Goal: Task Accomplishment & Management: Manage account settings

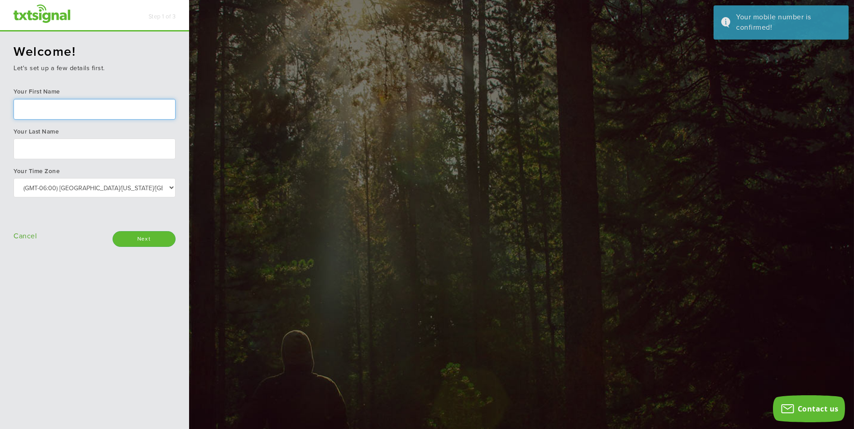
click at [76, 104] on input "text" at bounding box center [95, 109] width 162 height 21
type input "Madison"
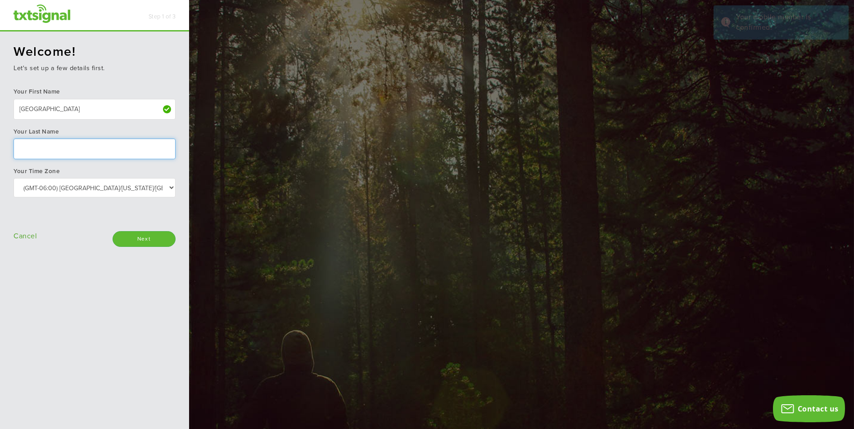
click at [75, 149] on input "text" at bounding box center [95, 149] width 162 height 21
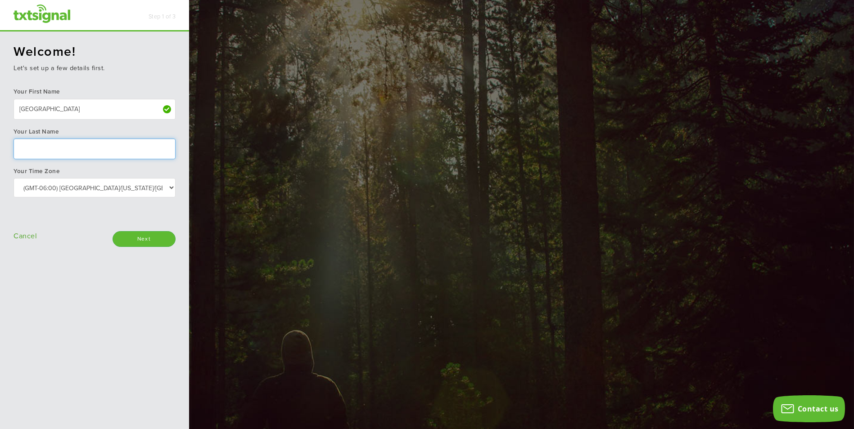
type input "Miller"
click at [104, 187] on select "Select: (GMT-10:00) America/Adak (GMT-10:00) Hawaii (GMT-09:00) Alaska (GMT-09:…" at bounding box center [95, 187] width 162 height 19
select select "Central Time (US & Canada)"
click at [14, 178] on select "Select: (GMT-10:00) America/Adak (GMT-10:00) Hawaii (GMT-09:00) Alaska (GMT-09:…" at bounding box center [95, 187] width 162 height 19
click at [113, 330] on div "Welcome! Let's set up a few details first. Your First Name Madison Your Last Na…" at bounding box center [94, 231] width 189 height 399
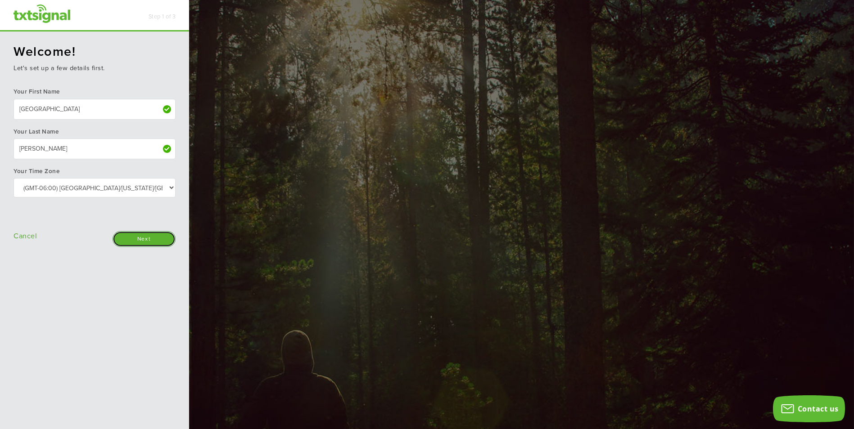
click at [153, 234] on input "Next" at bounding box center [144, 239] width 63 height 16
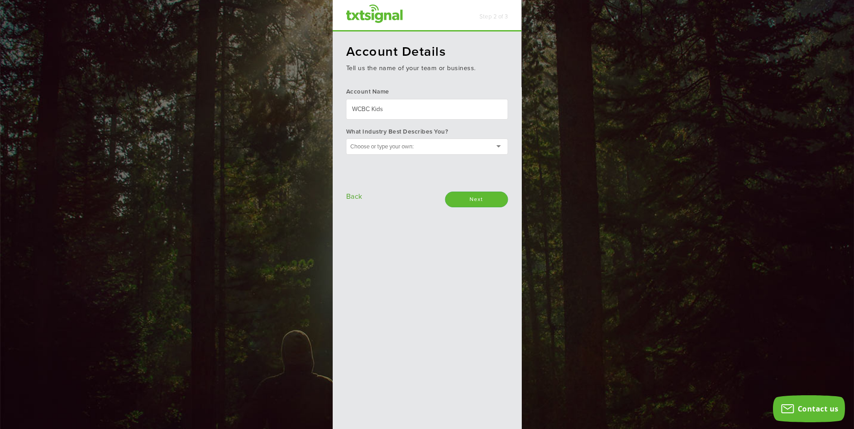
type input "WCBC Kids"
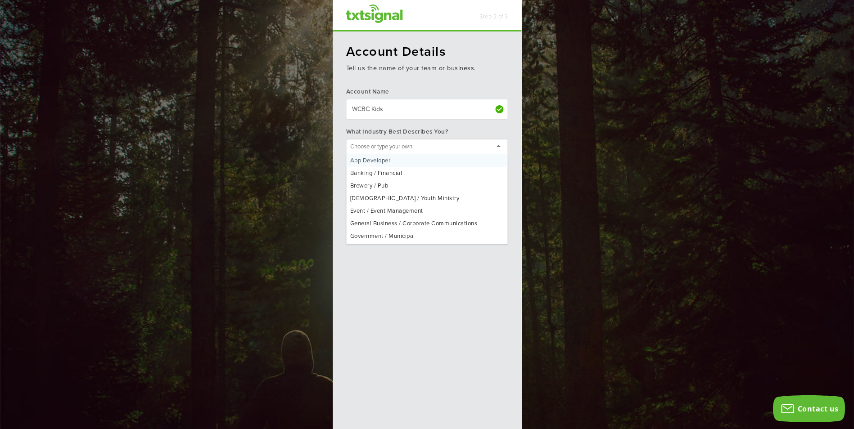
click at [447, 151] on div at bounding box center [427, 147] width 162 height 16
click at [436, 196] on div "Account Details Tell us the name of your team or business. Account Name WCBC Ki…" at bounding box center [427, 231] width 189 height 399
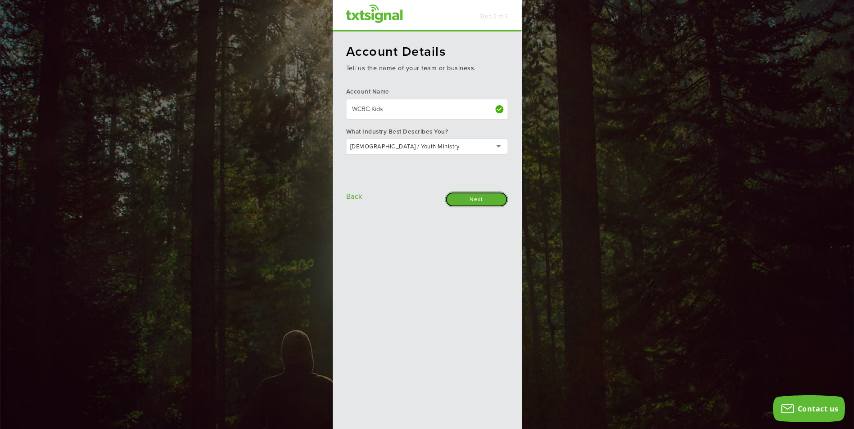
click at [502, 199] on input "Next" at bounding box center [476, 200] width 63 height 16
click at [502, 199] on div "Next" at bounding box center [476, 200] width 63 height 16
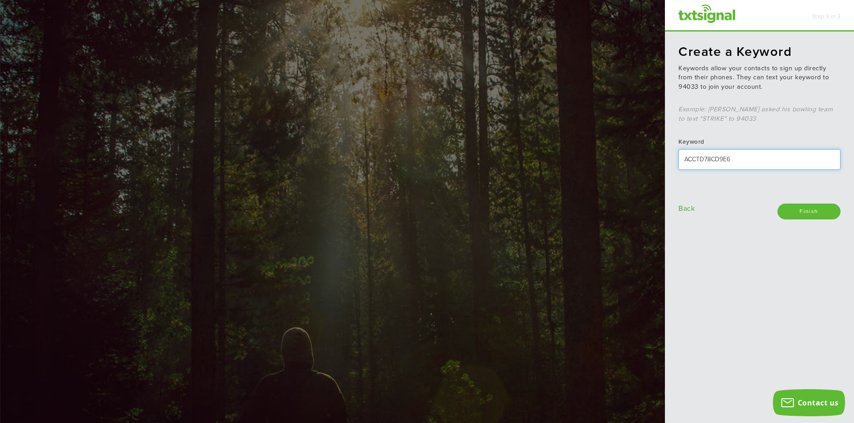
drag, startPoint x: 753, startPoint y: 159, endPoint x: 682, endPoint y: 168, distance: 71.2
click at [682, 168] on div "Create a Keyword Keywords allow your contacts to sign up directly from their ph…" at bounding box center [759, 228] width 189 height 392
click at [744, 163] on input "WCBCKids-" at bounding box center [759, 159] width 162 height 21
type input "WCBCKids-K6"
click at [811, 211] on input "Finish" at bounding box center [808, 211] width 63 height 16
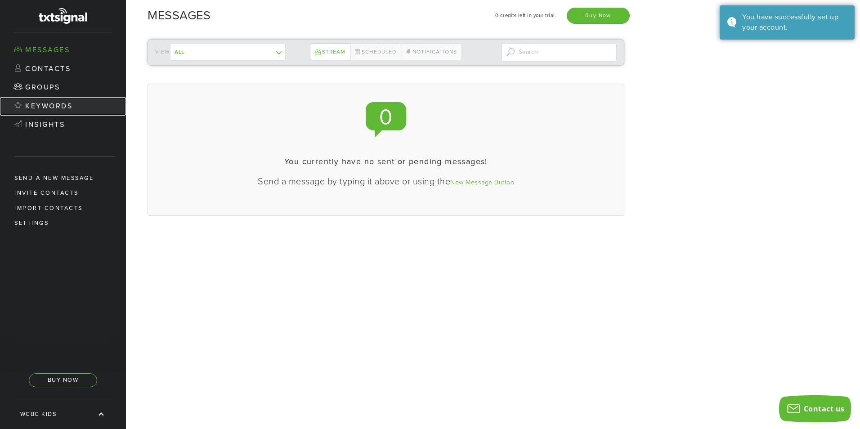
click at [68, 98] on link "Keywords" at bounding box center [63, 106] width 126 height 19
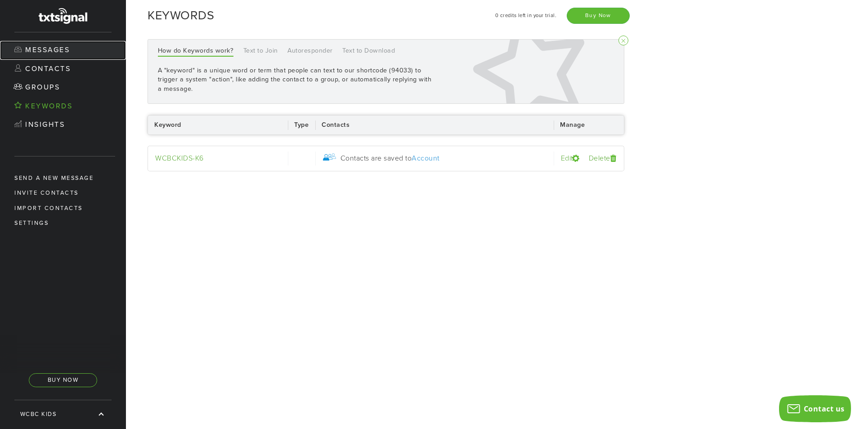
click at [54, 51] on link "Messages" at bounding box center [63, 50] width 126 height 19
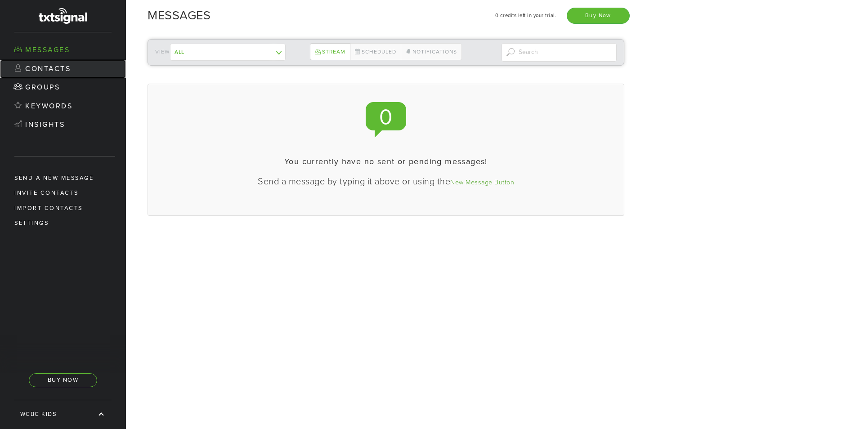
click at [58, 66] on link "Contacts" at bounding box center [63, 69] width 126 height 19
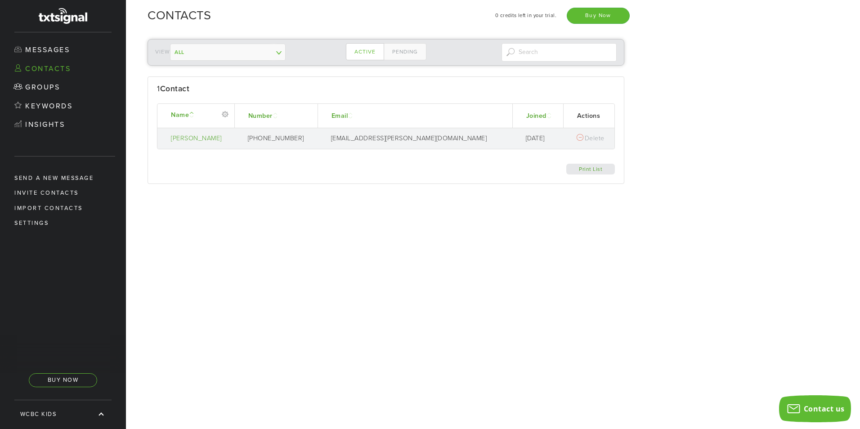
click at [228, 56] on select "All My Group ------------- Contacts not in a group" at bounding box center [228, 52] width 116 height 17
select select "133477"
click at [171, 44] on select "All My Group ------------- Contacts not in a group" at bounding box center [228, 52] width 116 height 17
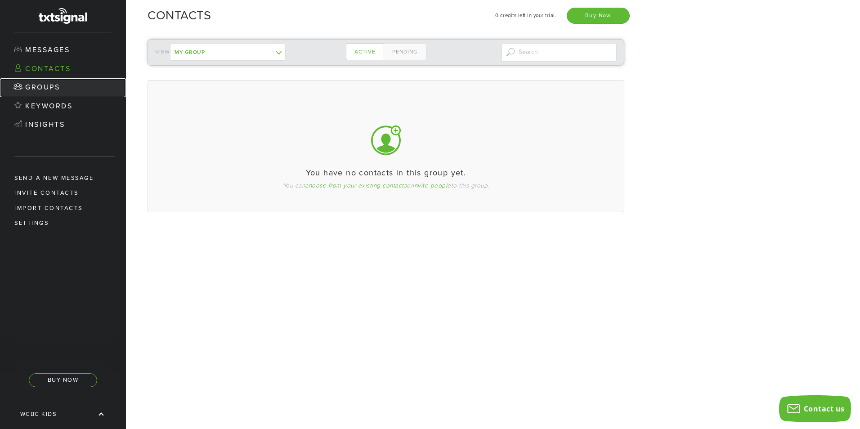
click at [52, 85] on link "Groups" at bounding box center [63, 87] width 126 height 19
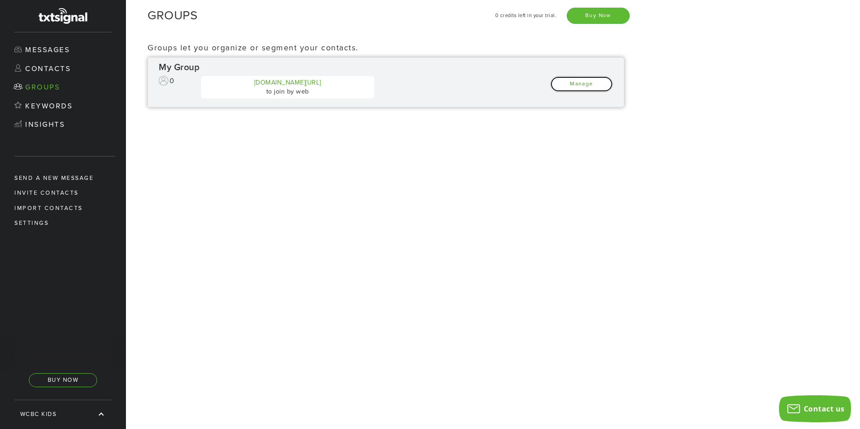
click at [575, 81] on link "Manage" at bounding box center [581, 84] width 63 height 16
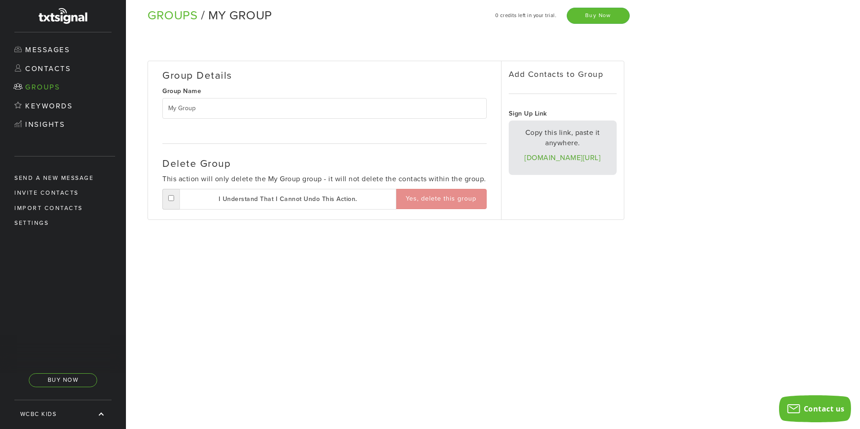
click at [408, 108] on input "My Group" at bounding box center [324, 108] width 324 height 21
drag, startPoint x: 408, startPoint y: 108, endPoint x: 143, endPoint y: 108, distance: 265.1
click at [143, 108] on div "Group Details Group Name My Group Delete Group This action will only delete the…" at bounding box center [382, 137] width 513 height 210
drag, startPoint x: 221, startPoint y: 110, endPoint x: 164, endPoint y: 113, distance: 57.2
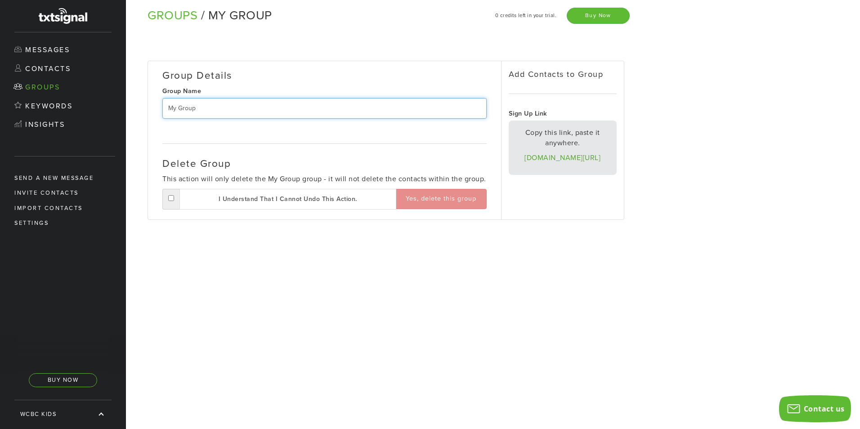
click at [164, 113] on input "My Group" at bounding box center [324, 108] width 324 height 21
click at [229, 115] on input "My Group" at bounding box center [324, 108] width 324 height 21
type input "M"
type input "Elementary (K-6th)"
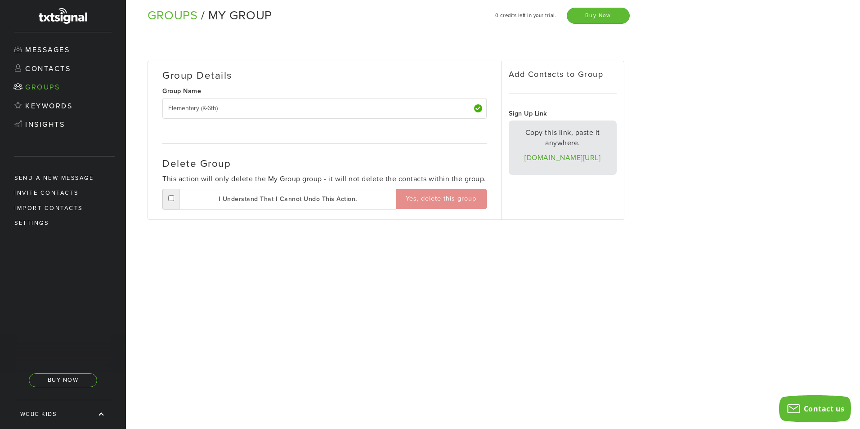
click at [636, 124] on div "Group Details Group Name Elementary (K-6th) Delete Group This action will only …" at bounding box center [382, 137] width 513 height 210
click at [43, 82] on link "Groups" at bounding box center [63, 87] width 126 height 19
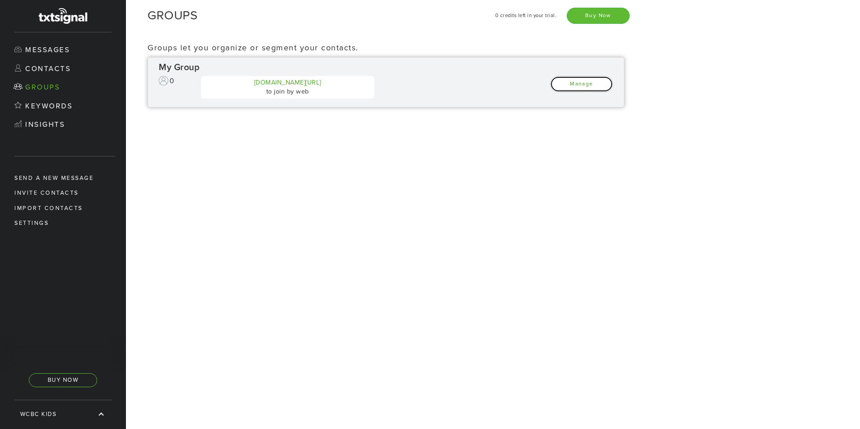
click at [608, 85] on link "Manage" at bounding box center [581, 84] width 63 height 16
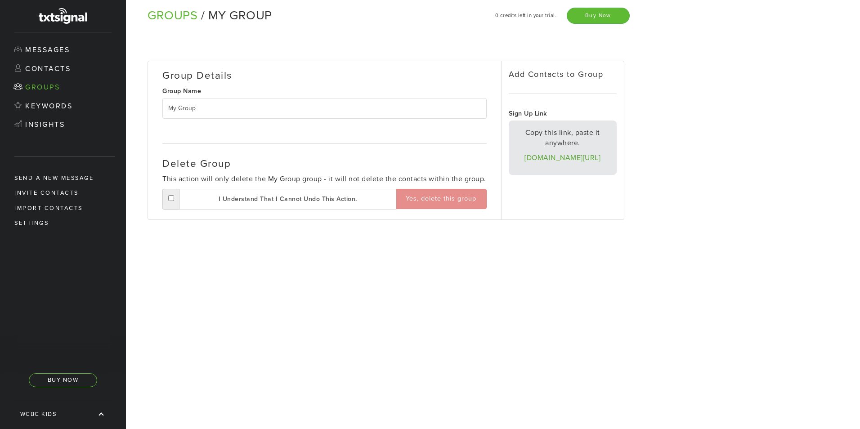
click at [414, 104] on input "My Group" at bounding box center [324, 108] width 324 height 21
click at [420, 113] on input "My Group" at bounding box center [324, 108] width 324 height 21
click at [558, 76] on h4 "Add Contacts to Group" at bounding box center [563, 74] width 108 height 9
click at [425, 104] on input "My Group" at bounding box center [324, 108] width 324 height 21
click at [847, 125] on div "Group Details Group Name My Group Delete Group This action will only delete the…" at bounding box center [493, 230] width 734 height 397
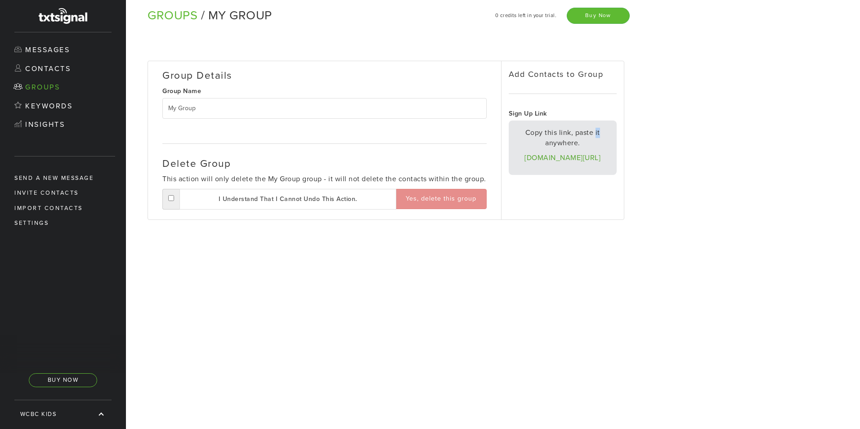
click at [847, 125] on div "Group Details Group Name My Group Delete Group This action will only delete the…" at bounding box center [493, 230] width 734 height 397
click at [648, 145] on div "Group Details Group Name My Group Delete Group This action will only delete the…" at bounding box center [493, 230] width 734 height 397
click at [595, 161] on link "[DOMAIN_NAME][URL]" at bounding box center [563, 157] width 76 height 9
click at [90, 120] on link "Insights" at bounding box center [63, 125] width 126 height 19
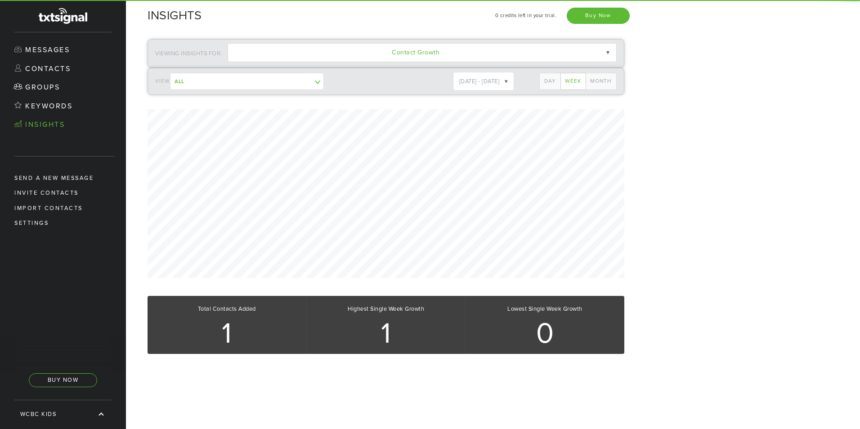
scroll to position [344, 513]
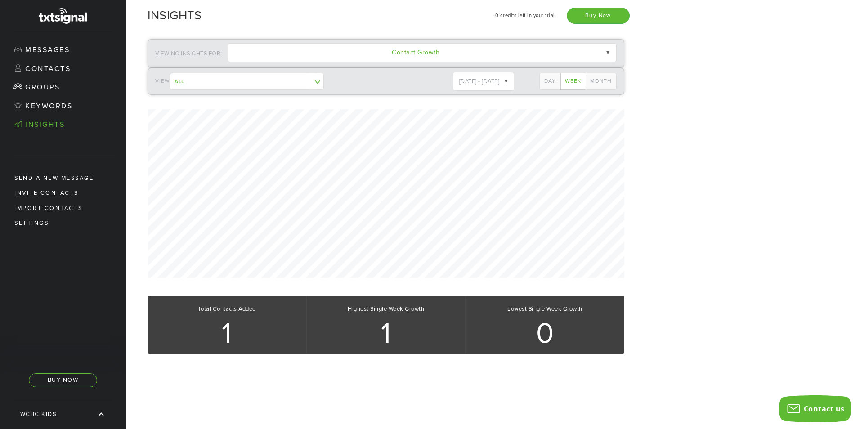
click at [229, 323] on div "1" at bounding box center [227, 333] width 159 height 41
click at [56, 47] on link "Messages" at bounding box center [63, 50] width 126 height 19
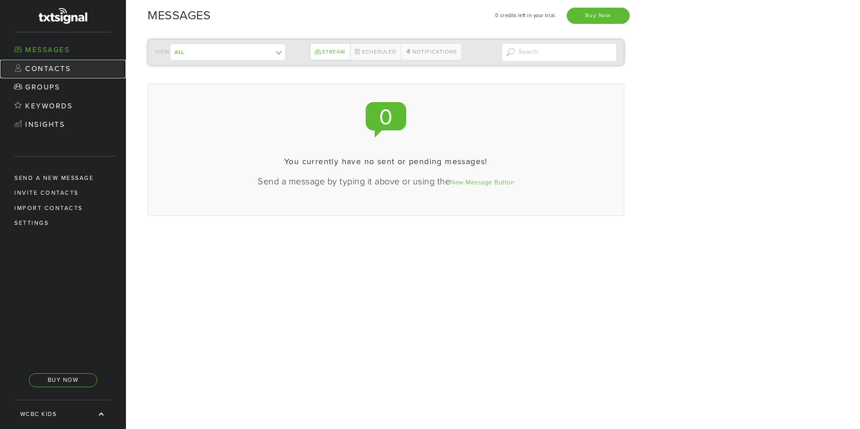
click at [59, 68] on link "Contacts" at bounding box center [63, 69] width 126 height 19
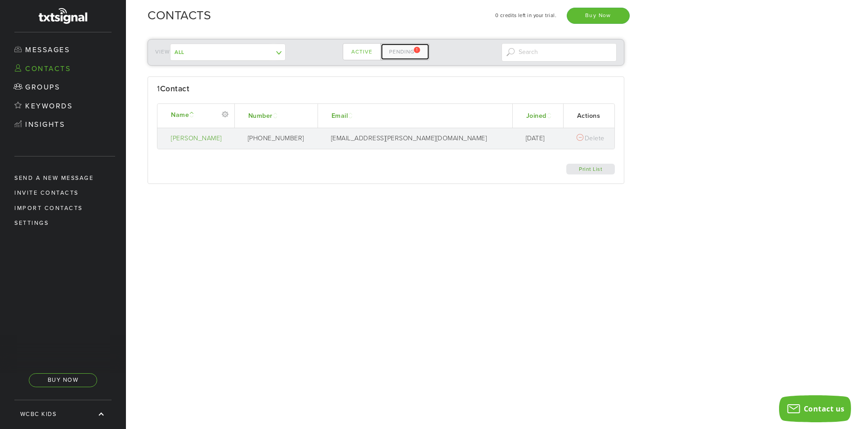
click at [426, 56] on link "Pending 1" at bounding box center [405, 51] width 49 height 17
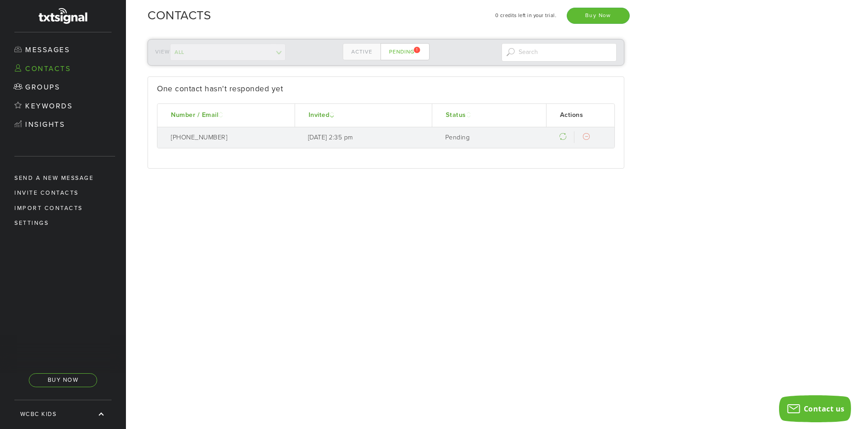
click at [471, 139] on td "Pending" at bounding box center [489, 137] width 114 height 21
click at [58, 113] on link "Keywords" at bounding box center [63, 106] width 126 height 19
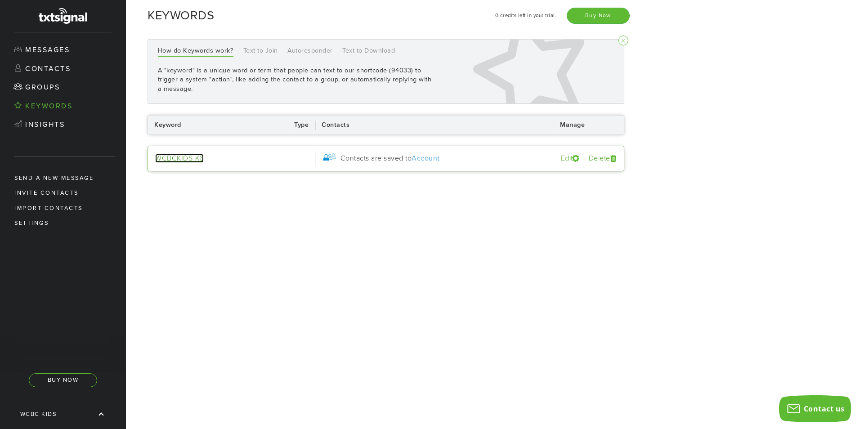
click at [170, 158] on link "WCBCKIDS-K6" at bounding box center [179, 158] width 49 height 9
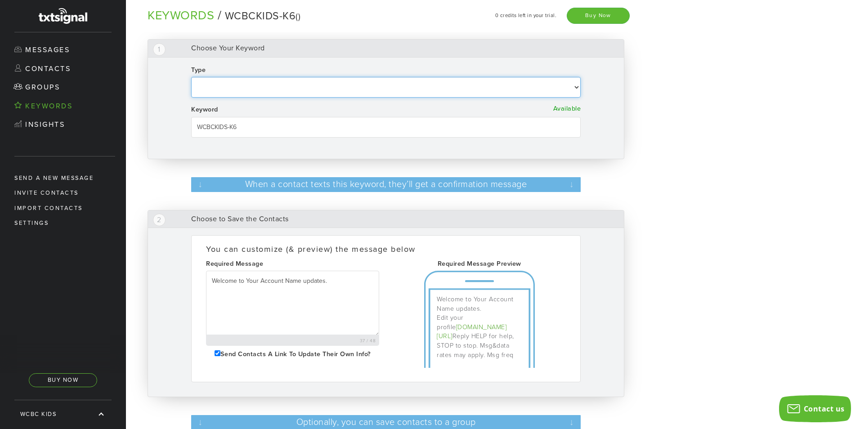
click at [433, 97] on select "Autoresponder Text to Join Text to Download" at bounding box center [386, 87] width 390 height 21
select select "Text to Join"
click at [191, 77] on select "Autoresponder Text to Join Text to Download" at bounding box center [386, 87] width 390 height 21
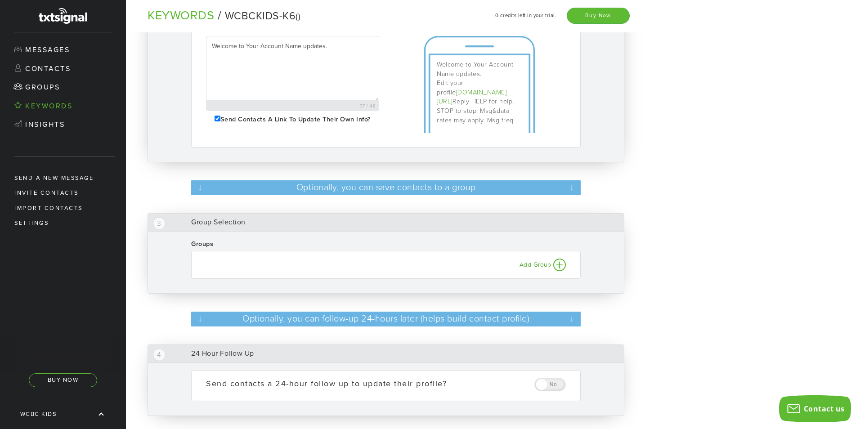
scroll to position [243, 0]
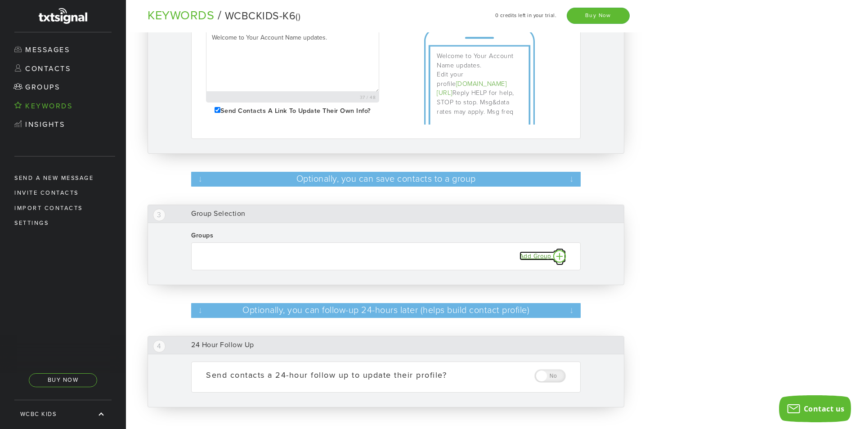
click at [532, 254] on small "Add Group" at bounding box center [536, 256] width 32 height 7
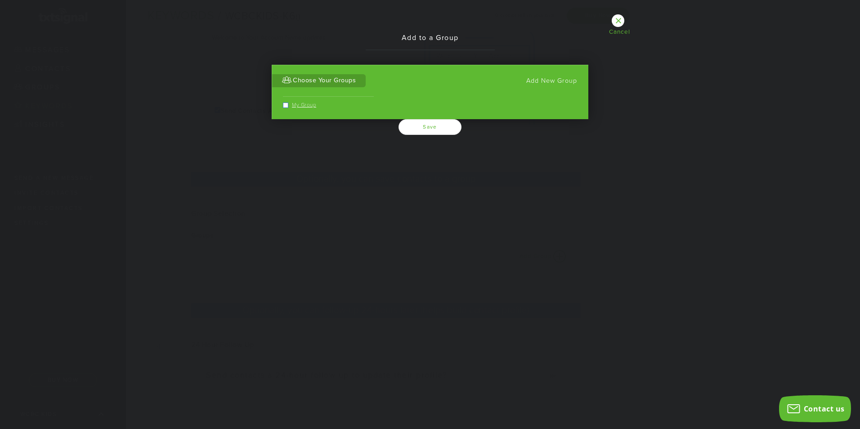
click at [294, 105] on label "My Group" at bounding box center [325, 105] width 84 height 8
click at [289, 105] on input "My Group" at bounding box center [286, 106] width 6 height 6
checkbox input "true"
click at [406, 124] on button "Save" at bounding box center [430, 127] width 63 height 16
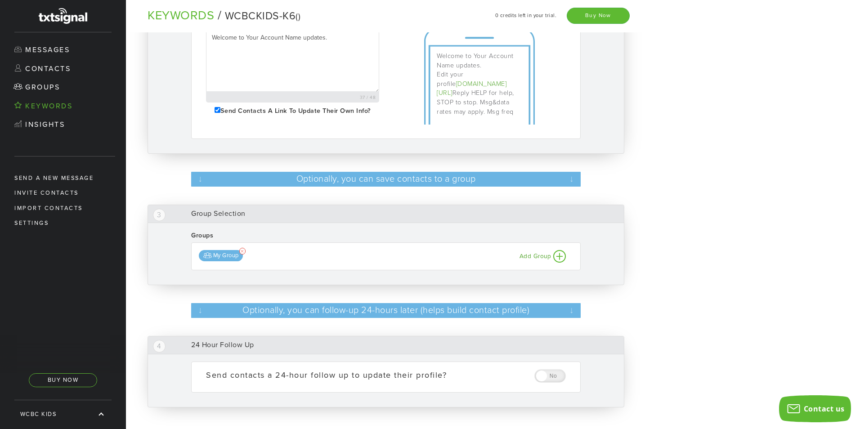
click at [542, 377] on div at bounding box center [551, 376] width 32 height 14
click at [541, 377] on input "checkbox" at bounding box center [538, 374] width 6 height 6
click at [542, 377] on div at bounding box center [551, 376] width 32 height 14
click at [541, 377] on input "checkbox" at bounding box center [538, 374] width 6 height 6
click at [549, 376] on div at bounding box center [551, 376] width 32 height 14
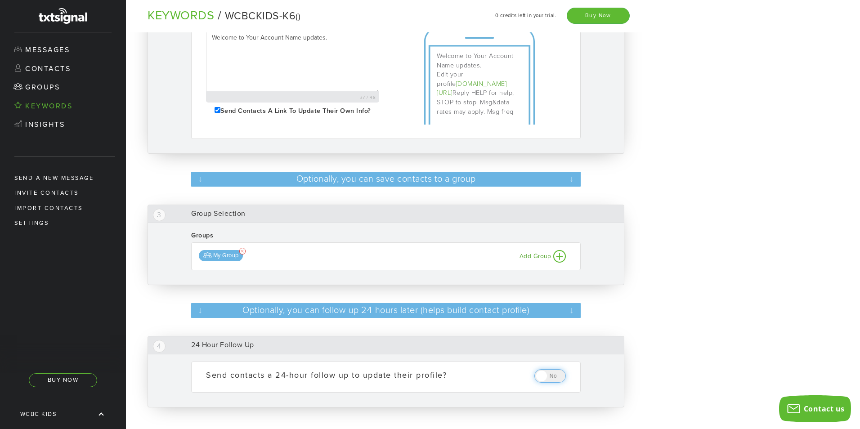
click at [541, 376] on input "checkbox" at bounding box center [538, 374] width 6 height 6
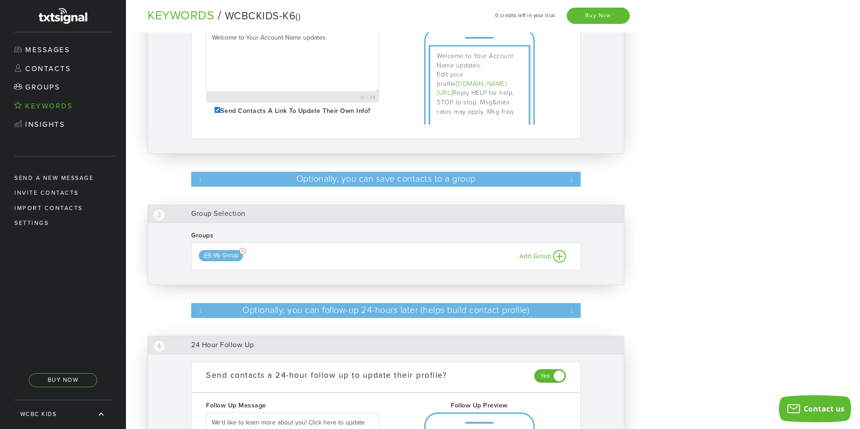
click at [554, 372] on div at bounding box center [551, 376] width 32 height 14
click at [541, 372] on input "checkbox" at bounding box center [538, 374] width 6 height 6
checkbox input "false"
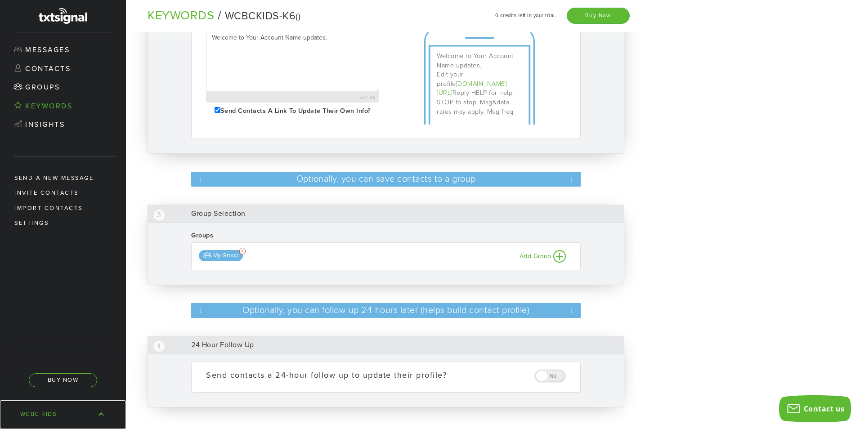
click at [104, 418] on link "WCBC Kids" at bounding box center [63, 415] width 126 height 29
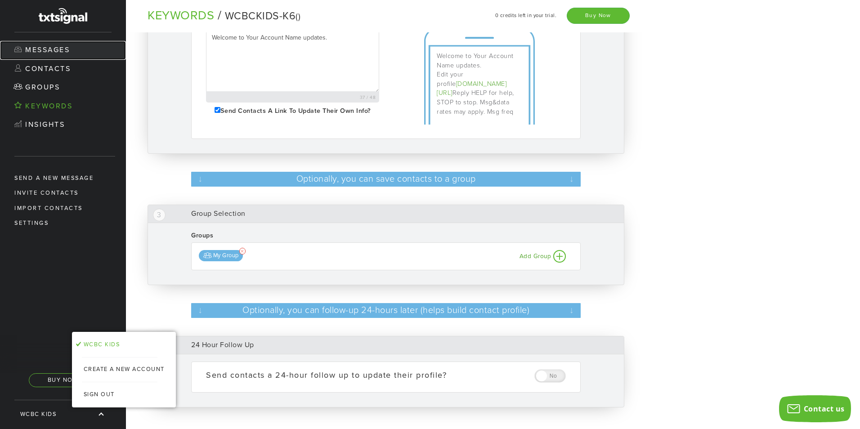
click at [53, 55] on link "Messages" at bounding box center [63, 50] width 126 height 19
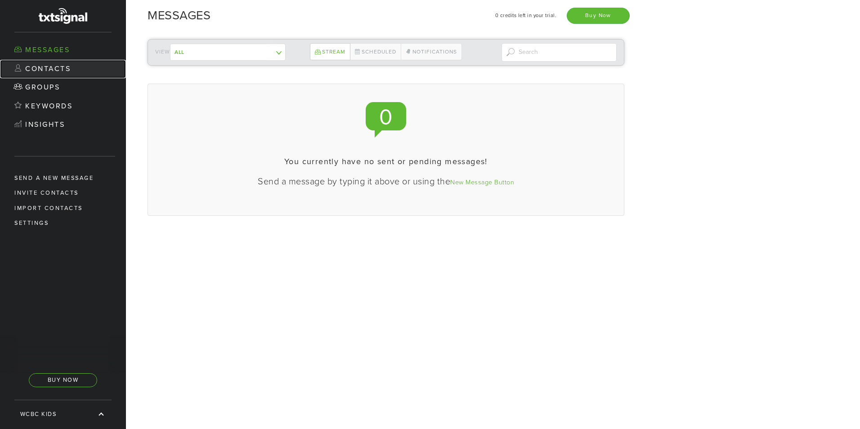
click at [49, 75] on link "Contacts" at bounding box center [63, 69] width 126 height 19
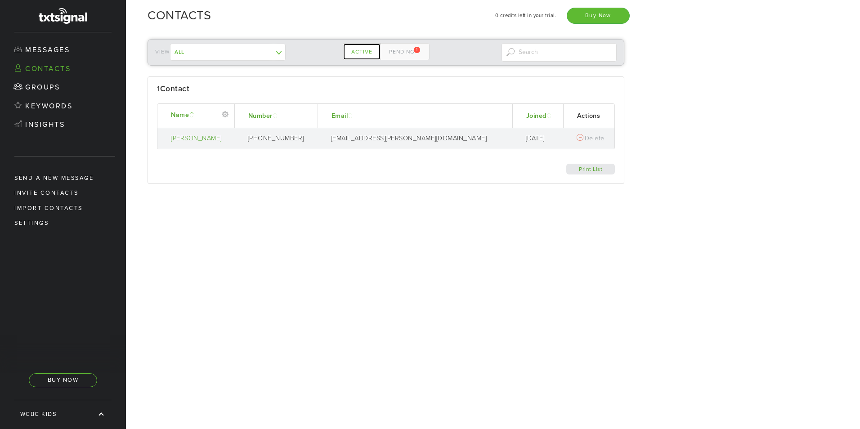
click at [379, 51] on link "Active" at bounding box center [362, 51] width 38 height 17
click at [398, 53] on link "Pending 1" at bounding box center [405, 51] width 49 height 17
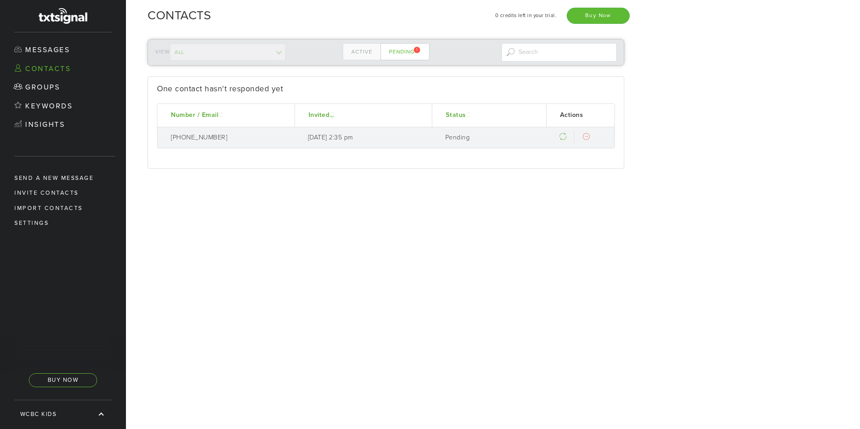
click at [310, 137] on td "Oct 15, 2025 2:35 pm" at bounding box center [363, 137] width 137 height 21
click at [183, 135] on td "936-276-0468" at bounding box center [226, 137] width 137 height 21
click at [193, 114] on link "Number / Email" at bounding box center [198, 115] width 54 height 8
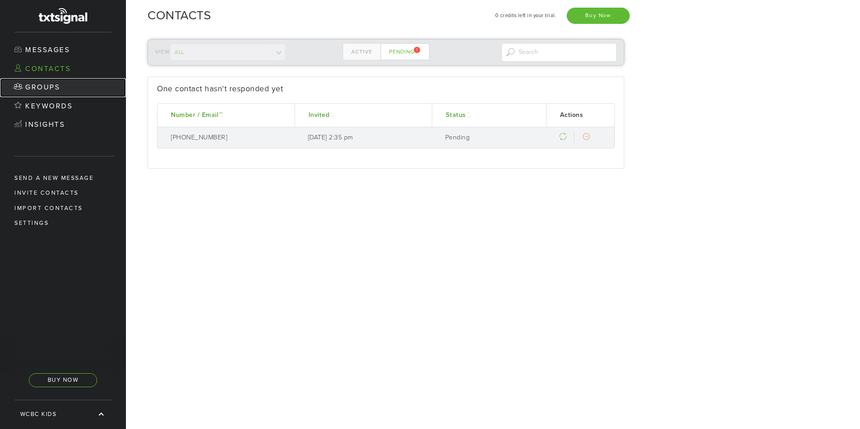
click at [51, 90] on link "Groups" at bounding box center [63, 87] width 126 height 19
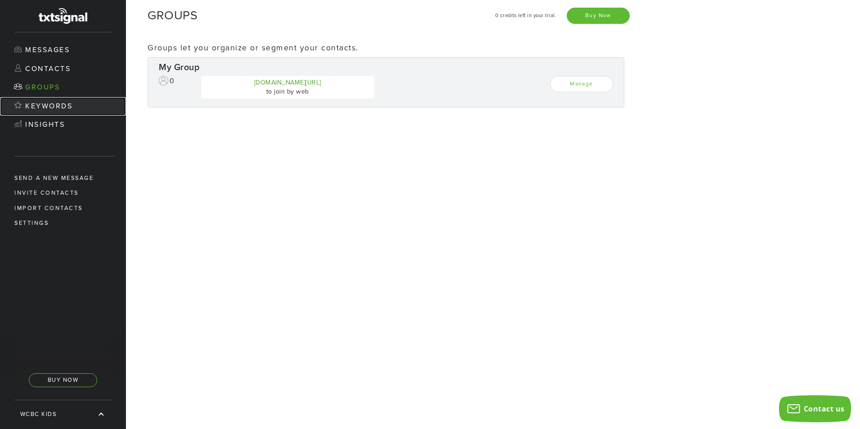
click at [82, 108] on link "Keywords" at bounding box center [63, 106] width 126 height 19
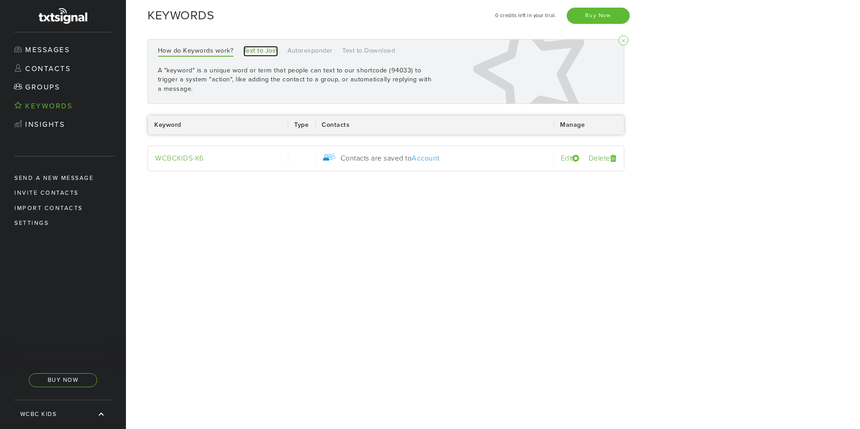
click at [263, 52] on link "Text to Join" at bounding box center [260, 51] width 35 height 11
click at [314, 56] on link "Autoresponder" at bounding box center [310, 51] width 45 height 11
click at [363, 50] on link "Text to Download" at bounding box center [368, 51] width 53 height 11
click at [169, 50] on link "How do Keywords work?" at bounding box center [196, 51] width 76 height 11
click at [59, 87] on link "Groups" at bounding box center [63, 87] width 126 height 19
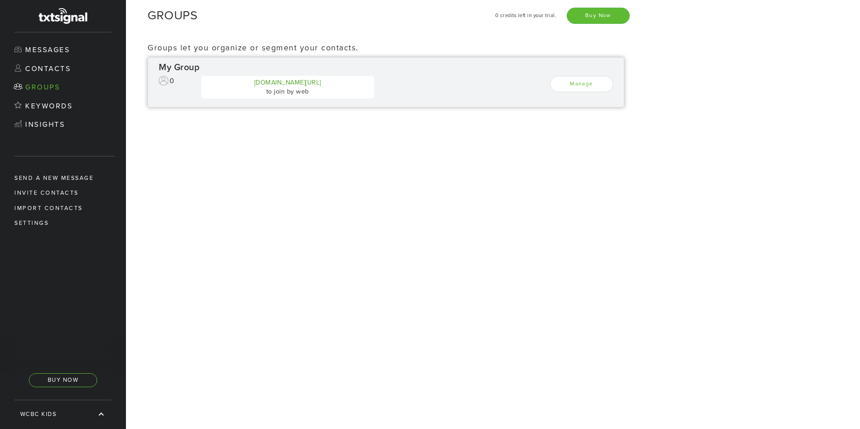
click at [187, 66] on div "My Group" at bounding box center [386, 67] width 455 height 13
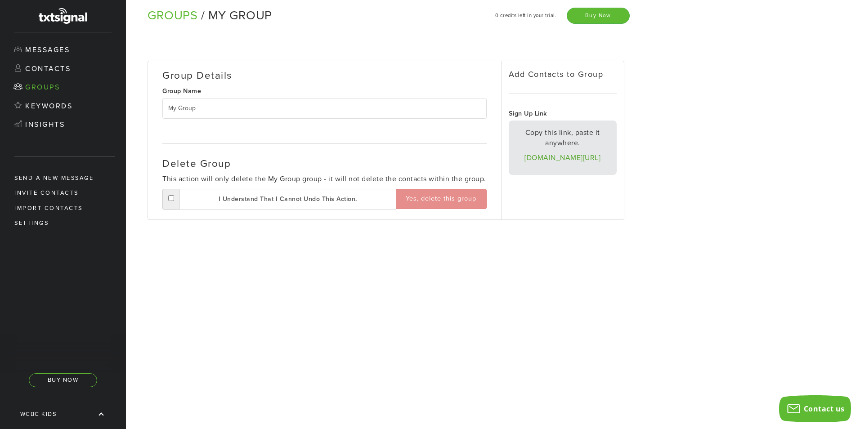
drag, startPoint x: 365, startPoint y: 108, endPoint x: 136, endPoint y: 121, distance: 228.5
click at [136, 121] on div "Group Details Group Name My Group Delete Group This action will only delete the…" at bounding box center [382, 137] width 513 height 210
type input "Elementary (K-6th)"
click at [334, 202] on label "I understand that I cannot undo this action." at bounding box center [288, 199] width 217 height 21
click at [174, 201] on input "checkbox" at bounding box center [171, 198] width 6 height 6
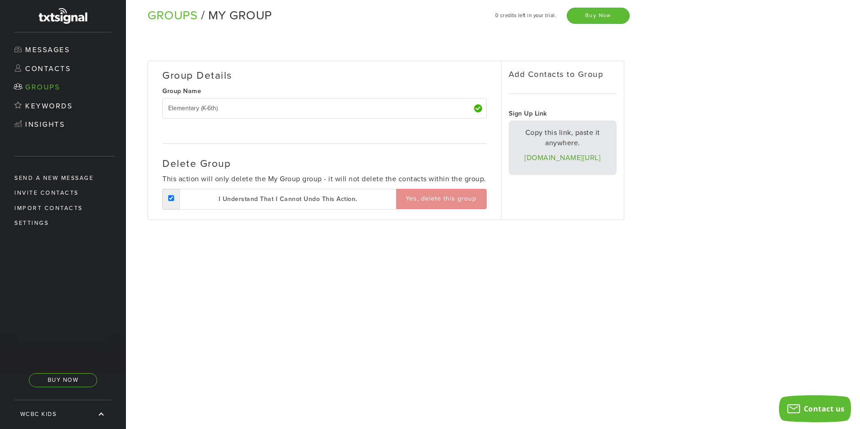
click at [334, 202] on label "I understand that I cannot undo this action." at bounding box center [288, 199] width 217 height 21
click at [174, 201] on input "checkbox" at bounding box center [171, 198] width 6 height 6
click at [334, 202] on label "I understand that I cannot undo this action." at bounding box center [288, 199] width 217 height 21
click at [174, 201] on input "checkbox" at bounding box center [171, 198] width 6 height 6
click at [229, 288] on div "Group Details Group Name Elementary (K-6th) Delete Group This action will only …" at bounding box center [493, 230] width 734 height 397
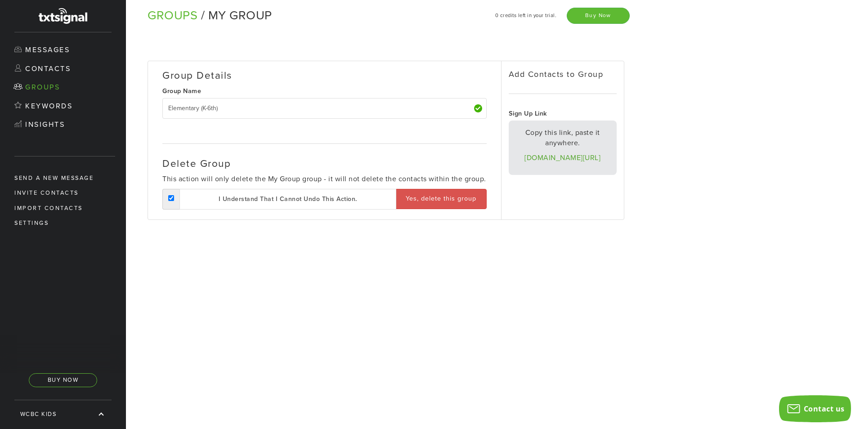
click at [198, 196] on label "I understand that I cannot undo this action." at bounding box center [288, 199] width 217 height 21
click at [174, 196] on input "checkbox" at bounding box center [171, 198] width 6 height 6
checkbox input "false"
click at [513, 318] on div "Group Details Group Name Elementary (K-6th) Delete Group This action will only …" at bounding box center [493, 230] width 734 height 397
click at [45, 106] on link "Keywords" at bounding box center [63, 106] width 126 height 19
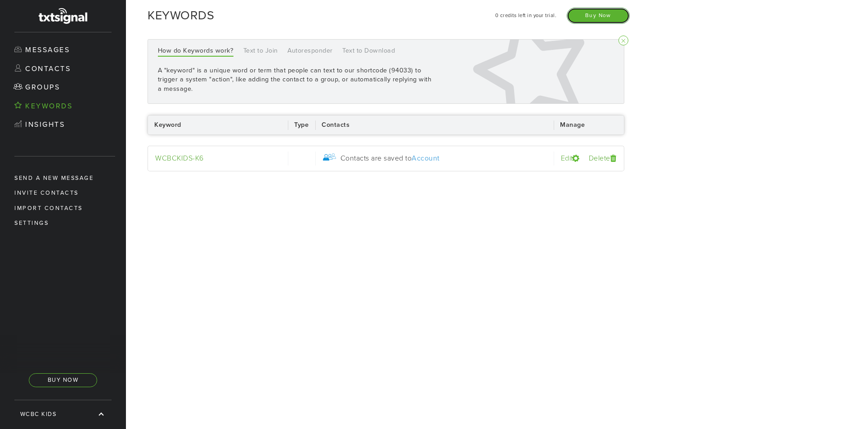
click at [598, 22] on link "Buy Now" at bounding box center [598, 16] width 63 height 16
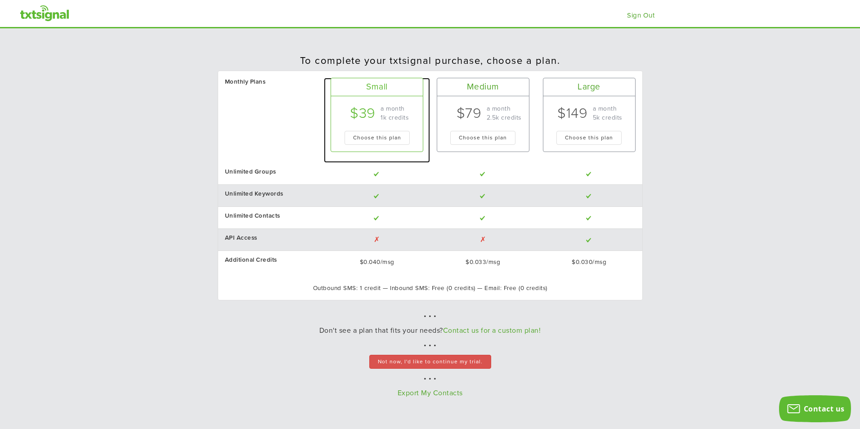
click at [355, 117] on div "$39" at bounding box center [355, 114] width 48 height 21
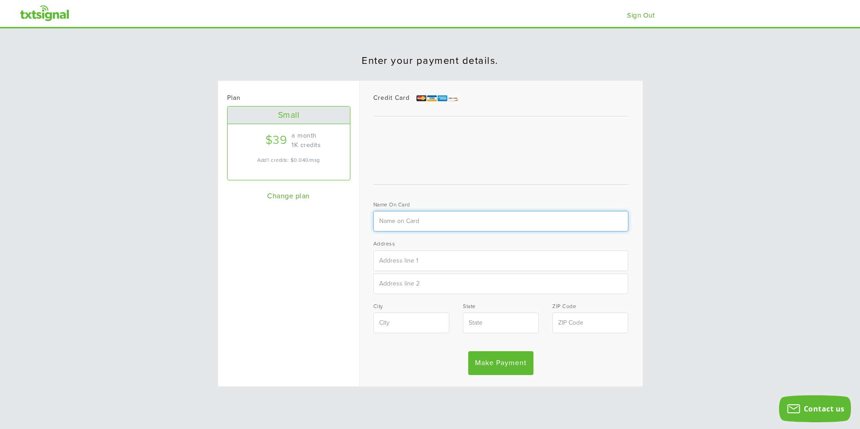
click at [561, 216] on input "text" at bounding box center [502, 221] width 256 height 21
type input "Madison D Miller"
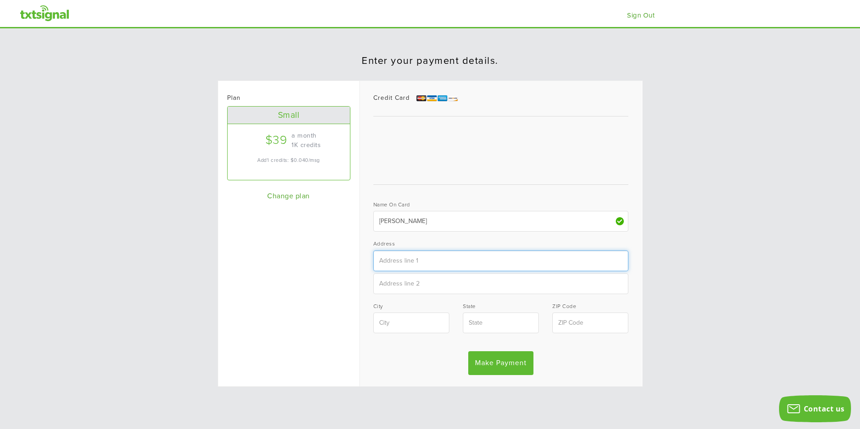
click at [525, 267] on input "text" at bounding box center [502, 261] width 256 height 21
type input "11431 Ryan Ct. Conroe Tx 77304"
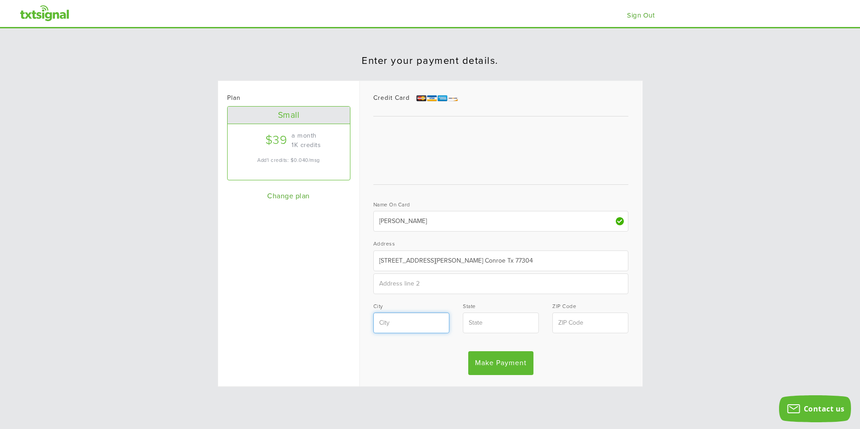
type input "Conroe"
type input "Texas"
click at [573, 319] on input "77304-2001" at bounding box center [591, 323] width 76 height 21
click at [575, 320] on input "77304-2001" at bounding box center [591, 323] width 76 height 21
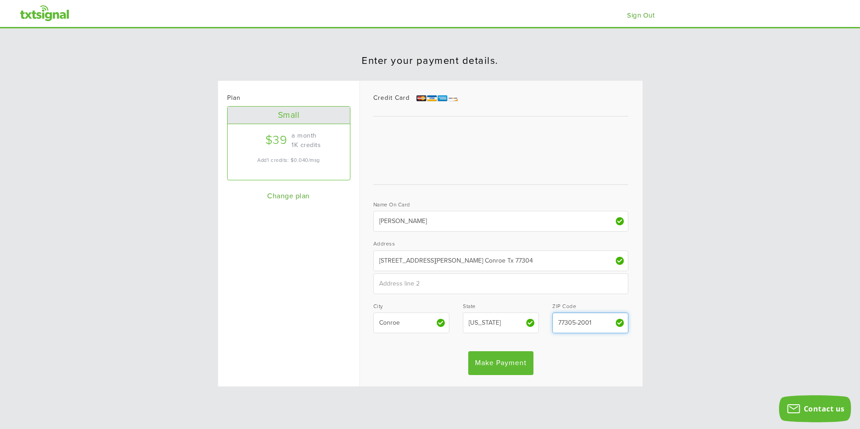
type input "77305-2001"
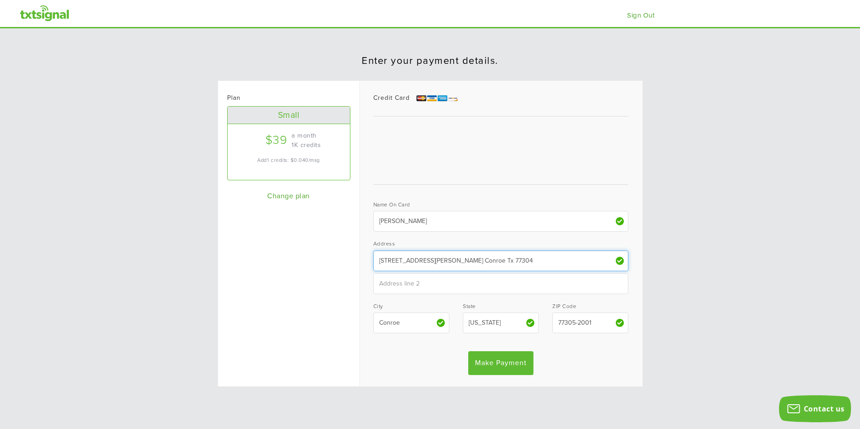
click at [425, 270] on input "11431 Ryan Ct. Conroe Tx 77304" at bounding box center [502, 261] width 256 height 21
click at [441, 262] on input "11431 Ryan Ct. Conroe Tx 77304" at bounding box center [502, 261] width 256 height 21
drag, startPoint x: 474, startPoint y: 261, endPoint x: 374, endPoint y: 268, distance: 100.6
click at [374, 268] on input "11431 Ryan Ct. Conroe Tx 77304" at bounding box center [502, 261] width 256 height 21
type input "1855 Longmire Rd"
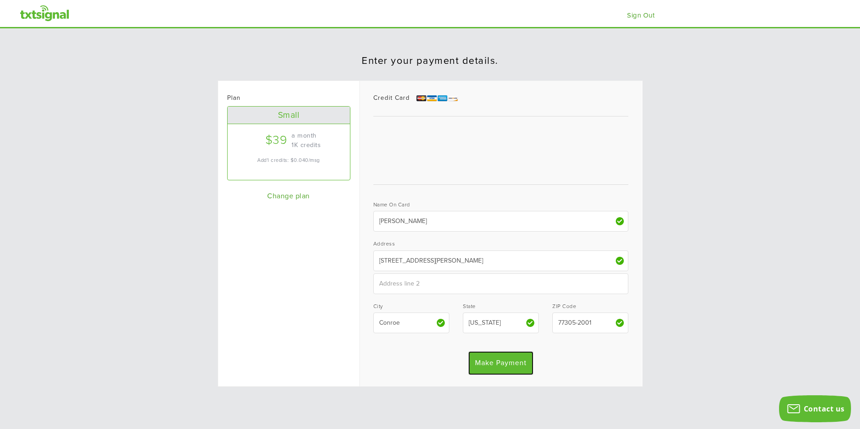
click at [517, 360] on input "Make Payment" at bounding box center [500, 363] width 65 height 24
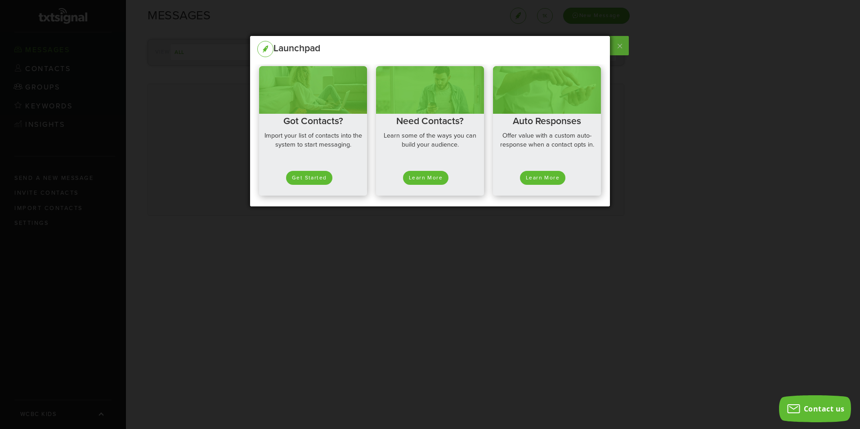
click at [619, 47] on label at bounding box center [619, 45] width 20 height 19
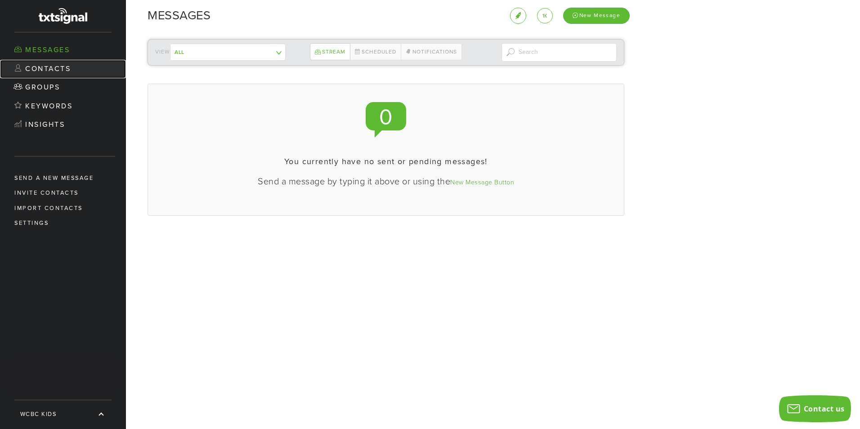
click at [81, 72] on link "Contacts" at bounding box center [63, 69] width 126 height 19
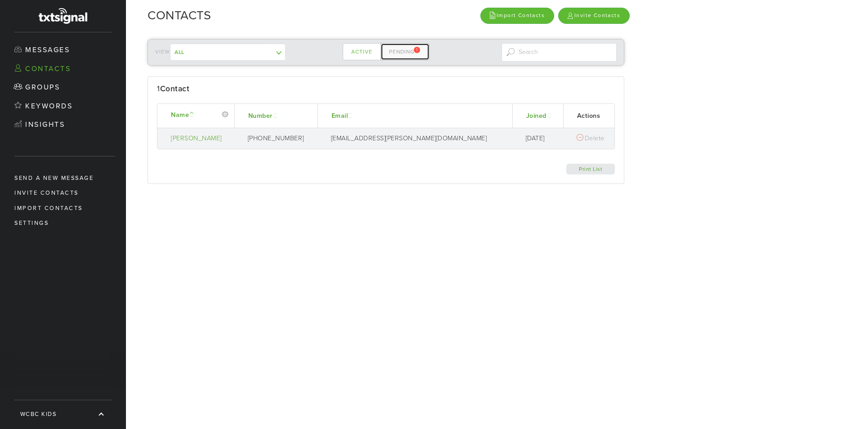
click at [422, 56] on link "Pending 1" at bounding box center [405, 51] width 49 height 17
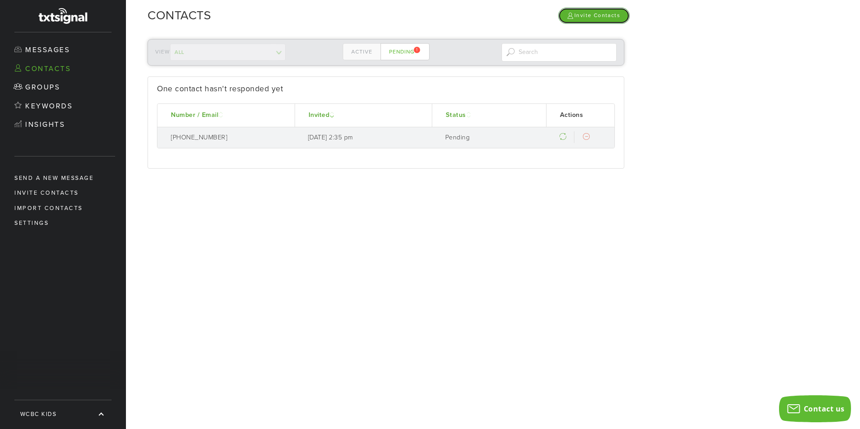
click at [599, 16] on link "Invite Contacts" at bounding box center [595, 16] width 72 height 16
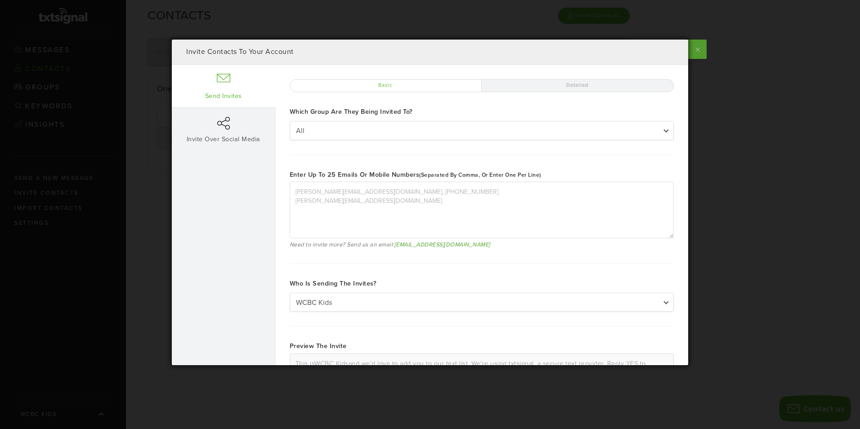
click at [690, 44] on label at bounding box center [697, 49] width 20 height 19
click at [0, 0] on input "checkbox" at bounding box center [0, 0] width 0 height 0
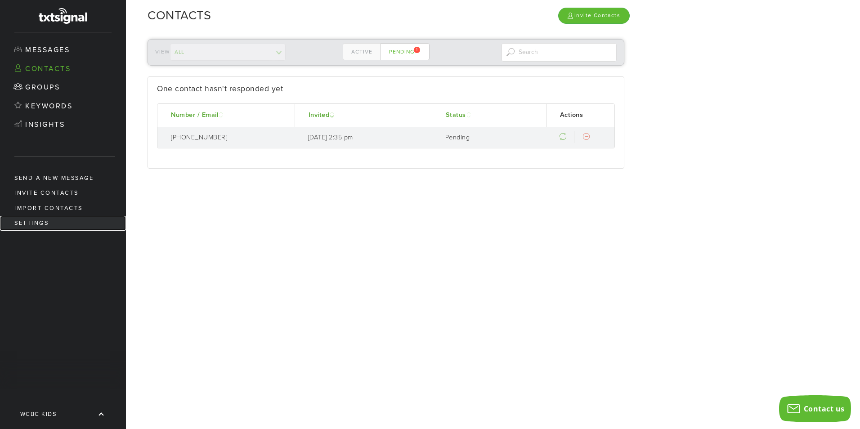
click at [50, 225] on link "Settings" at bounding box center [63, 223] width 126 height 15
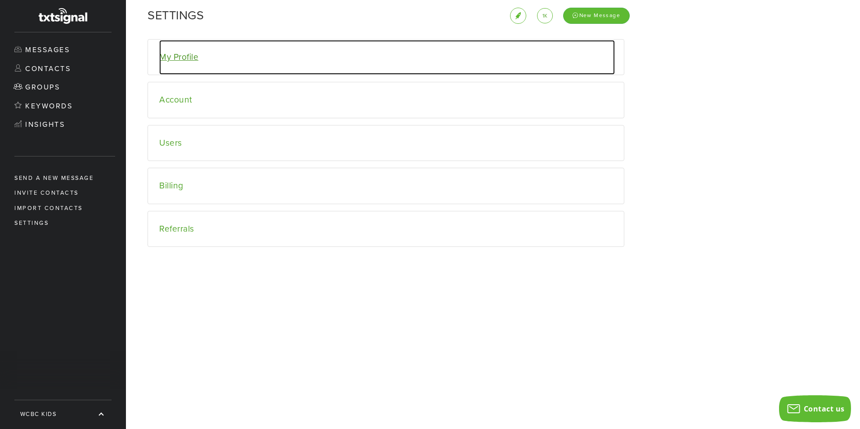
click at [199, 60] on link "My Profile" at bounding box center [387, 57] width 456 height 35
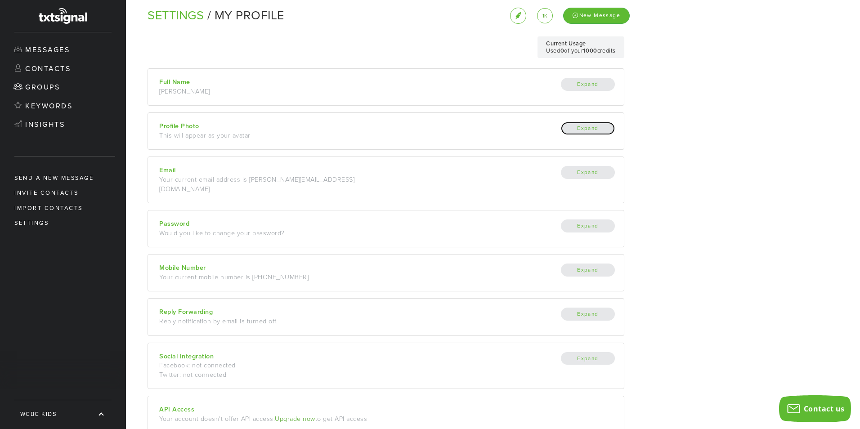
click at [581, 129] on button "Expand" at bounding box center [588, 128] width 54 height 13
click at [0, 0] on button "Close" at bounding box center [0, 0] width 0 height 0
click at [581, 129] on button "Expand" at bounding box center [588, 128] width 54 height 13
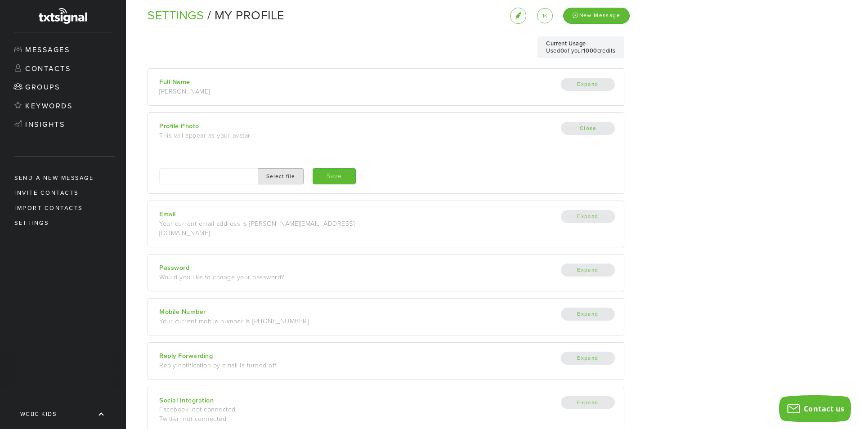
click at [284, 176] on input "file" at bounding box center [280, 176] width 45 height 15
type input "C:\fakepath\Madison-Staff-Photo.jpg"
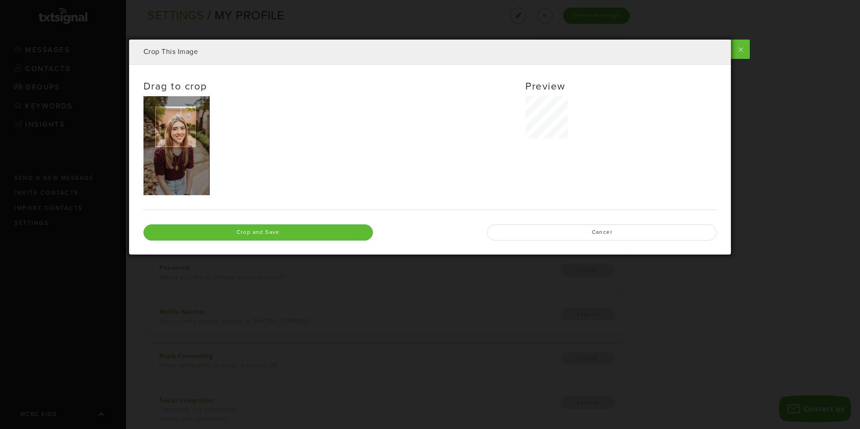
drag, startPoint x: 154, startPoint y: 107, endPoint x: 178, endPoint y: 156, distance: 55.0
click at [174, 151] on div at bounding box center [177, 145] width 66 height 99
click at [0, 0] on div at bounding box center [0, 0] width 0 height 0
drag, startPoint x: 179, startPoint y: 157, endPoint x: 176, endPoint y: 149, distance: 8.4
click at [176, 149] on div at bounding box center [176, 149] width 3 height 3
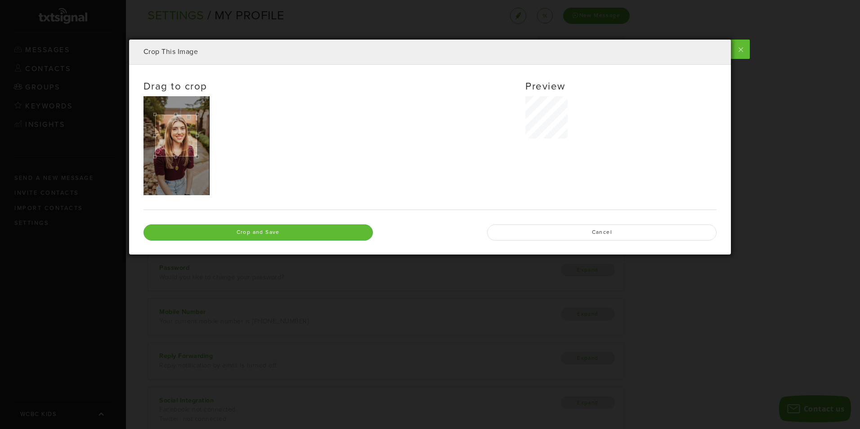
drag, startPoint x: 182, startPoint y: 131, endPoint x: 182, endPoint y: 140, distance: 8.1
click at [182, 140] on div at bounding box center [176, 136] width 42 height 42
click at [182, 139] on div at bounding box center [176, 136] width 42 height 42
click at [182, 139] on div at bounding box center [176, 135] width 42 height 42
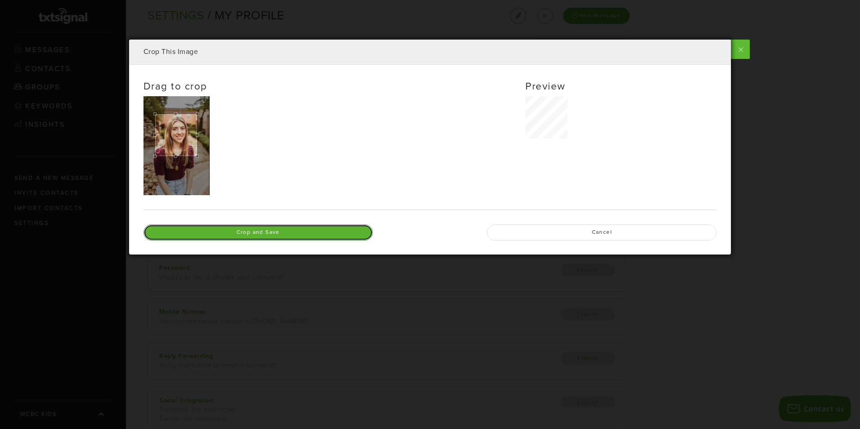
click at [271, 233] on link "Crop and Save" at bounding box center [259, 233] width 230 height 16
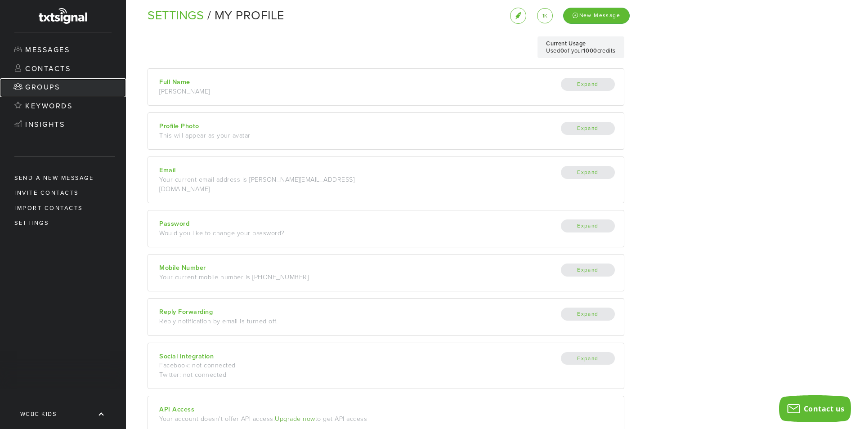
click at [42, 80] on link "Groups" at bounding box center [63, 87] width 126 height 19
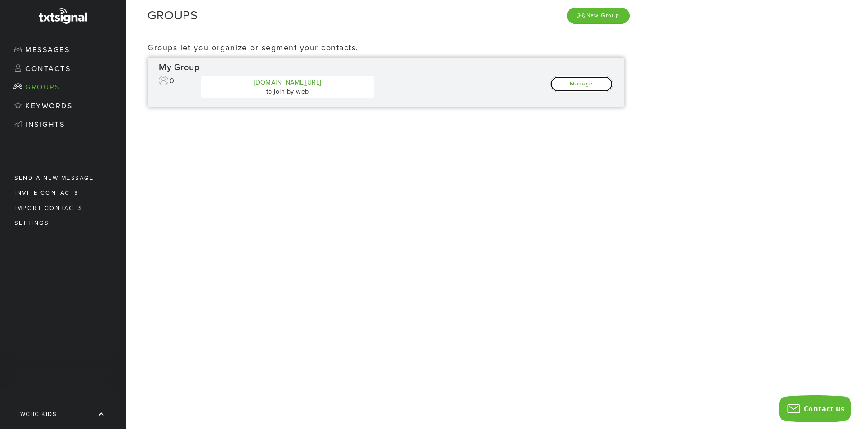
click at [594, 86] on link "Manage" at bounding box center [581, 84] width 63 height 16
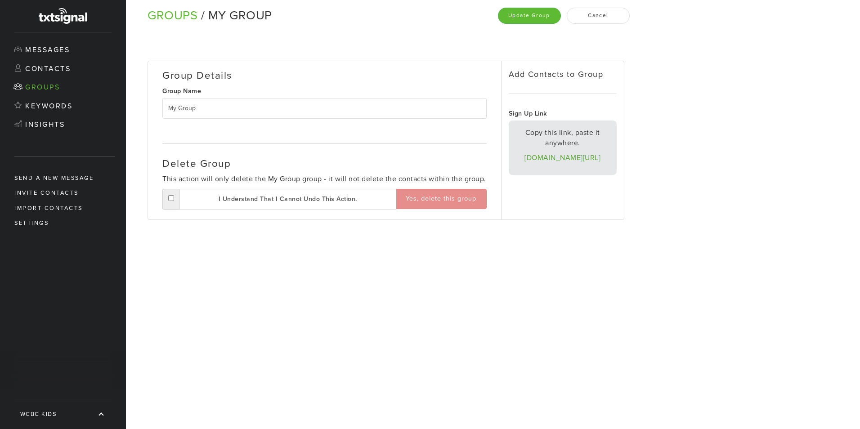
drag, startPoint x: 286, startPoint y: 109, endPoint x: 135, endPoint y: 117, distance: 151.9
click at [135, 117] on div "Group Details Group Name My Group Delete Group This action will only delete the…" at bounding box center [382, 137] width 513 height 210
type input "Elementary (K-6th)"
click at [536, 16] on button "Update Group" at bounding box center [529, 16] width 63 height 16
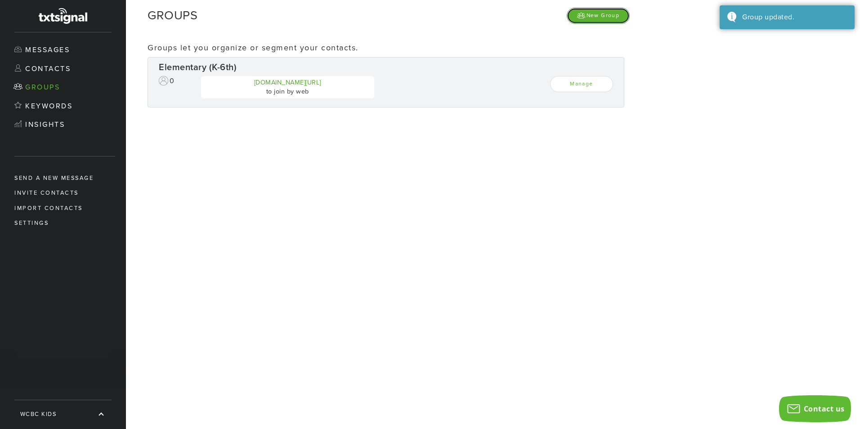
click at [588, 19] on link "New Group" at bounding box center [598, 16] width 63 height 16
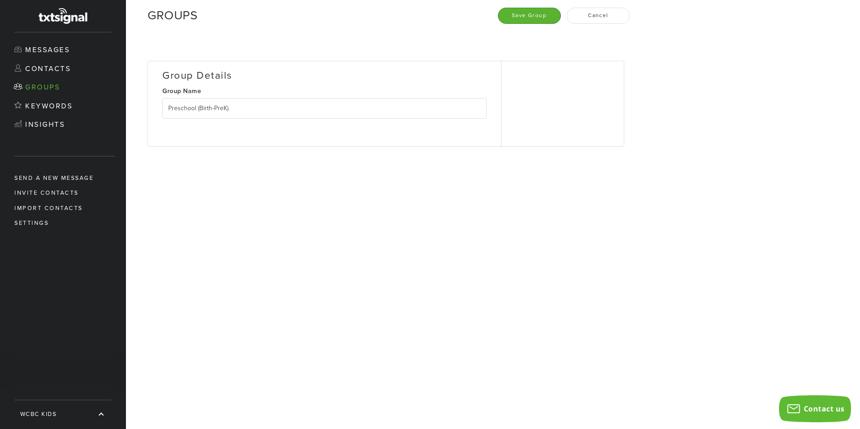
type input "Preschool (Birth-PreK)"
click at [522, 20] on button "Save Group" at bounding box center [529, 16] width 63 height 16
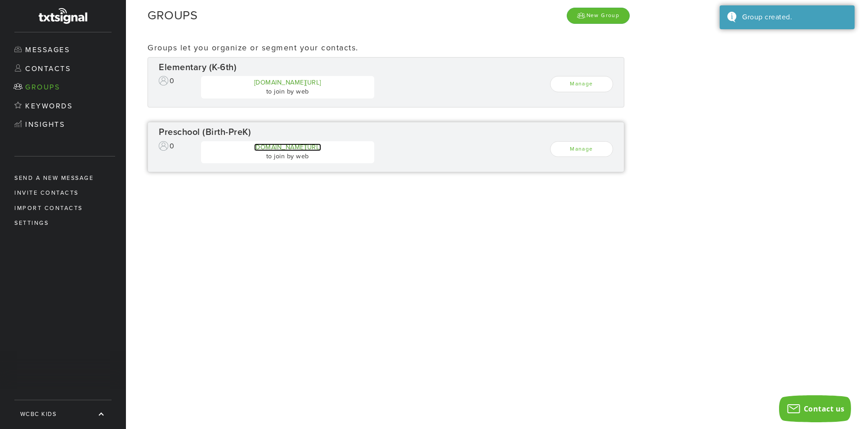
click at [321, 145] on link "app.txtsignal.io/w/7aea5de3" at bounding box center [287, 148] width 67 height 8
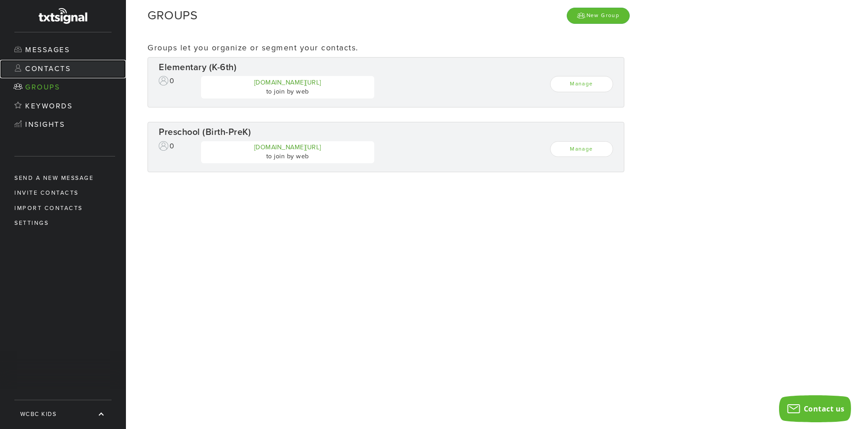
click at [68, 68] on link "Contacts" at bounding box center [63, 69] width 126 height 19
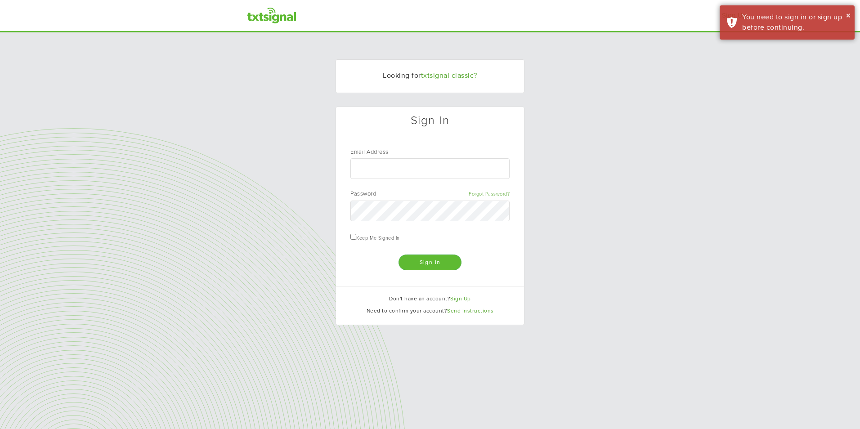
type input "madison.miller@wcbc.us"
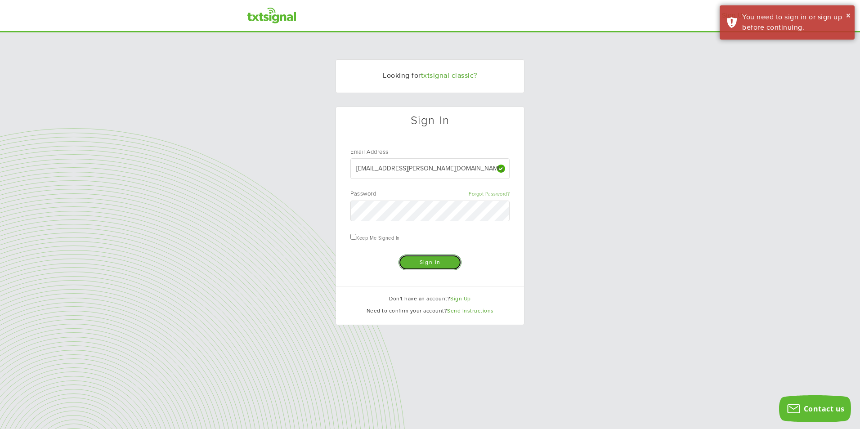
click at [441, 267] on input "Sign In" at bounding box center [430, 263] width 63 height 16
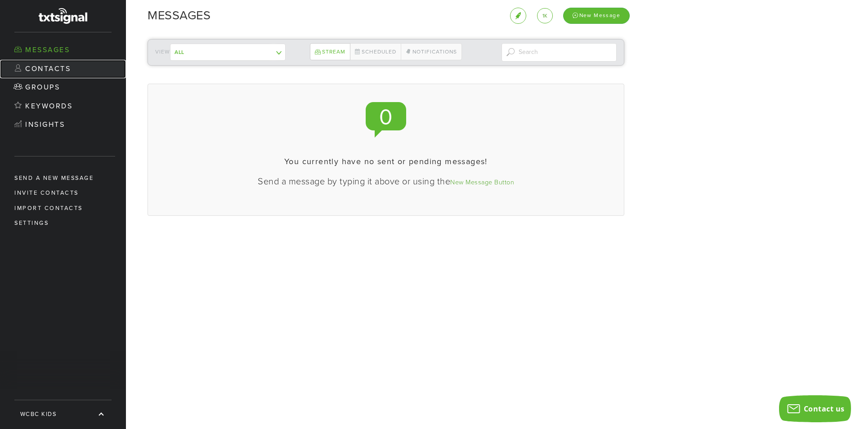
click at [75, 69] on link "Contacts" at bounding box center [63, 69] width 126 height 19
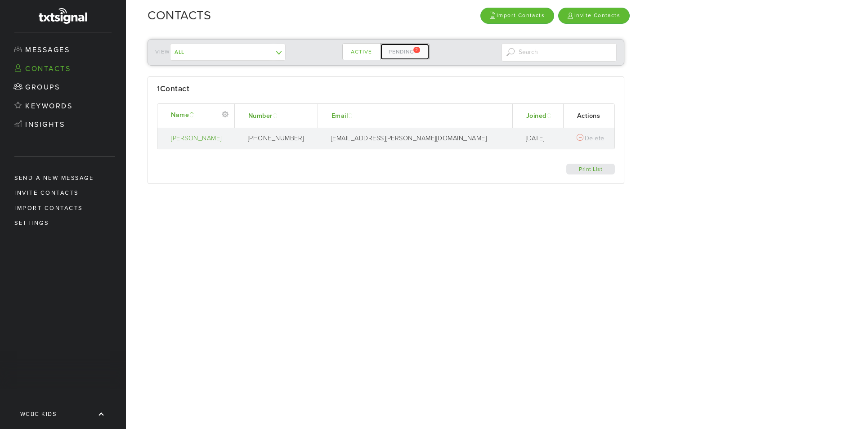
click at [414, 49] on link "Pending 2" at bounding box center [405, 51] width 50 height 17
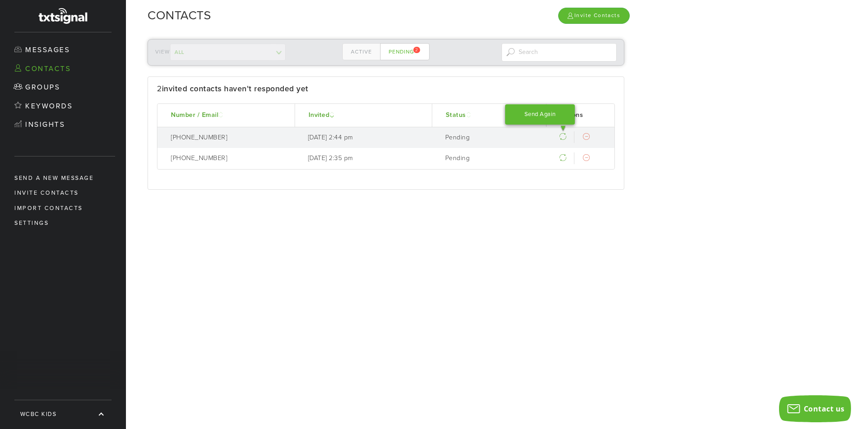
click at [566, 138] on div at bounding box center [563, 136] width 7 height 7
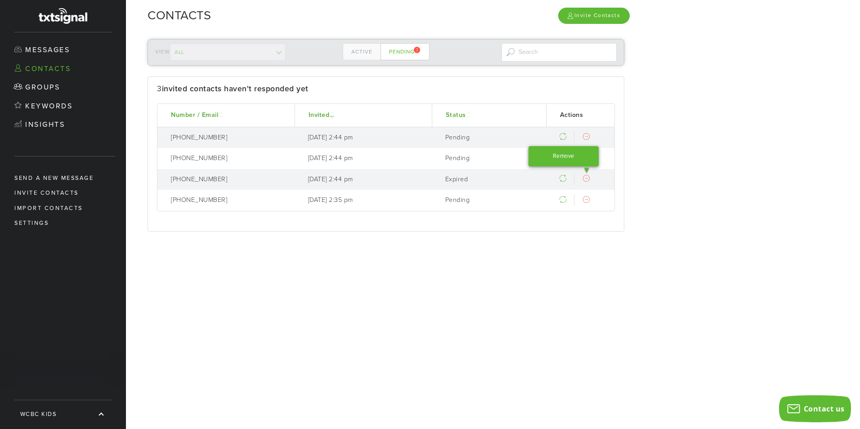
click at [583, 167] on div "Remove" at bounding box center [564, 156] width 70 height 20
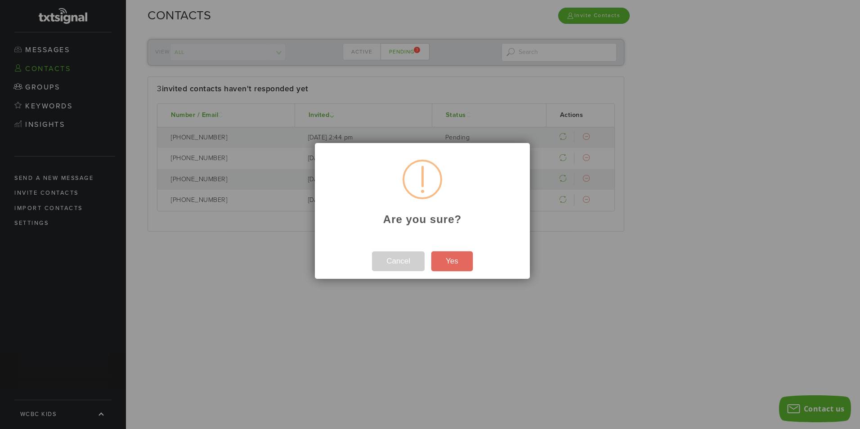
click at [471, 260] on button "Yes" at bounding box center [452, 262] width 41 height 20
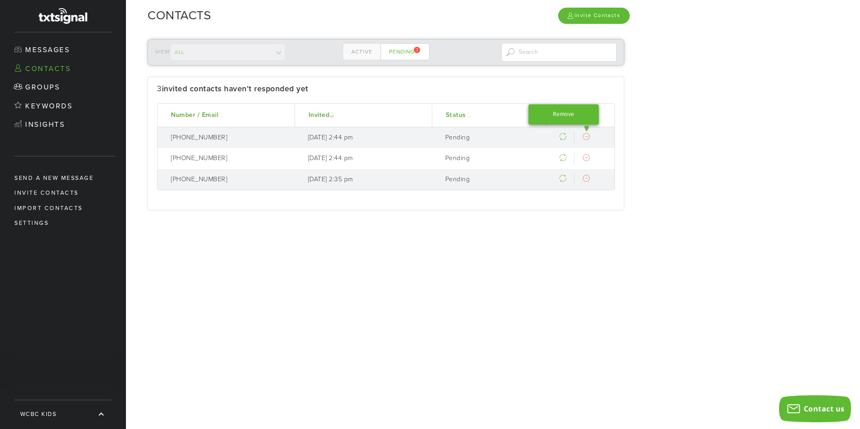
click at [588, 140] on div at bounding box center [586, 136] width 7 height 7
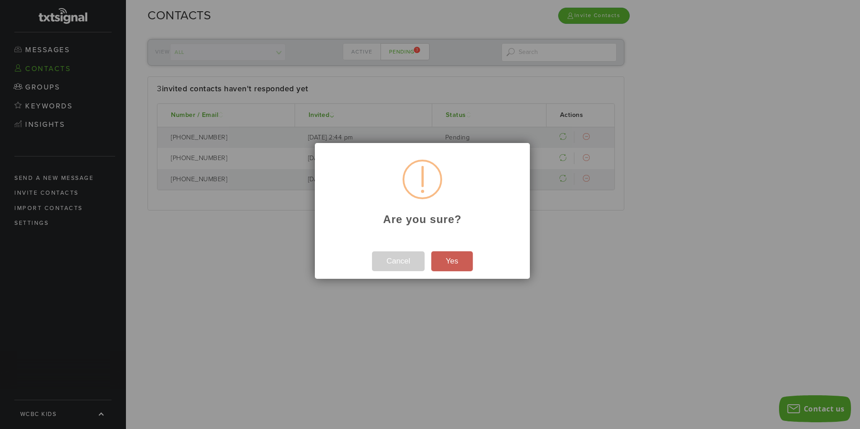
click at [464, 269] on button "Yes" at bounding box center [452, 262] width 41 height 20
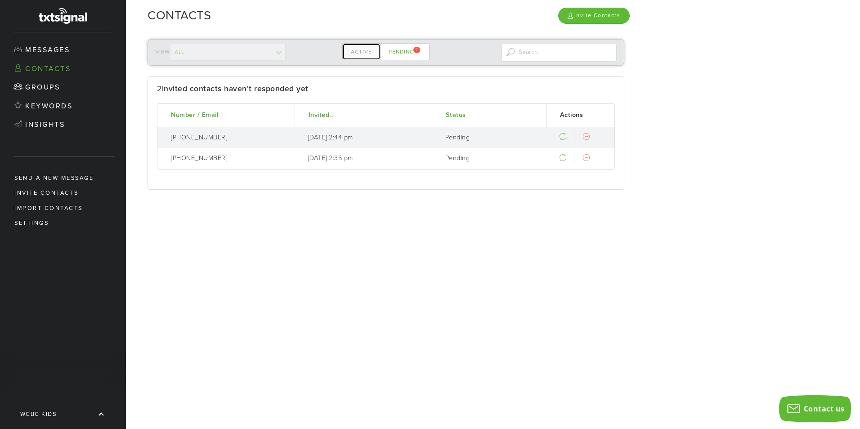
click at [357, 56] on link "Active" at bounding box center [361, 51] width 38 height 17
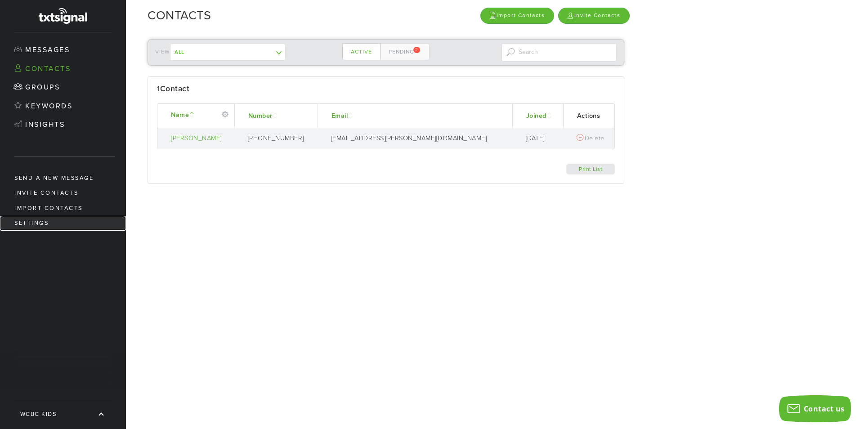
click at [62, 220] on link "Settings" at bounding box center [63, 223] width 126 height 15
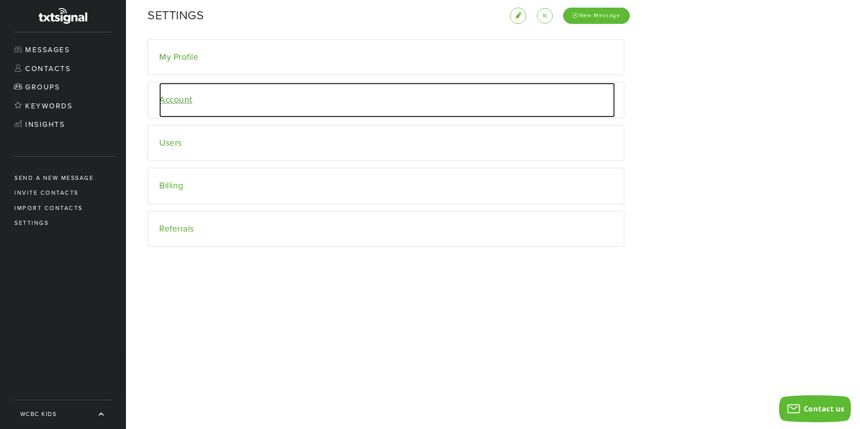
click at [272, 94] on link "Account" at bounding box center [387, 100] width 456 height 35
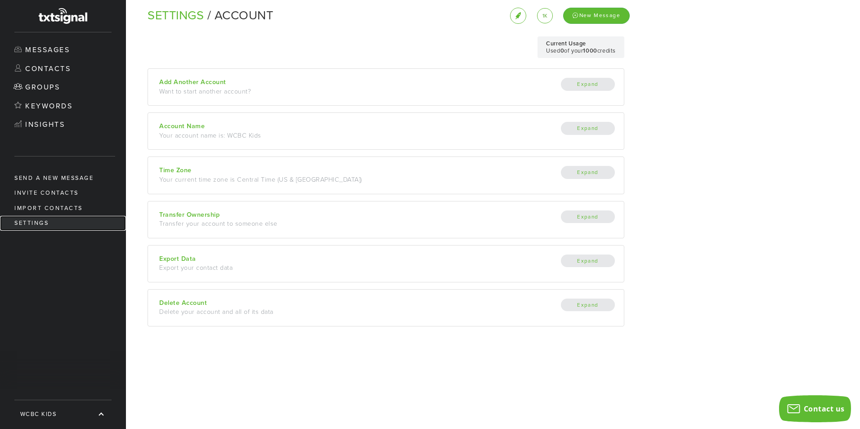
click at [41, 219] on link "Settings" at bounding box center [63, 223] width 126 height 15
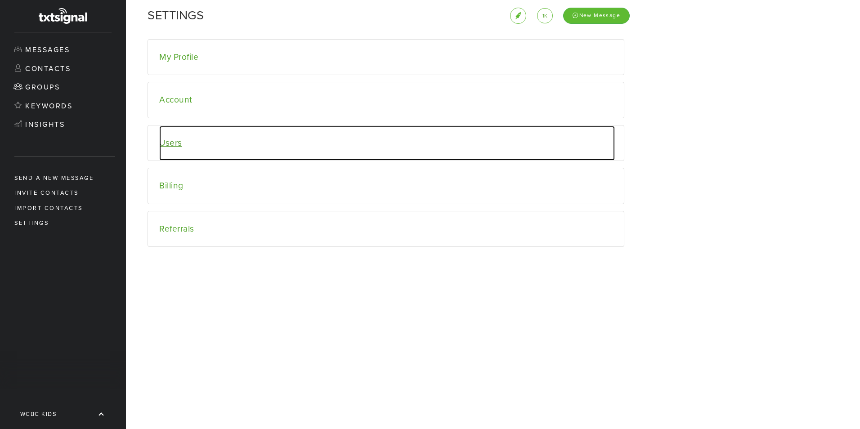
click at [171, 153] on link "Users" at bounding box center [387, 143] width 456 height 35
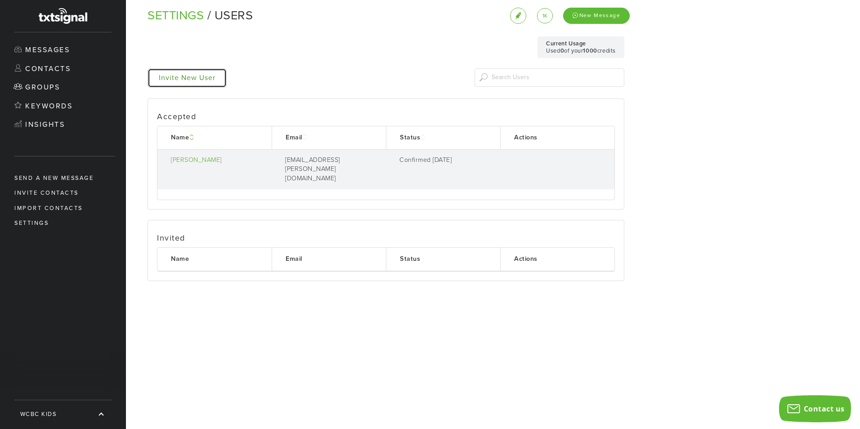
click at [179, 79] on link "Invite New User" at bounding box center [187, 77] width 79 height 19
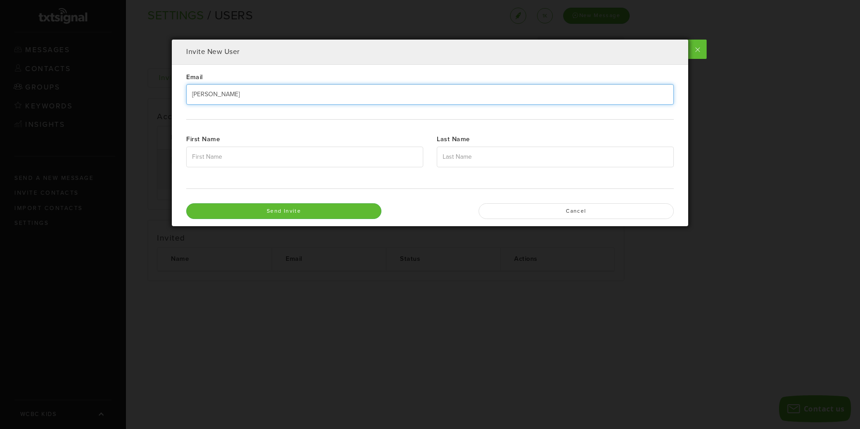
type input "[PERSON_NAME][EMAIL_ADDRESS][PERSON_NAME][DOMAIN_NAME]"
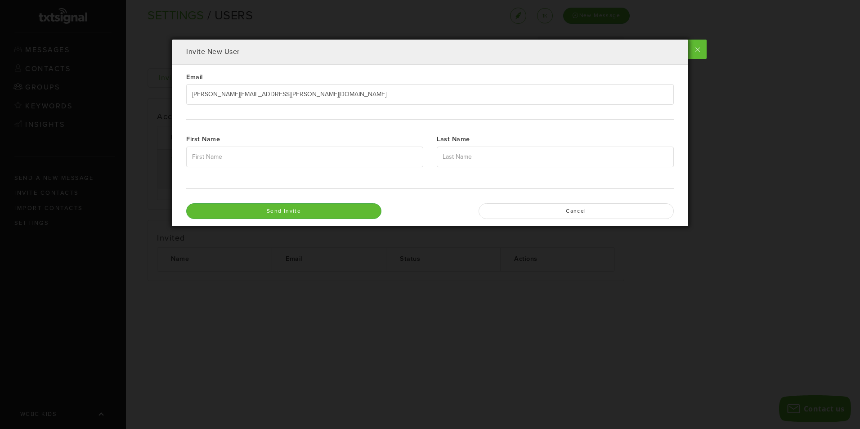
type input "Lisa"
type input "Taylor"
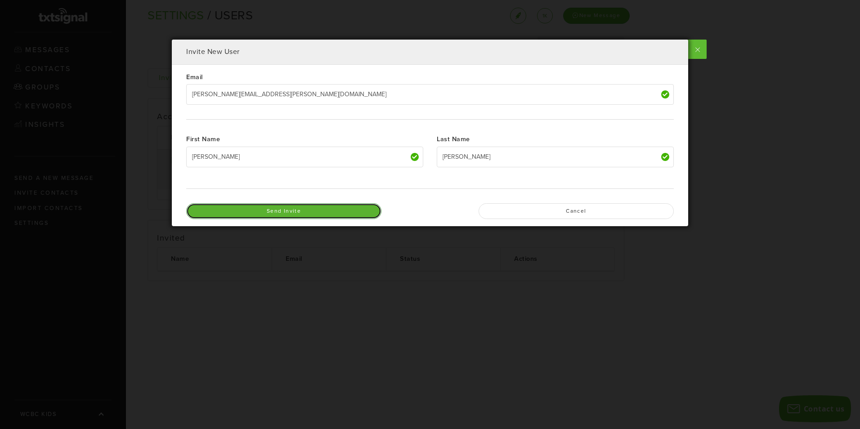
click at [340, 214] on input "Send Invite" at bounding box center [283, 211] width 195 height 16
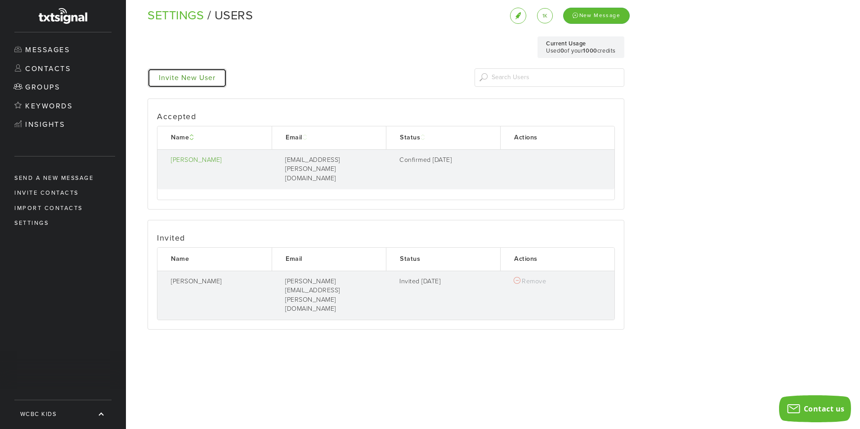
click at [207, 83] on link "Invite New User" at bounding box center [187, 77] width 79 height 19
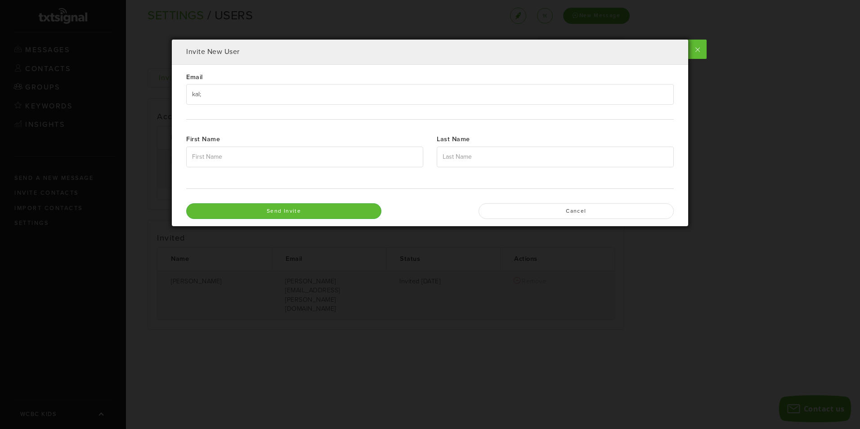
type input "[PERSON_NAME][EMAIL_ADDRESS][PERSON_NAME][DOMAIN_NAME]"
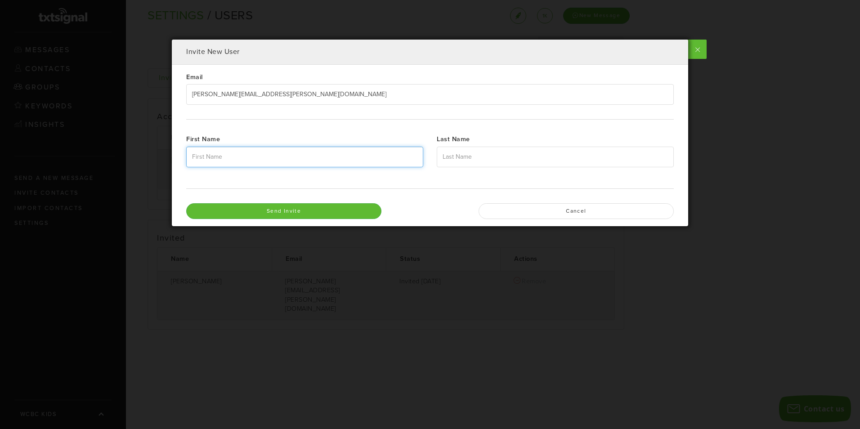
type input "Kalista"
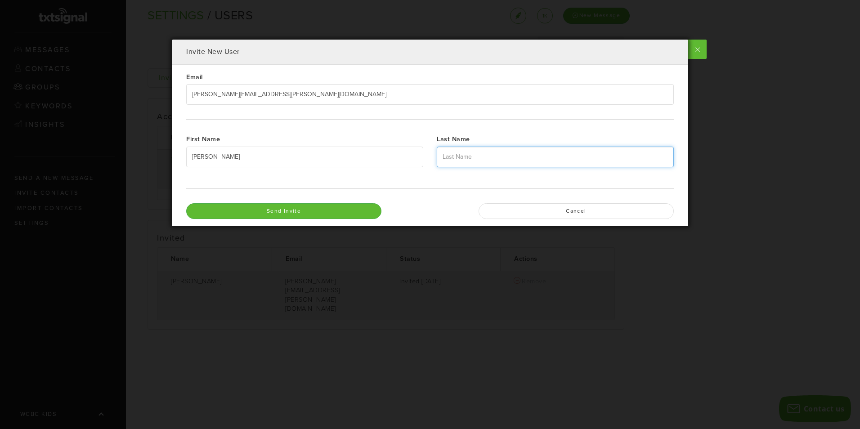
type input "Warnement"
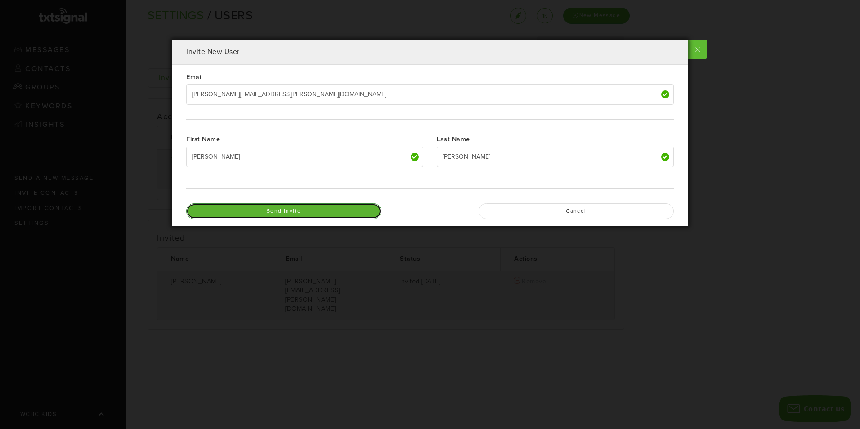
click at [297, 208] on input "Send Invite" at bounding box center [283, 211] width 195 height 16
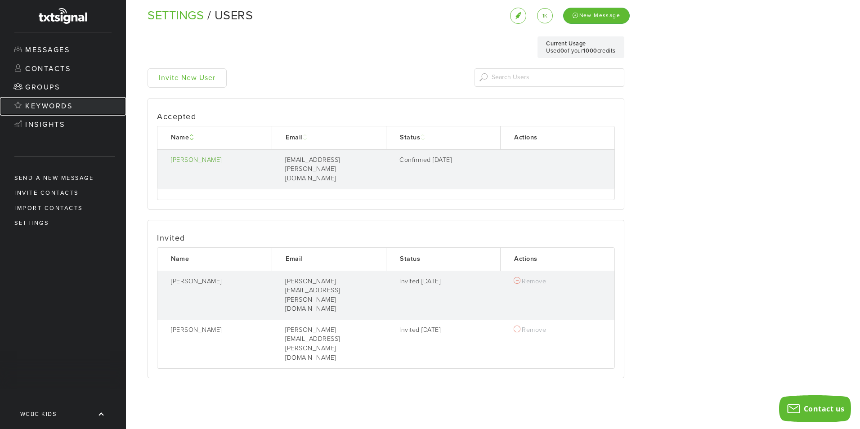
click at [65, 103] on link "Keywords" at bounding box center [63, 106] width 126 height 19
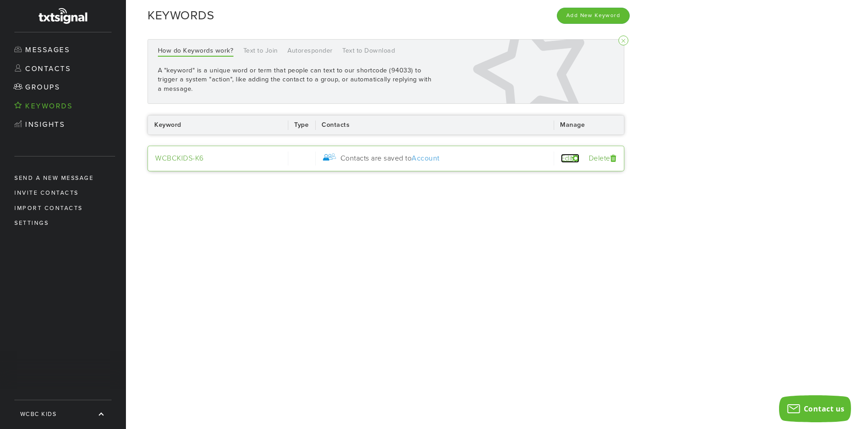
click at [561, 156] on link "Edit" at bounding box center [570, 158] width 18 height 9
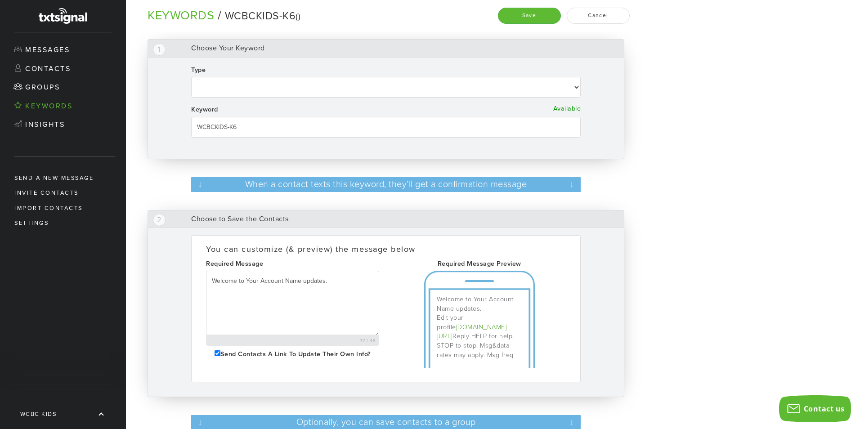
click at [437, 101] on div "Type Autoresponder Text to Join Text to Download" at bounding box center [386, 85] width 390 height 40
click at [439, 96] on select "Autoresponder Text to Join Text to Download" at bounding box center [386, 87] width 390 height 21
select select "Text to Join"
click at [191, 77] on select "Autoresponder Text to Join Text to Download" at bounding box center [386, 87] width 390 height 21
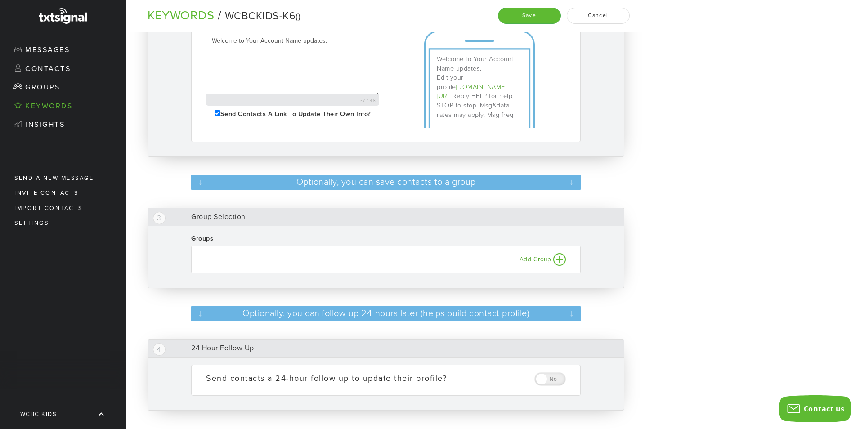
scroll to position [243, 0]
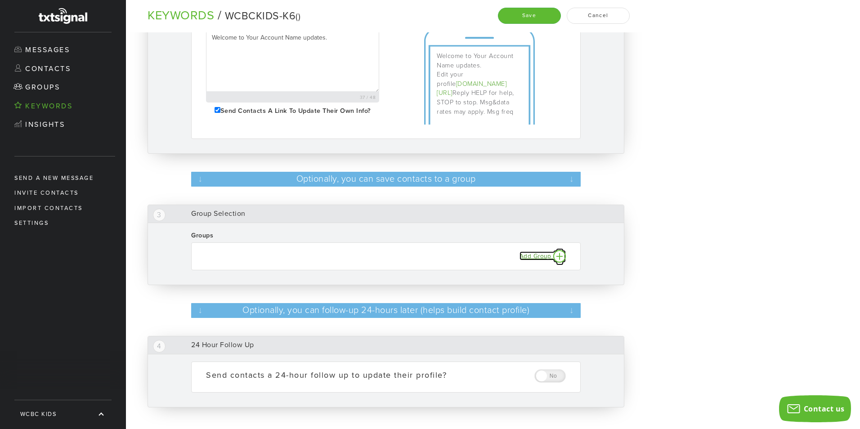
click at [543, 253] on small "Add Group" at bounding box center [536, 256] width 32 height 7
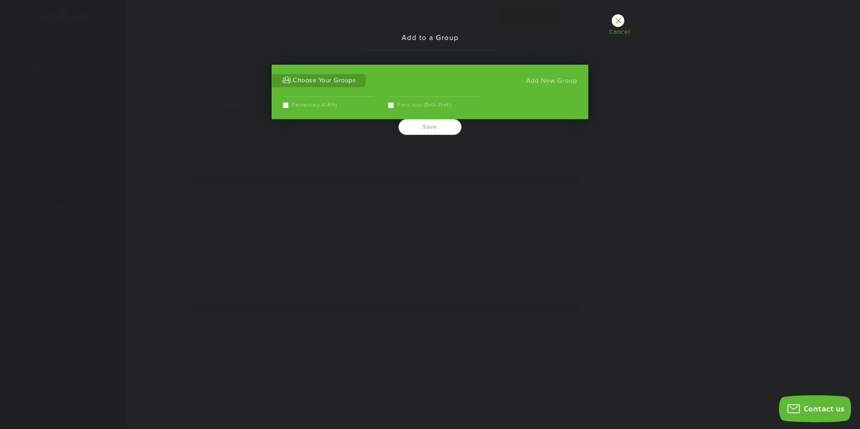
click at [314, 98] on div "Elementary (K-6th)" at bounding box center [324, 104] width 105 height 16
click at [311, 106] on label "Elementary (K-6th)" at bounding box center [325, 105] width 84 height 8
click at [289, 106] on input "Elementary (K-6th)" at bounding box center [286, 106] width 6 height 6
checkbox input "true"
click at [435, 127] on button "Save" at bounding box center [430, 127] width 63 height 16
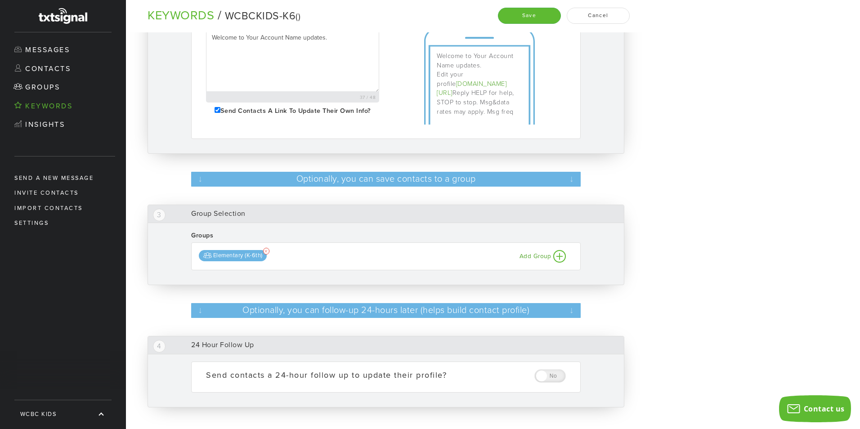
scroll to position [108, 0]
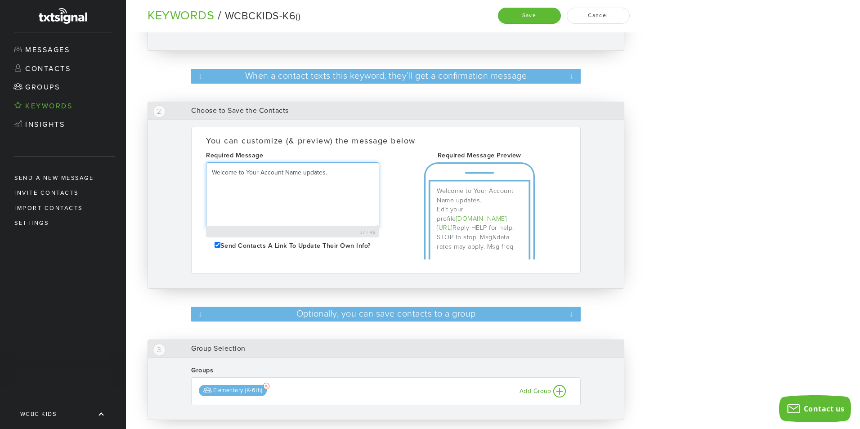
drag, startPoint x: 324, startPoint y: 172, endPoint x: 246, endPoint y: 175, distance: 78.8
click at [246, 175] on textarea "Welcome to Your Account Name updates." at bounding box center [292, 195] width 173 height 66
click at [278, 170] on textarea "Welcome to WCBC Kids. You have been added to the" at bounding box center [292, 195] width 173 height 66
drag, startPoint x: 298, startPoint y: 176, endPoint x: 370, endPoint y: 184, distance: 72.5
click at [370, 184] on textarea "Welcome to WCBC Kids. You have been added to the" at bounding box center [292, 195] width 173 height 66
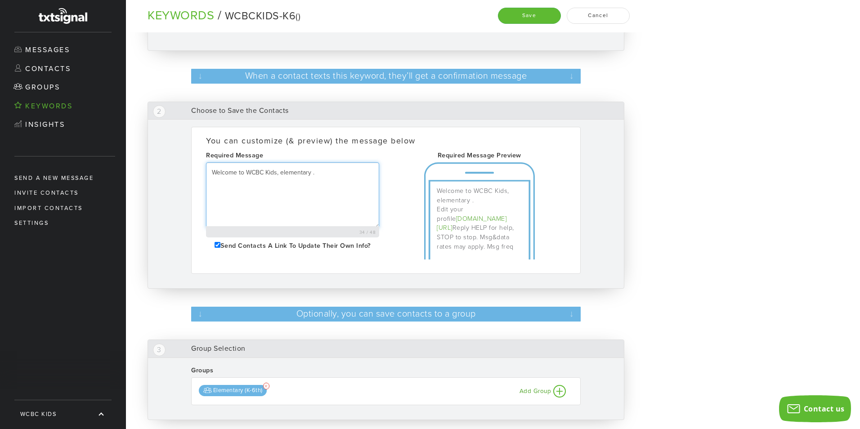
click at [280, 176] on textarea "Welcome to WCBC Kids, elementary ." at bounding box center [292, 195] width 173 height 66
click at [347, 177] on textarea "Welcome to WCBC Kids, elementary (K-6th grade)." at bounding box center [292, 195] width 173 height 66
click at [281, 172] on textarea "Welcome to WCBC Kids, elementary (K-6th grade)." at bounding box center [292, 195] width 173 height 66
click at [348, 174] on textarea "Welcome to WCBC Kids, elementary (K-6th grade)." at bounding box center [292, 195] width 173 height 66
click at [344, 176] on textarea "Welcome to WCBC Kids, elementary (K-6th grade) ." at bounding box center [292, 195] width 173 height 66
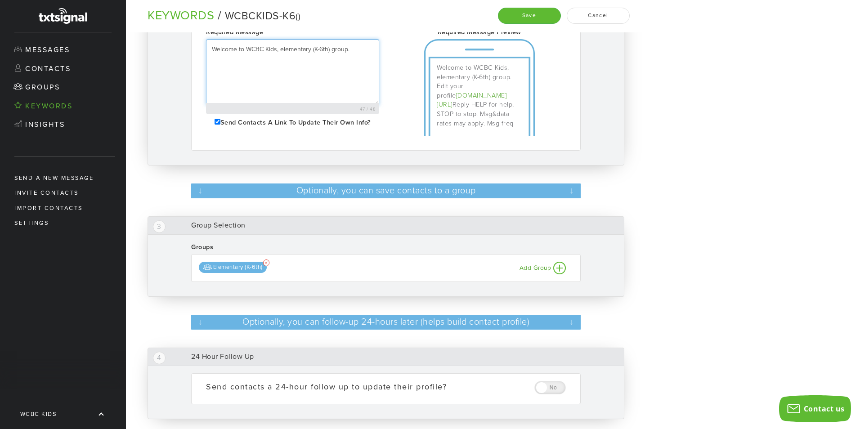
scroll to position [243, 0]
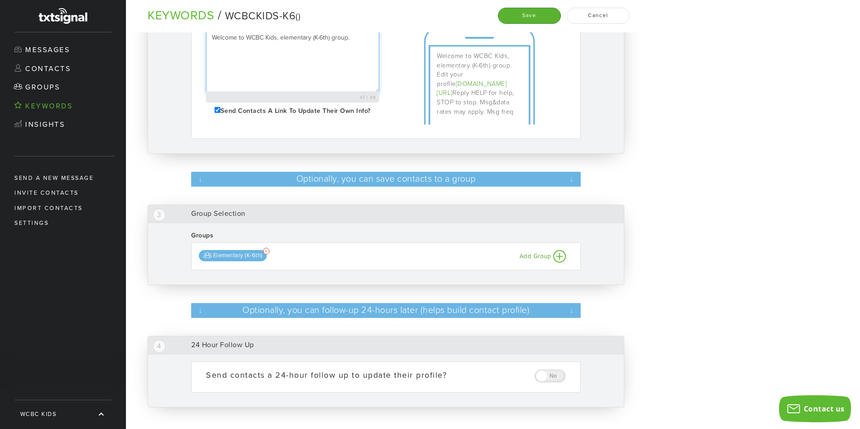
type textarea "Welcome to WCBC Kids, elementary (K-6th) group."
click at [540, 19] on button "Save" at bounding box center [529, 16] width 63 height 16
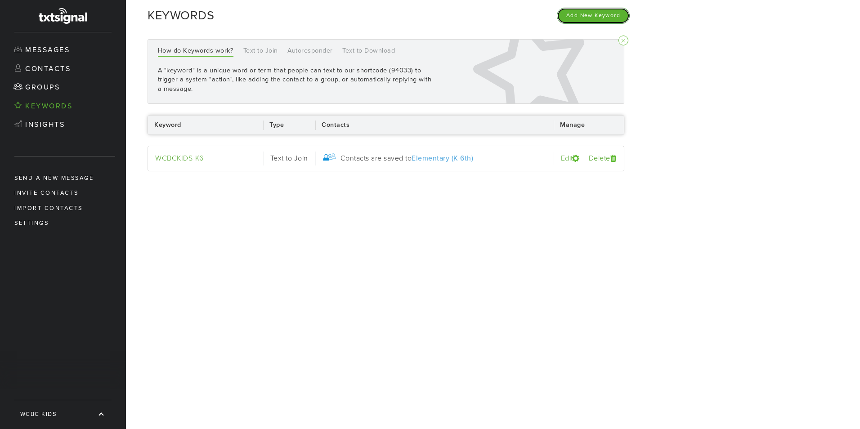
click at [582, 16] on button "Add New Keyword" at bounding box center [593, 16] width 73 height 16
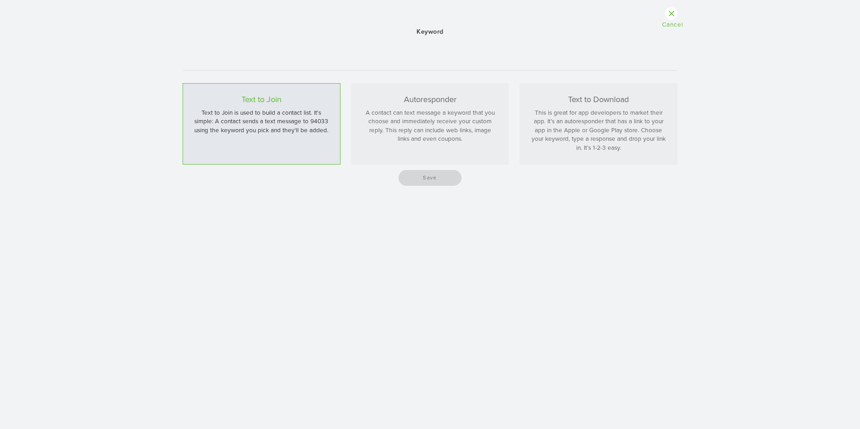
click at [298, 132] on p "Text to Join is used to build a contact list. It's simple: A contact sends a te…" at bounding box center [261, 122] width 135 height 26
click at [253, 126] on p "Text to Join is used to build a contact list. It's simple: A contact sends a te…" at bounding box center [261, 122] width 135 height 26
click at [295, 138] on div "Text to Join Text to Join is used to build a contact list. It's simple: A conta…" at bounding box center [262, 123] width 158 height 81
click at [354, 191] on div "Keyword Checking... Available Not available Text to Join Text to Join is used t…" at bounding box center [430, 214] width 860 height 429
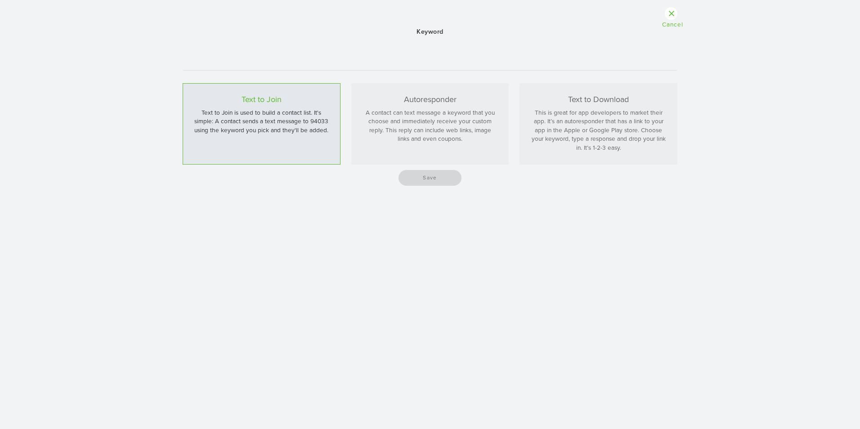
click at [490, 138] on p "A contact can text message a keyword that you choose and immediately receive yo…" at bounding box center [430, 126] width 135 height 35
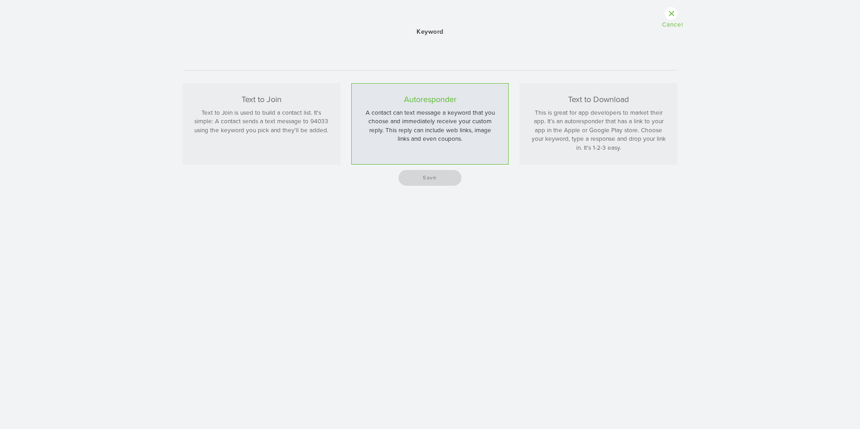
click at [266, 130] on p "Text to Join is used to build a contact list. It's simple: A contact sends a te…" at bounding box center [261, 122] width 135 height 26
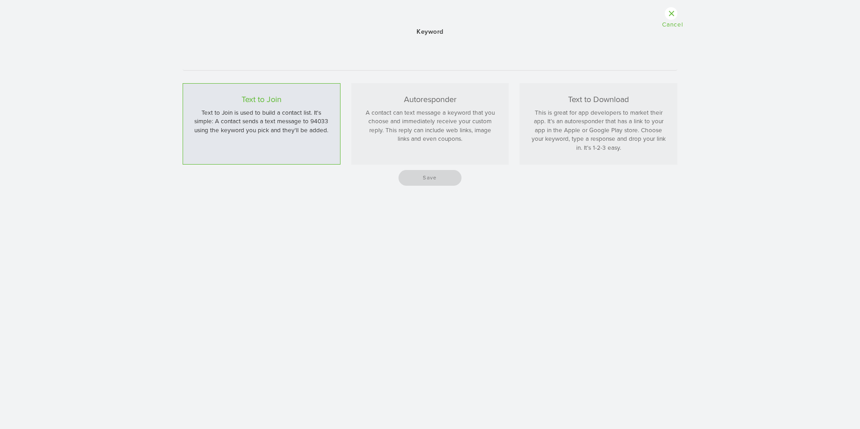
click at [419, 179] on div "Save" at bounding box center [430, 178] width 495 height 16
click at [670, 20] on div at bounding box center [671, 13] width 13 height 13
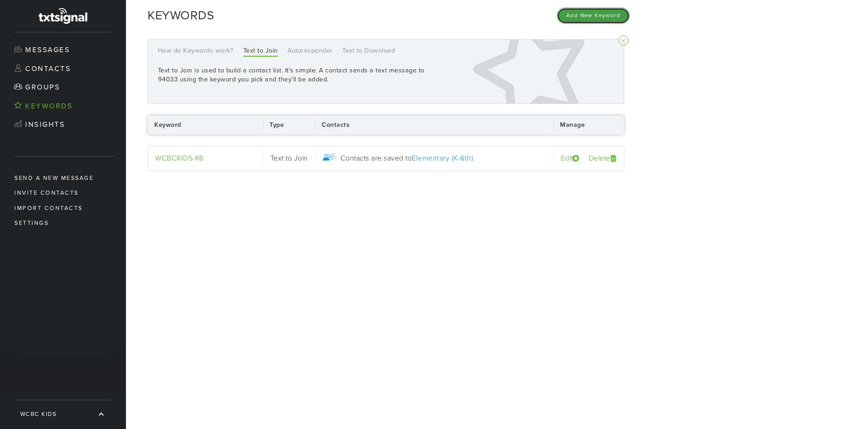
click at [585, 17] on button "Add New Keyword" at bounding box center [593, 16] width 73 height 16
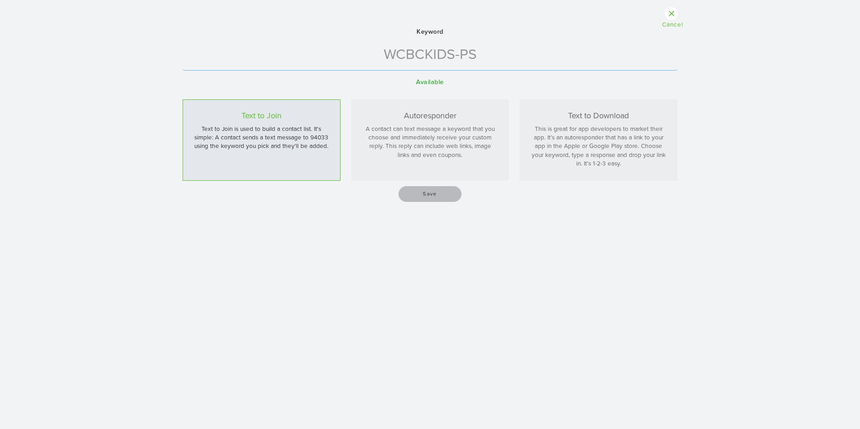
type input "WCBCKIDS-PS"
click at [444, 197] on input "Save" at bounding box center [430, 194] width 63 height 16
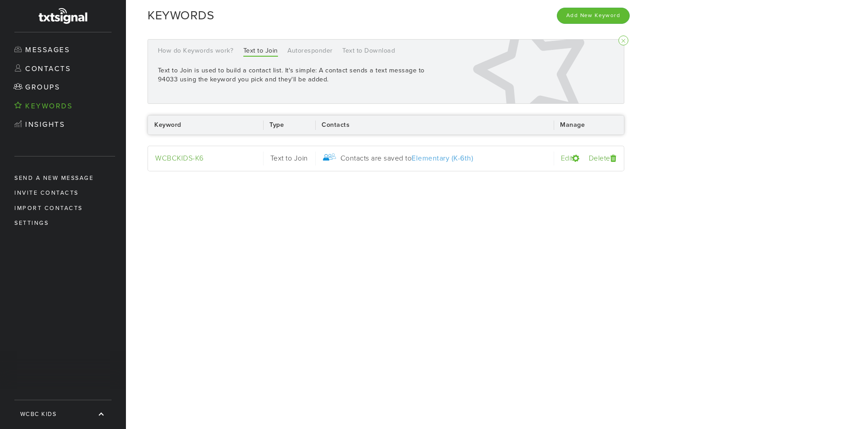
select select "Text to Join"
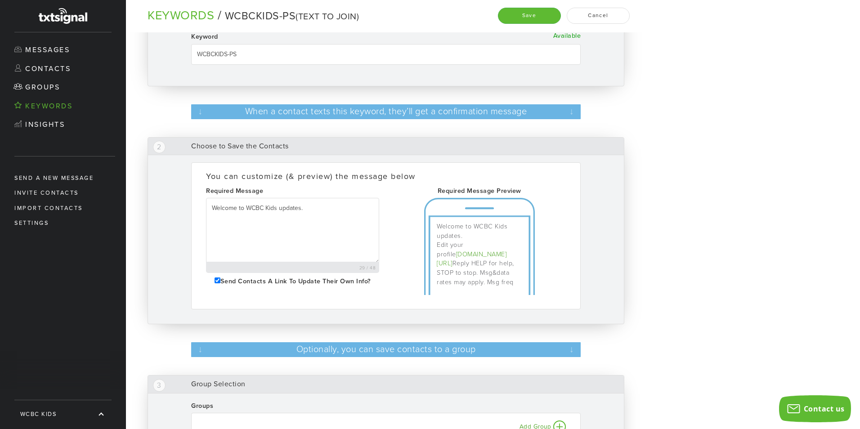
scroll to position [90, 0]
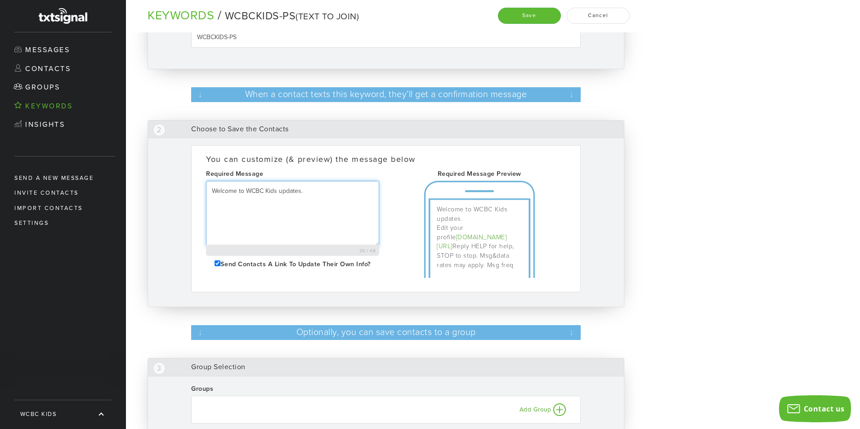
drag, startPoint x: 300, startPoint y: 190, endPoint x: 285, endPoint y: 194, distance: 15.3
click at [285, 194] on textarea "Welcome to WCBC Kids updates." at bounding box center [292, 214] width 173 height 66
drag, startPoint x: 286, startPoint y: 194, endPoint x: 281, endPoint y: 194, distance: 5.4
click at [281, 194] on textarea "Welcome to WCBC Kids udatesp." at bounding box center [292, 214] width 173 height 66
drag, startPoint x: 301, startPoint y: 191, endPoint x: 277, endPoint y: 197, distance: 24.6
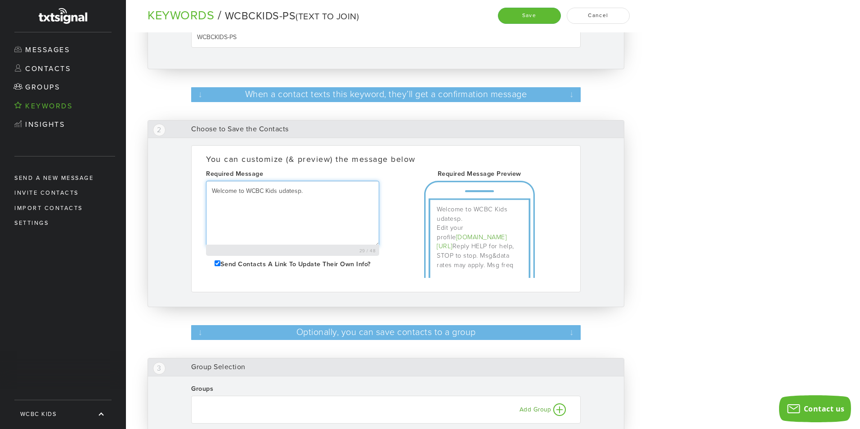
click at [277, 197] on textarea "Welcome to WCBC Kids udatesp." at bounding box center [292, 214] width 173 height 66
click at [284, 197] on textarea "Welcome to WCBC Kids, Birth- PreK updates." at bounding box center [292, 214] width 173 height 66
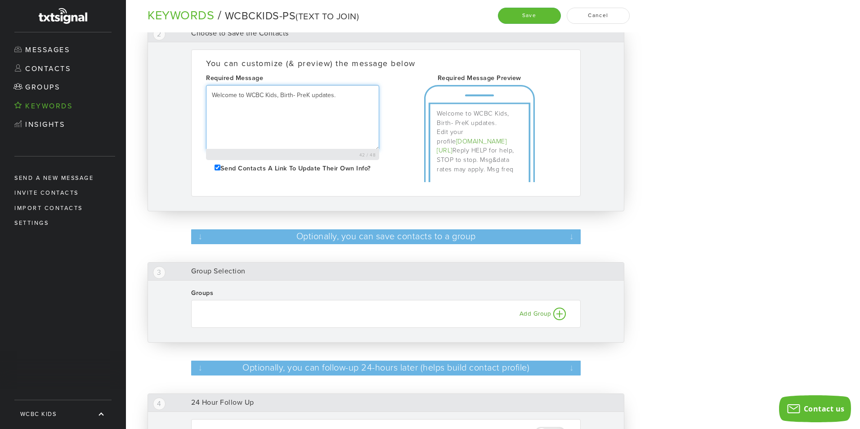
scroll to position [225, 0]
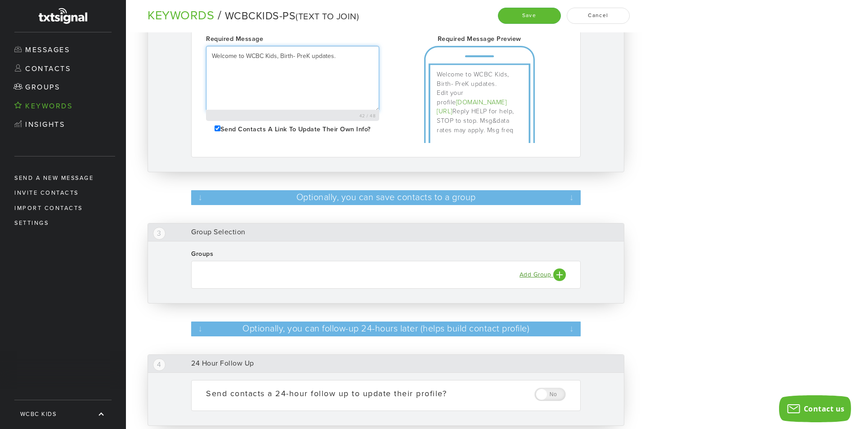
type textarea "Welcome to WCBC Kids, Birth- PreK updates."
click at [558, 274] on span at bounding box center [560, 275] width 13 height 13
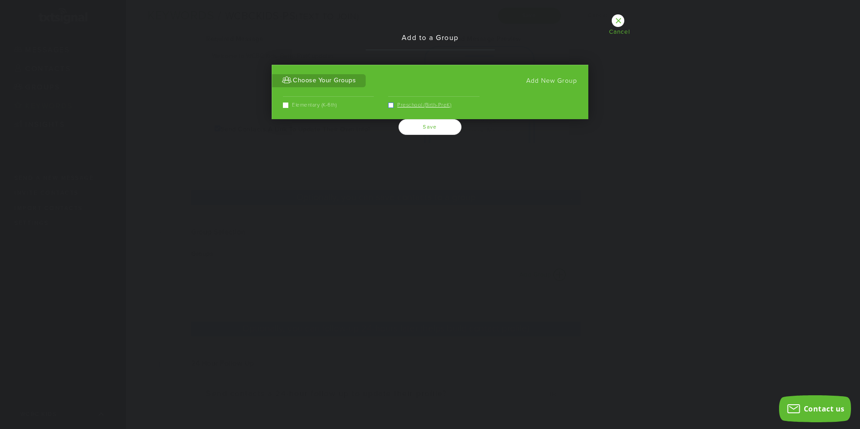
click at [428, 108] on label "Preschool (Birth-PreK)" at bounding box center [430, 105] width 84 height 8
click at [394, 108] on input "Preschool (Birth-PreK)" at bounding box center [391, 106] width 6 height 6
checkbox input "true"
click at [426, 127] on button "Save" at bounding box center [430, 127] width 63 height 16
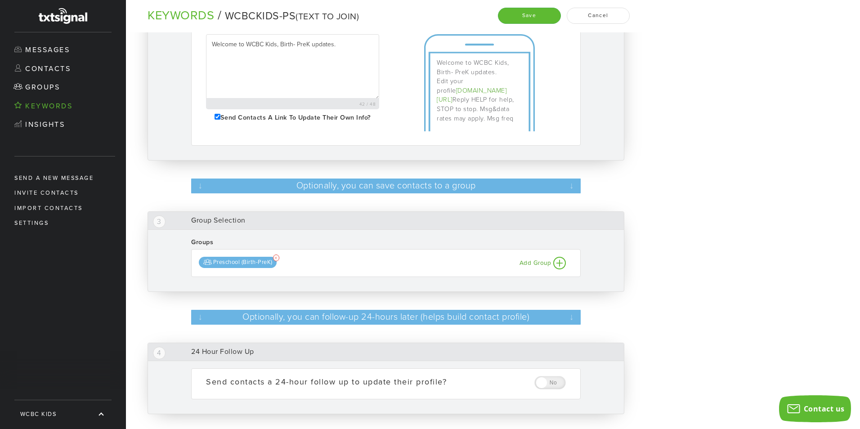
scroll to position [243, 0]
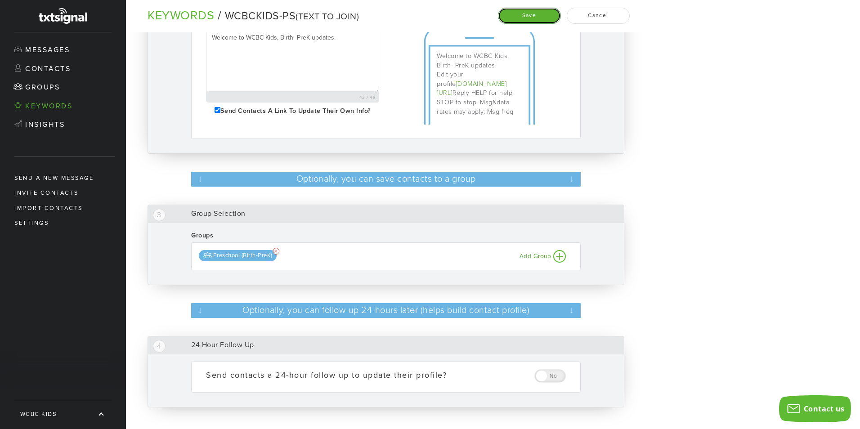
click at [513, 17] on button "Save" at bounding box center [529, 16] width 63 height 16
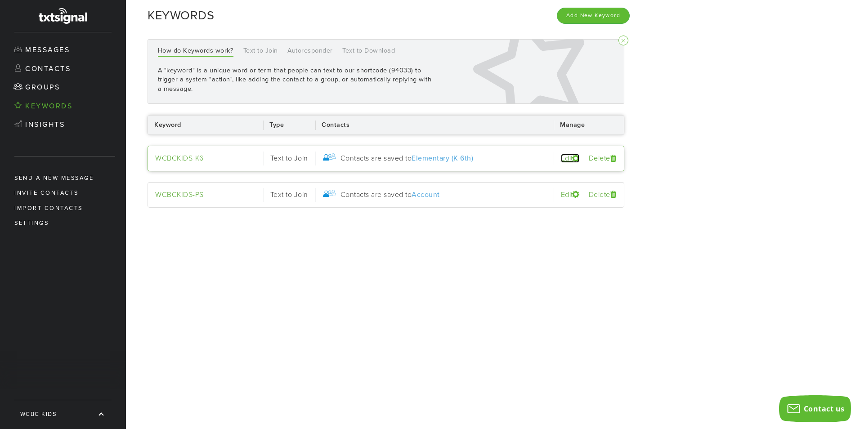
click at [564, 158] on link "Edit" at bounding box center [570, 158] width 18 height 9
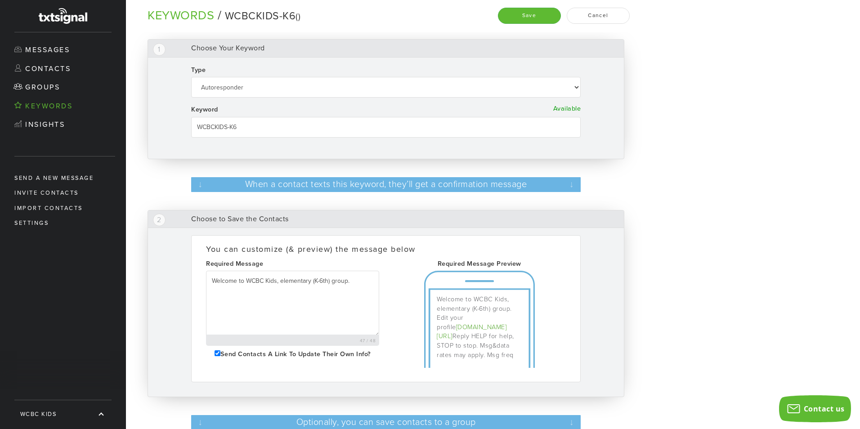
select select "Text to Join"
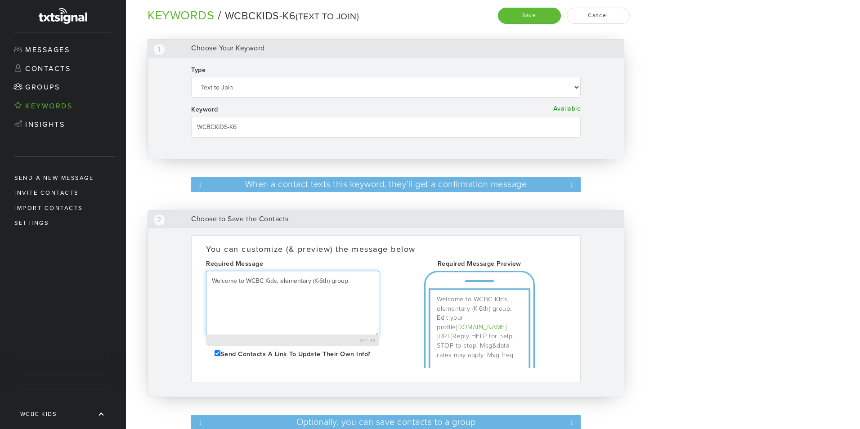
click at [350, 282] on textarea "Welcome to WCBC Kids, elementary (K-6th) group." at bounding box center [292, 304] width 173 height 66
click at [280, 285] on textarea "Welcome to WCBC Kids, elementary (K-6th) update." at bounding box center [292, 304] width 173 height 66
click at [350, 284] on textarea "Welcome to WCBC Kids elementary (K-6th) update." at bounding box center [292, 304] width 173 height 66
type textarea "Welcome to WCBC Kids elementary (K-6th) updates."
click at [517, 8] on button "Save" at bounding box center [529, 16] width 63 height 16
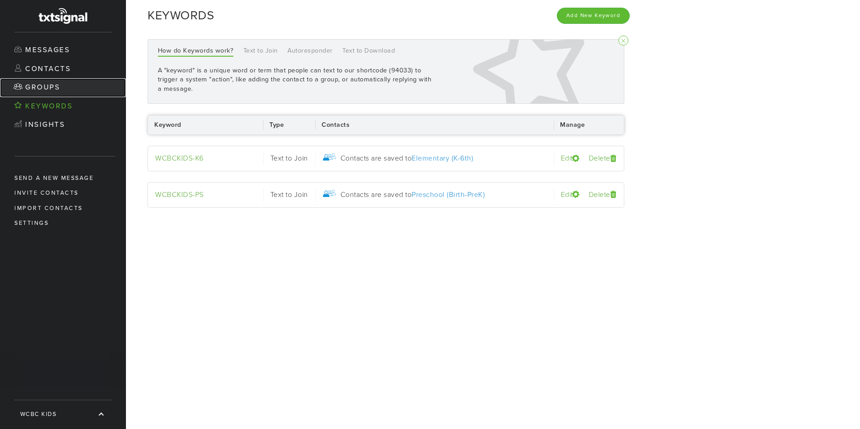
click at [43, 85] on link "Groups" at bounding box center [63, 87] width 126 height 19
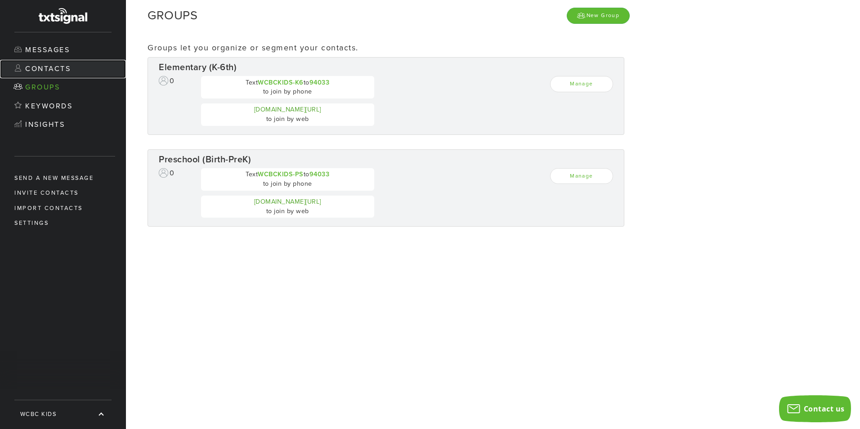
click at [52, 64] on link "Contacts" at bounding box center [63, 69] width 126 height 19
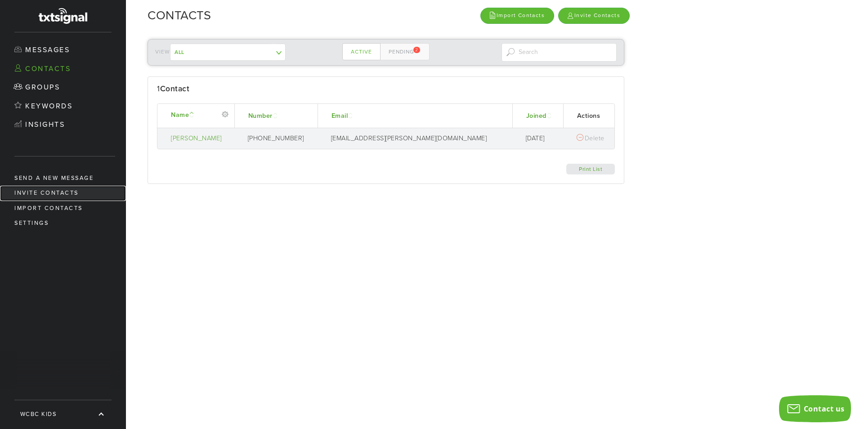
click at [84, 196] on link "Invite Contacts" at bounding box center [63, 193] width 126 height 15
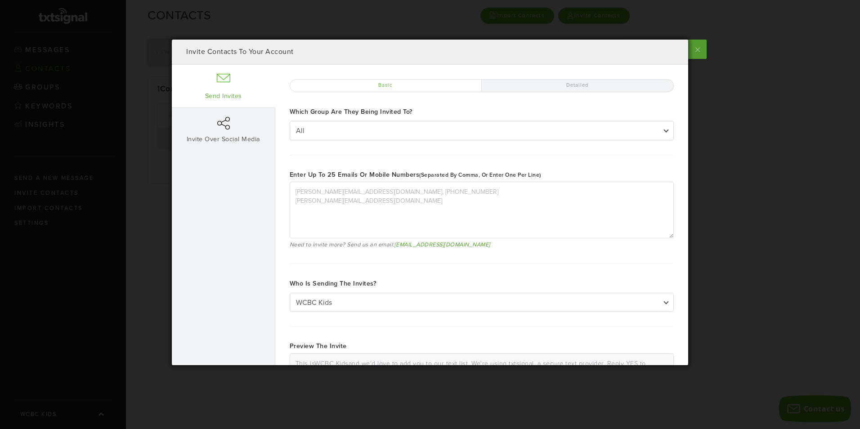
click at [693, 54] on label at bounding box center [697, 49] width 20 height 19
click at [0, 0] on input "checkbox" at bounding box center [0, 0] width 0 height 0
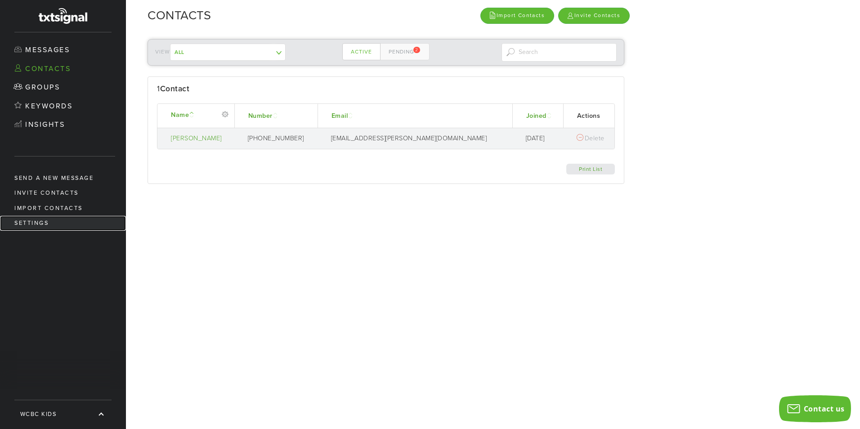
click at [55, 219] on link "Settings" at bounding box center [63, 223] width 126 height 15
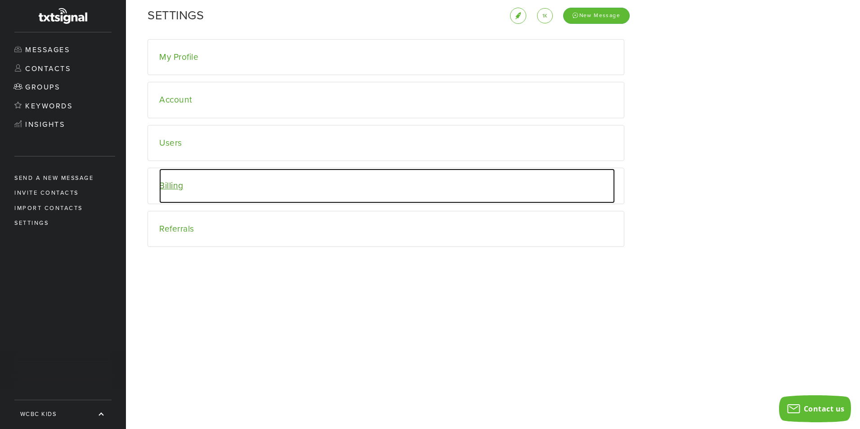
click at [208, 192] on link "Billing" at bounding box center [387, 186] width 456 height 35
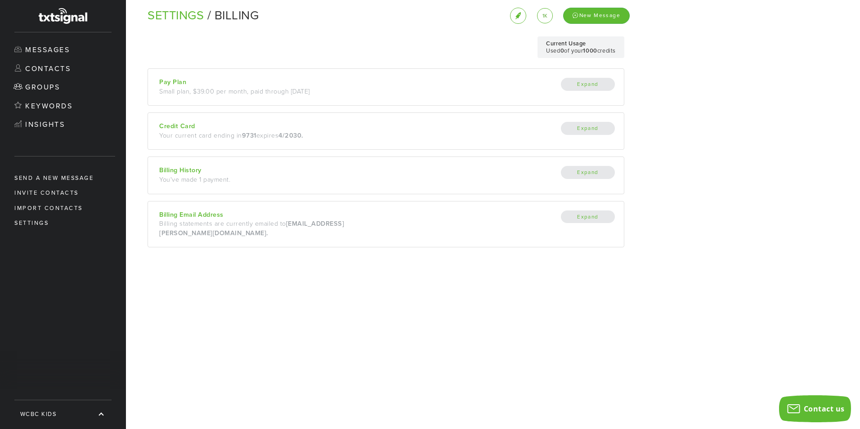
click at [188, 171] on div "Billing History" at bounding box center [272, 170] width 226 height 9
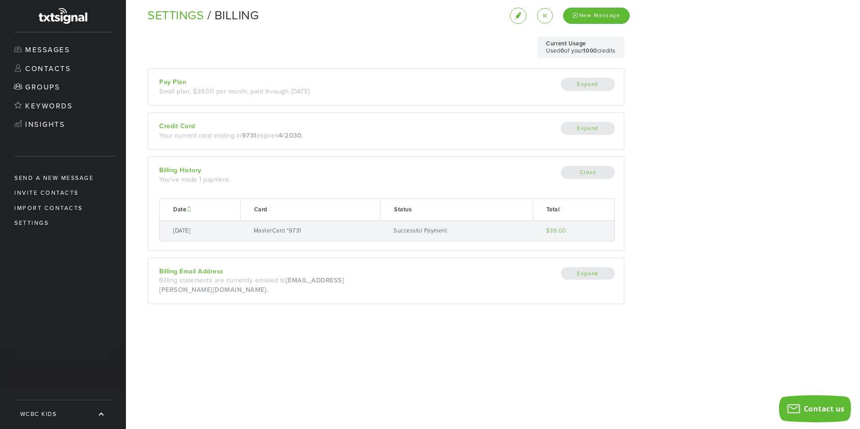
click at [420, 230] on td "Successful Payment" at bounding box center [456, 231] width 153 height 20
click at [194, 231] on td "[DATE]" at bounding box center [200, 231] width 81 height 20
click at [561, 230] on link "$39.00" at bounding box center [556, 230] width 20 height 7
click at [50, 226] on link "Settings" at bounding box center [63, 223] width 126 height 15
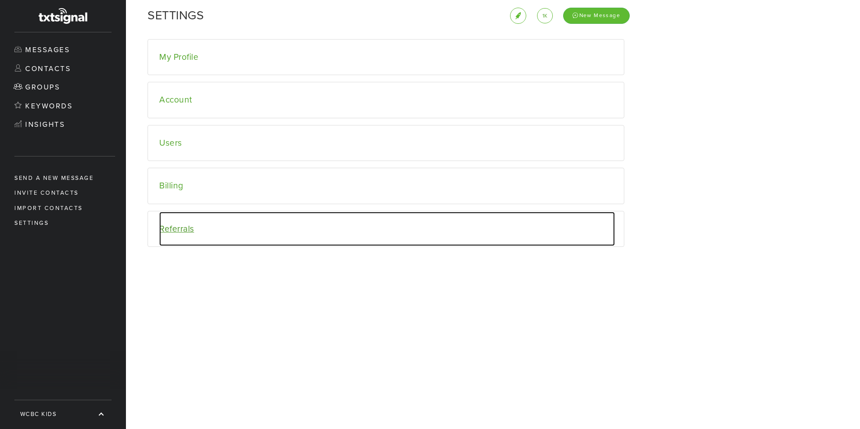
click at [317, 228] on link "Referrals" at bounding box center [387, 229] width 456 height 35
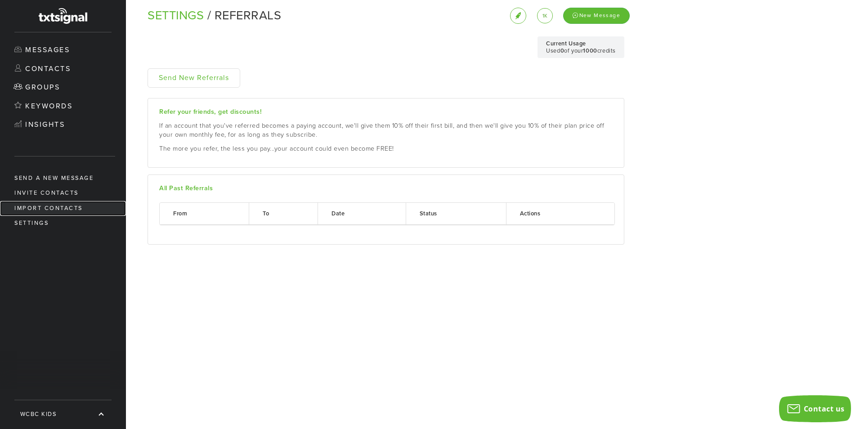
click at [88, 206] on link "Import Contacts" at bounding box center [63, 208] width 126 height 15
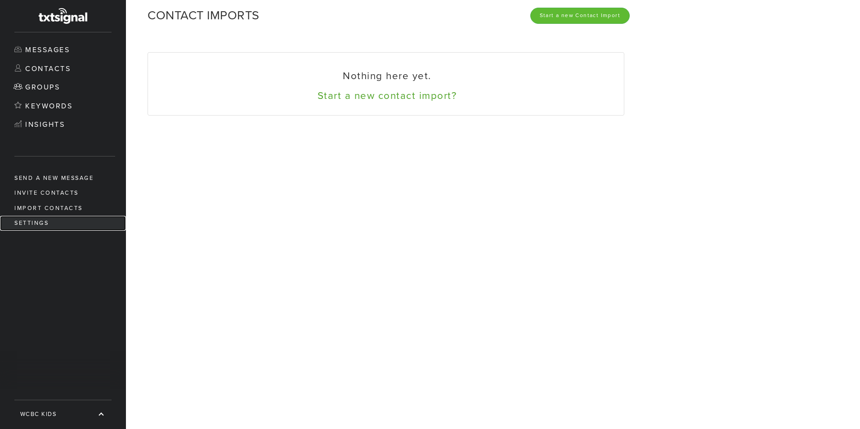
click at [66, 217] on link "Settings" at bounding box center [63, 223] width 126 height 15
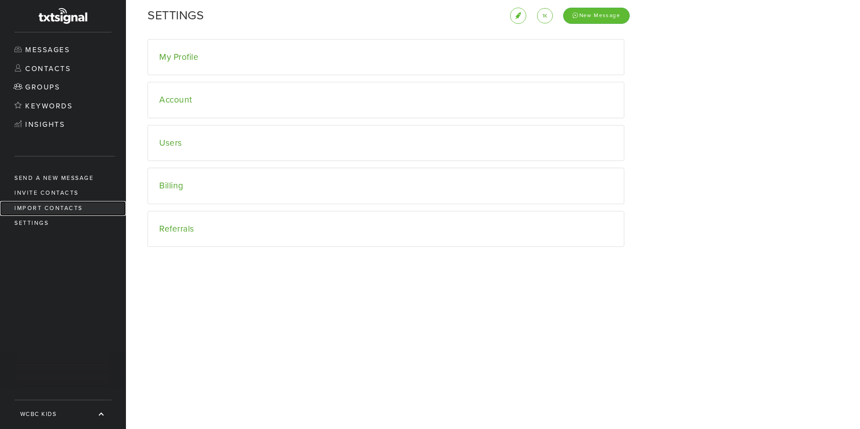
click at [92, 204] on link "Import Contacts" at bounding box center [63, 208] width 126 height 15
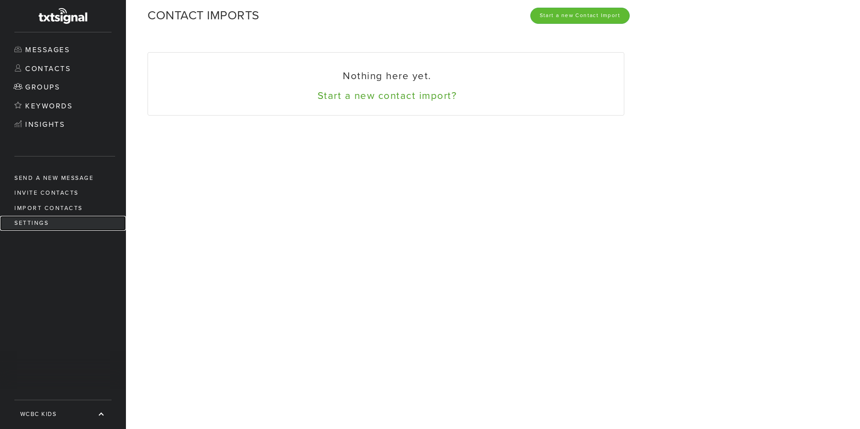
click at [68, 218] on link "Settings" at bounding box center [63, 223] width 126 height 15
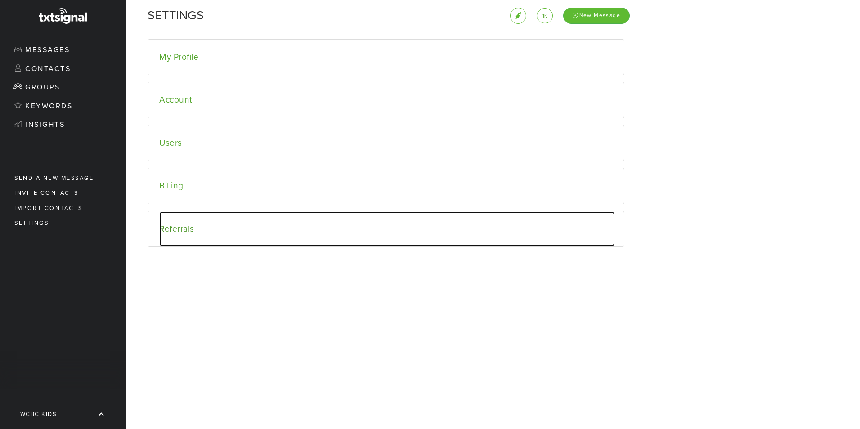
click at [221, 227] on link "Referrals" at bounding box center [387, 229] width 456 height 35
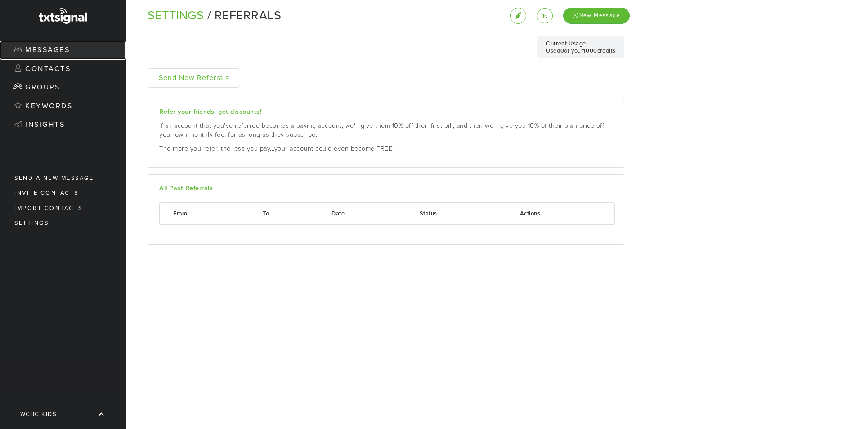
click at [49, 46] on link "Messages" at bounding box center [63, 50] width 126 height 19
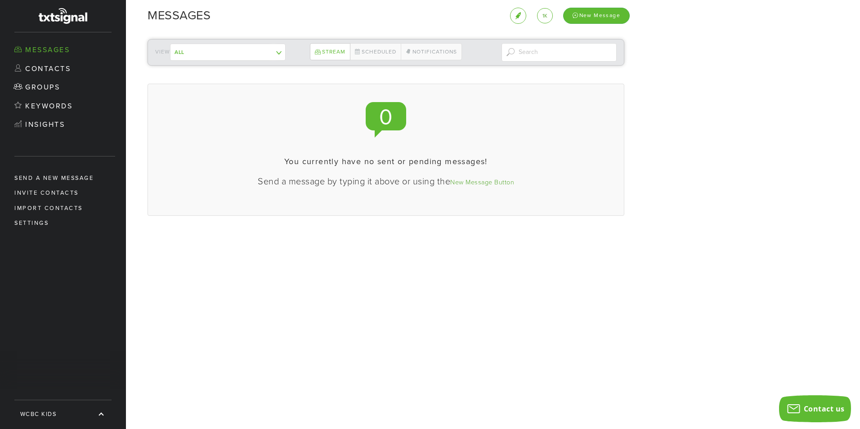
click at [212, 41] on div "View All Elementary (K-6th) Preschool (Birth-PreK) ------------- Contacts not i…" at bounding box center [386, 52] width 477 height 27
click at [212, 50] on select "All Elementary (K-6th) Preschool (Birth-PreK) ------------- Contacts not in a g…" at bounding box center [228, 52] width 116 height 17
click at [88, 179] on link "Send a new message" at bounding box center [63, 178] width 126 height 15
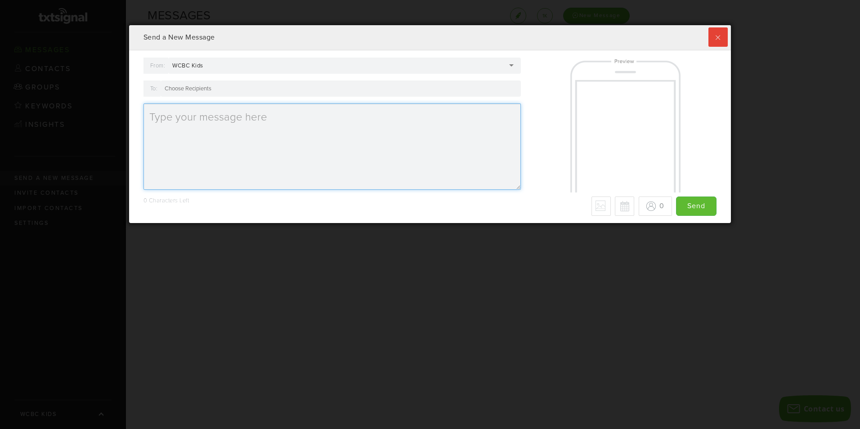
type textarea "WCBC Kids:"
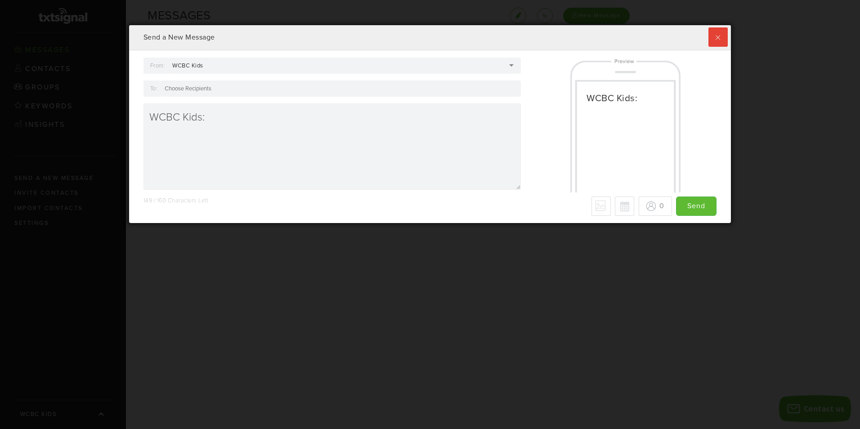
click at [278, 69] on div "WCBC Kids" at bounding box center [344, 66] width 353 height 16
click at [137, 80] on div "From: WCBC Kids WCBC Kids WCBC Kids Madison M None (max characters) To: WCBC Ki…" at bounding box center [333, 127] width 392 height 139
click at [215, 90] on div at bounding box center [341, 89] width 360 height 16
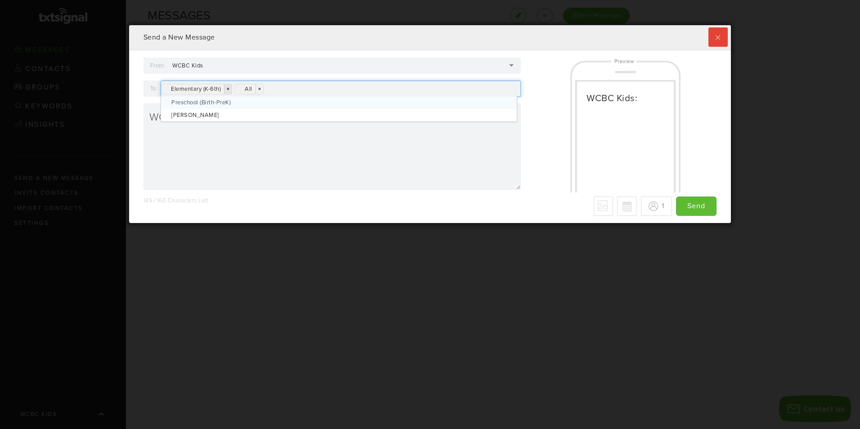
click at [228, 86] on link "×" at bounding box center [228, 89] width 8 height 10
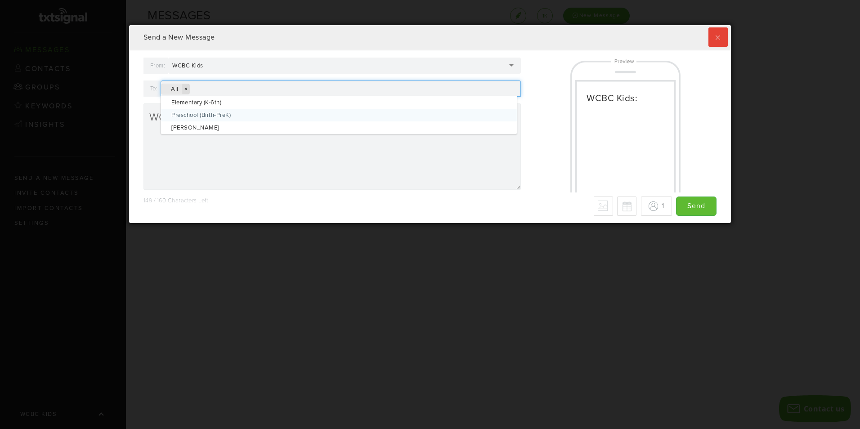
click at [186, 87] on link "×" at bounding box center [186, 89] width 8 height 10
click at [716, 36] on label at bounding box center [718, 36] width 19 height 19
click at [0, 0] on input "checkbox" at bounding box center [0, 0] width 0 height 0
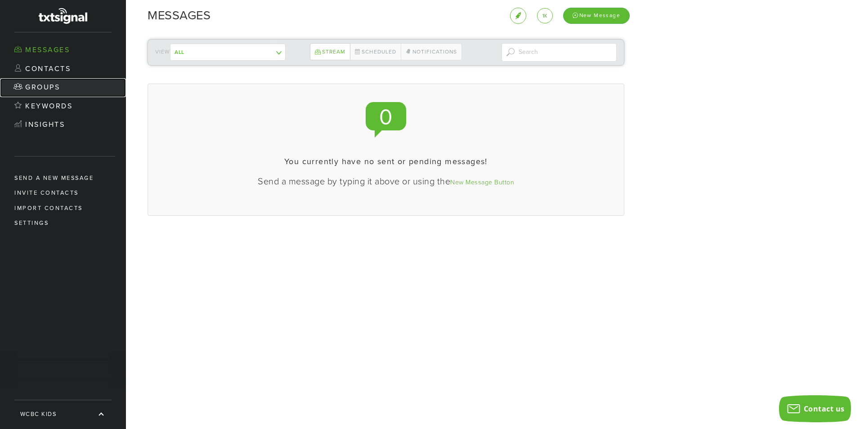
click at [36, 84] on link "Groups" at bounding box center [63, 87] width 126 height 19
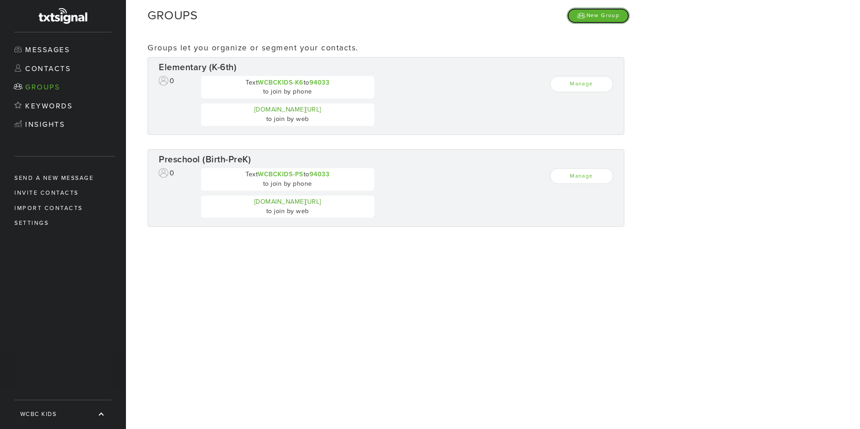
click at [609, 15] on link "New Group" at bounding box center [598, 16] width 63 height 16
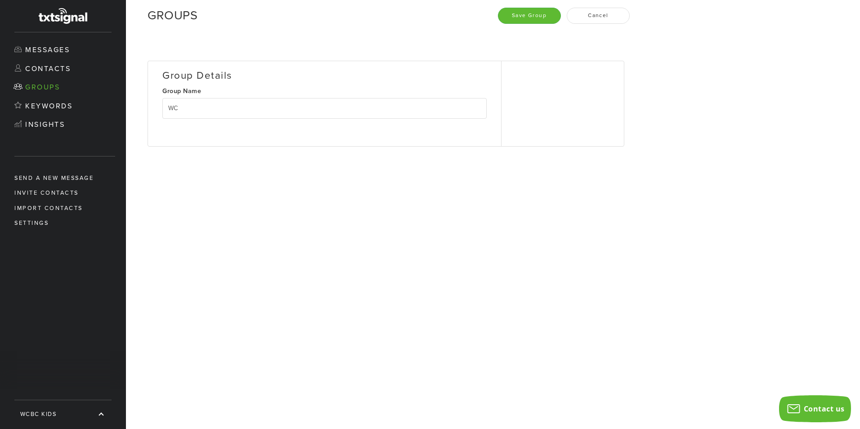
type input "W"
type input "Volunteers"
click at [539, 15] on button "Save Group" at bounding box center [529, 16] width 63 height 16
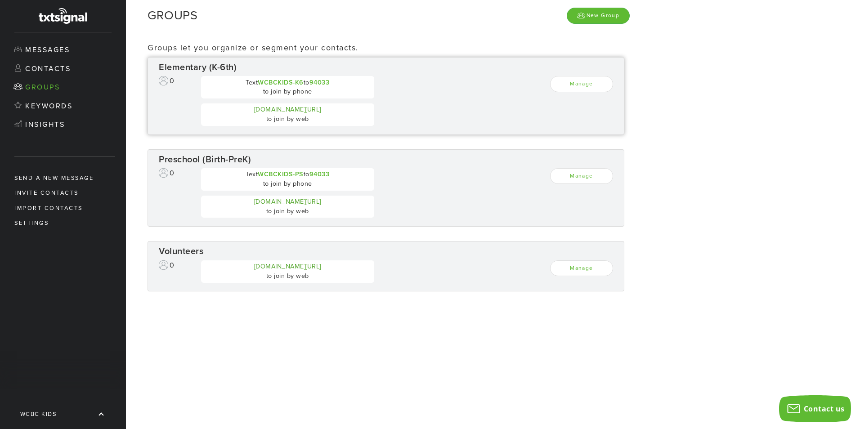
click at [159, 77] on div at bounding box center [163, 80] width 9 height 9
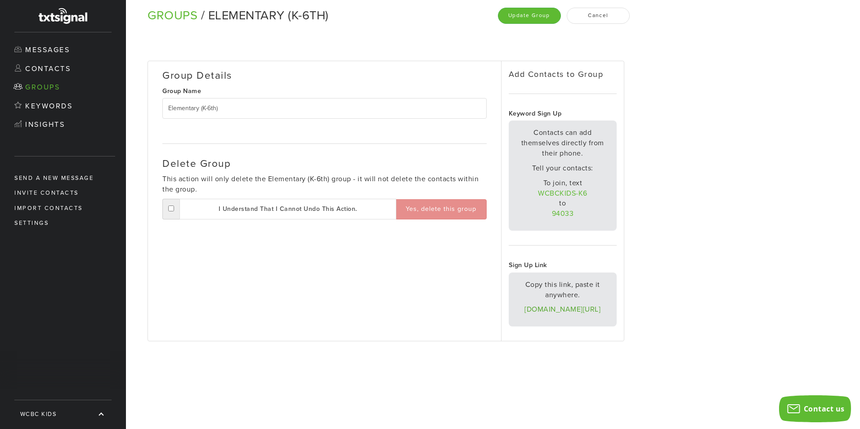
click at [149, 44] on div "Group Details Group Name Elementary (K-6th) Delete Group This action will only …" at bounding box center [382, 197] width 513 height 331
click at [68, 79] on link "Groups" at bounding box center [63, 87] width 126 height 19
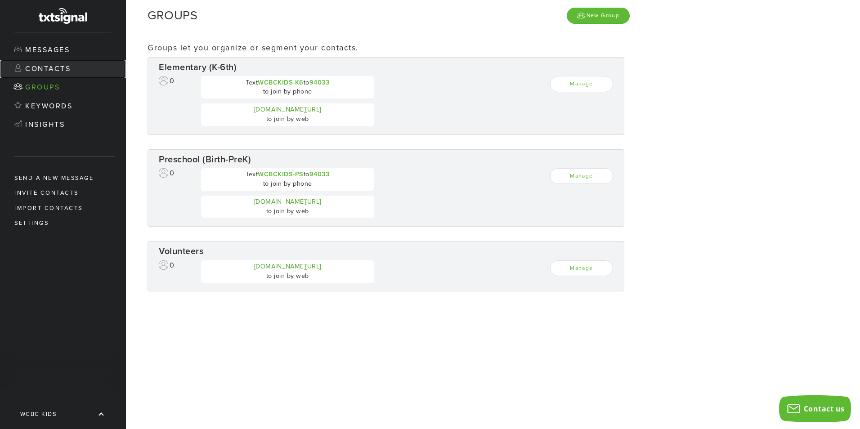
click at [91, 71] on link "Contacts" at bounding box center [63, 69] width 126 height 19
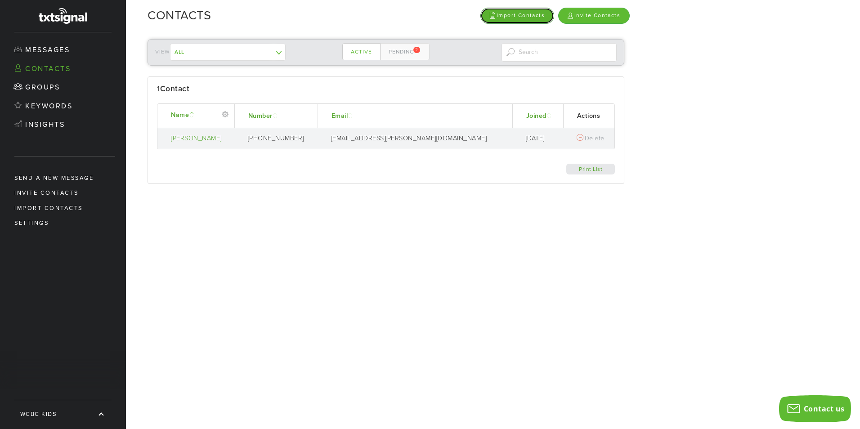
click at [514, 21] on link "Import Contacts" at bounding box center [518, 16] width 74 height 16
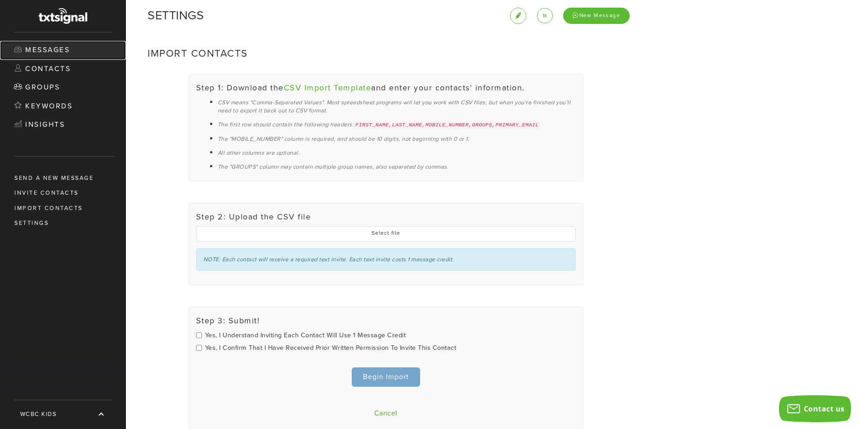
click at [60, 53] on link "Messages" at bounding box center [63, 50] width 126 height 19
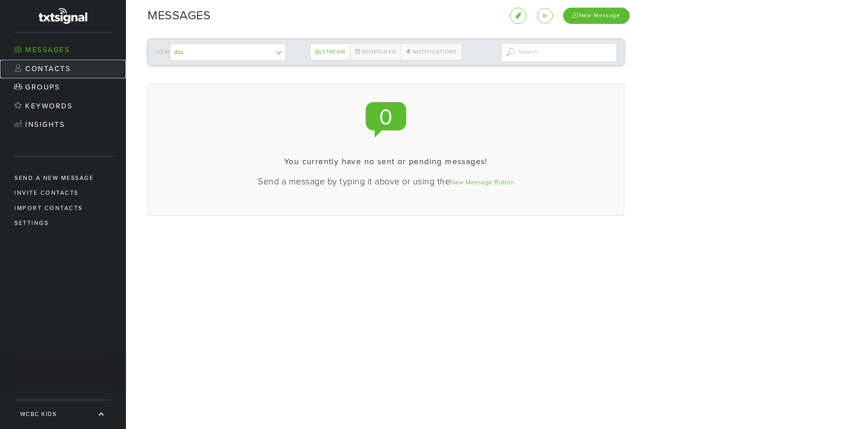
click at [60, 64] on link "Contacts" at bounding box center [63, 69] width 126 height 19
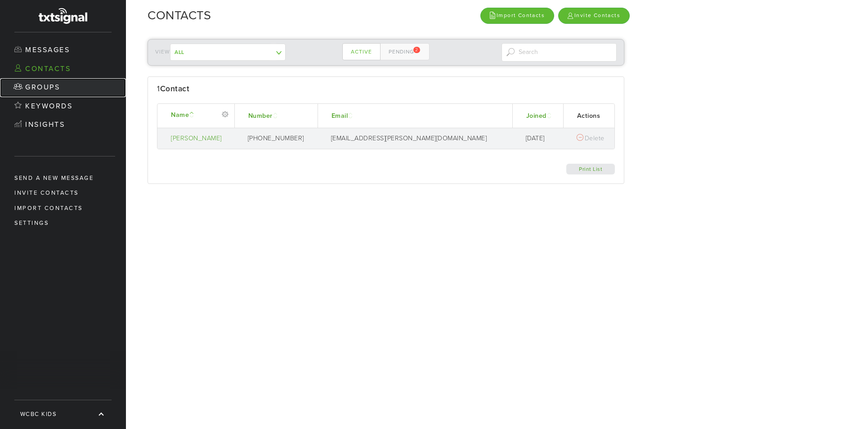
click at [69, 87] on link "Groups" at bounding box center [63, 87] width 126 height 19
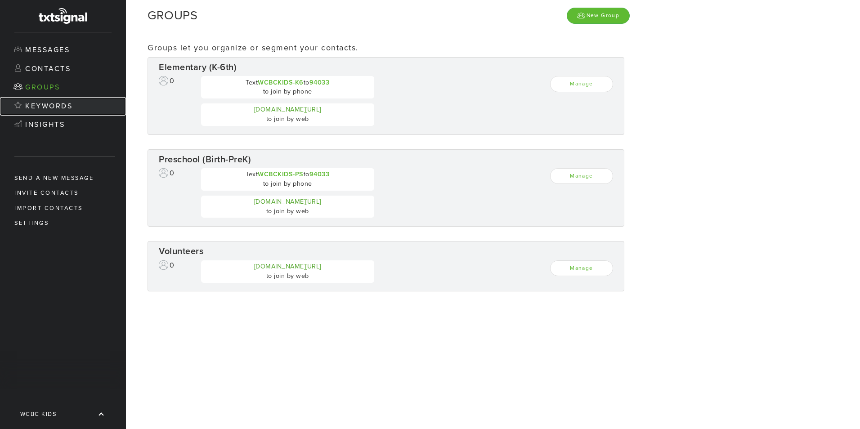
click at [62, 113] on link "Keywords" at bounding box center [63, 106] width 126 height 19
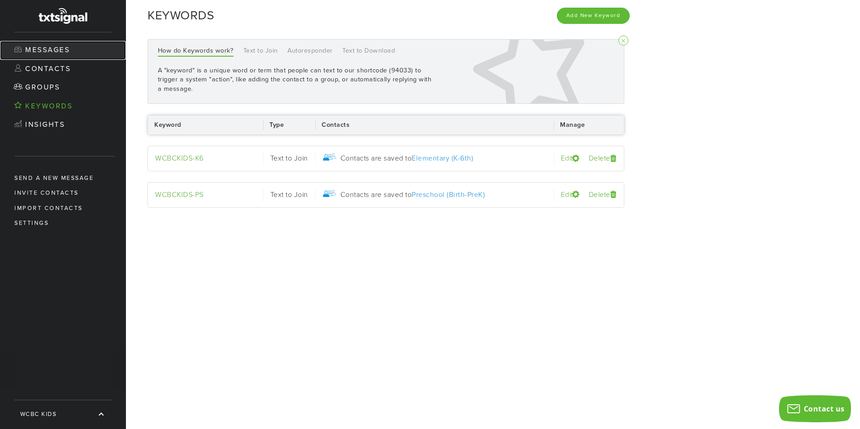
click at [82, 56] on link "Messages" at bounding box center [63, 50] width 126 height 19
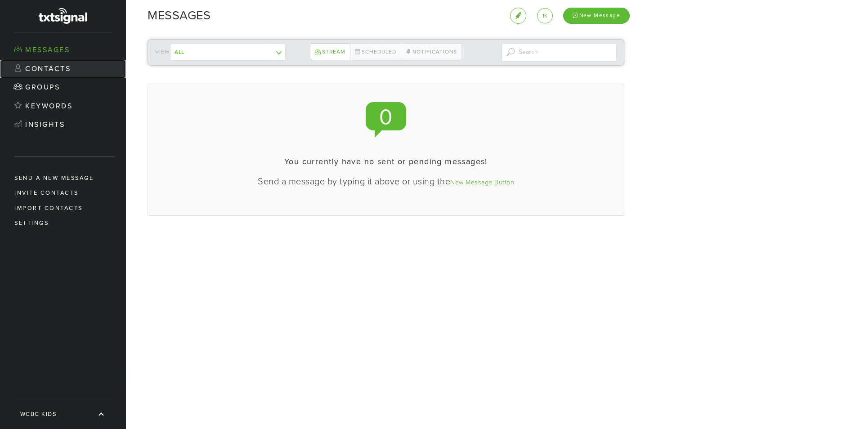
click at [67, 69] on link "Contacts" at bounding box center [63, 69] width 126 height 19
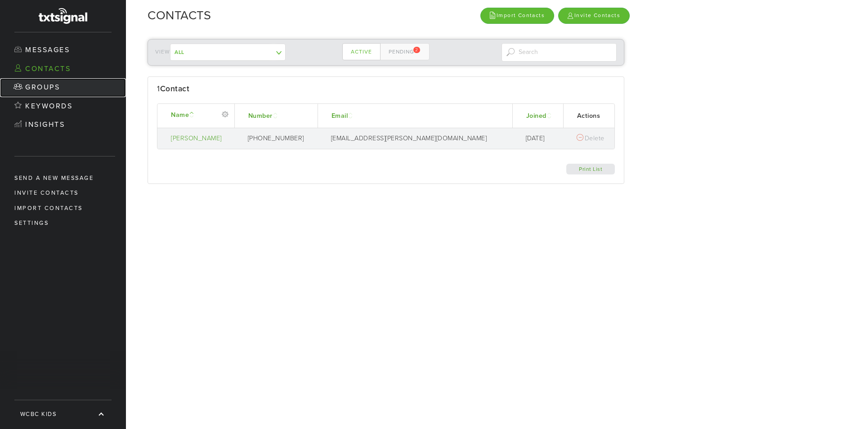
click at [42, 87] on link "Groups" at bounding box center [63, 87] width 126 height 19
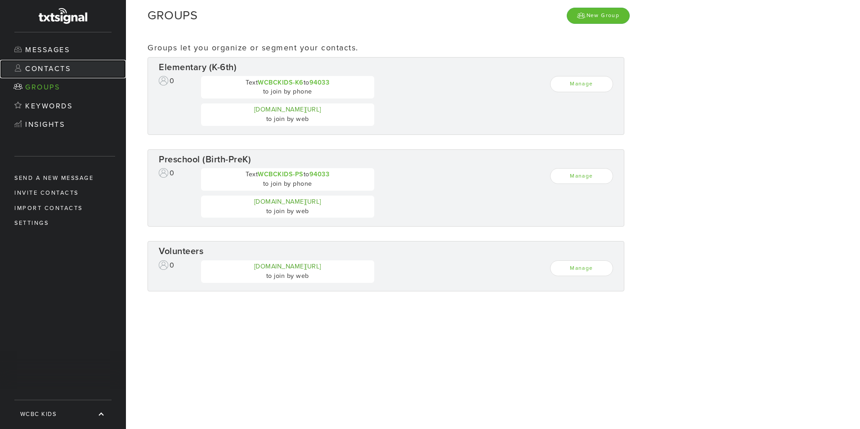
click at [68, 70] on link "Contacts" at bounding box center [63, 69] width 126 height 19
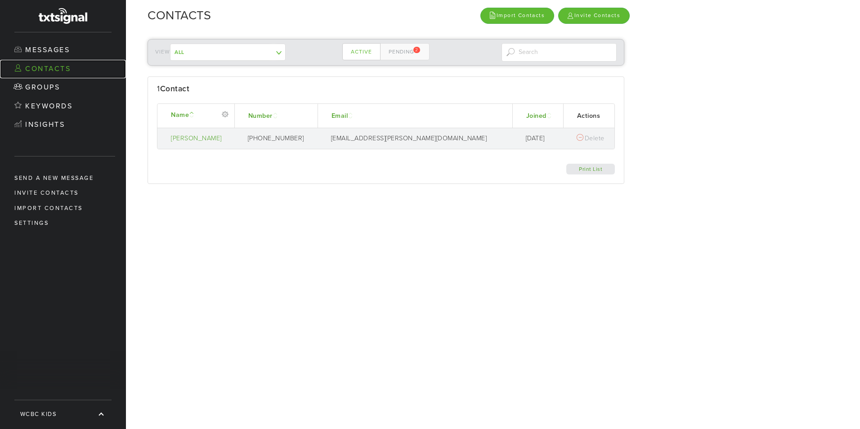
click at [68, 70] on link "Contacts" at bounding box center [63, 69] width 126 height 19
click at [216, 142] on div "[PERSON_NAME]" at bounding box center [200, 138] width 59 height 9
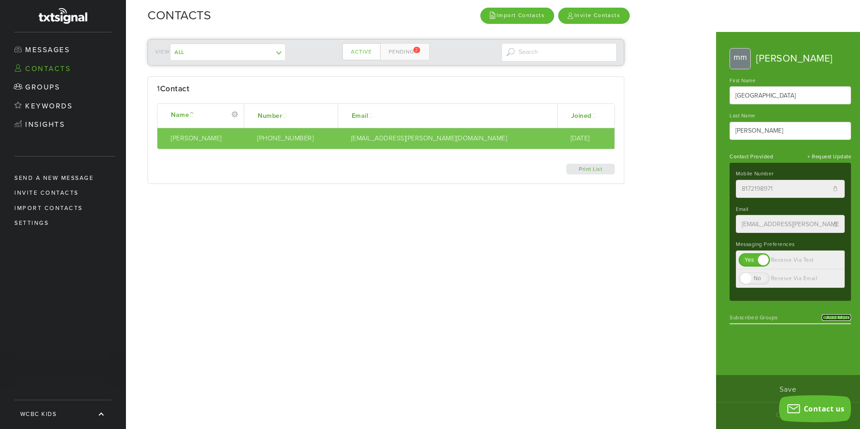
click at [833, 317] on link "+ Add More" at bounding box center [836, 318] width 29 height 6
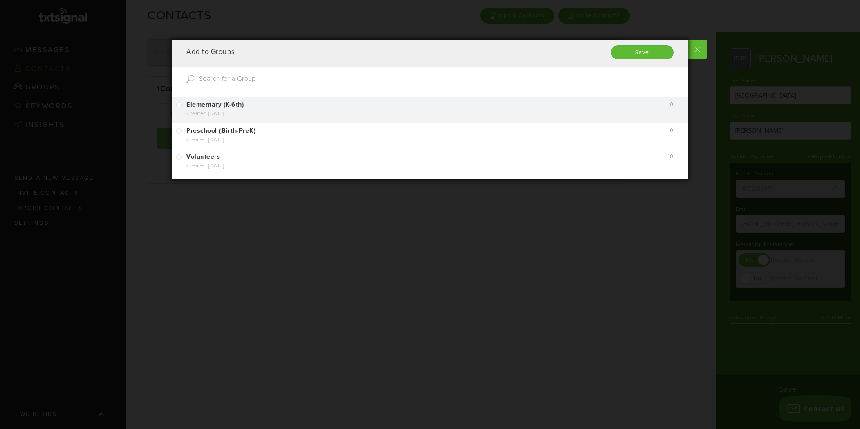
click at [314, 117] on div "Created [DATE]" at bounding box center [423, 113] width 474 height 7
click at [0, 0] on input "Elementary (K-6th) Created [DATE]" at bounding box center [0, 0] width 0 height 0
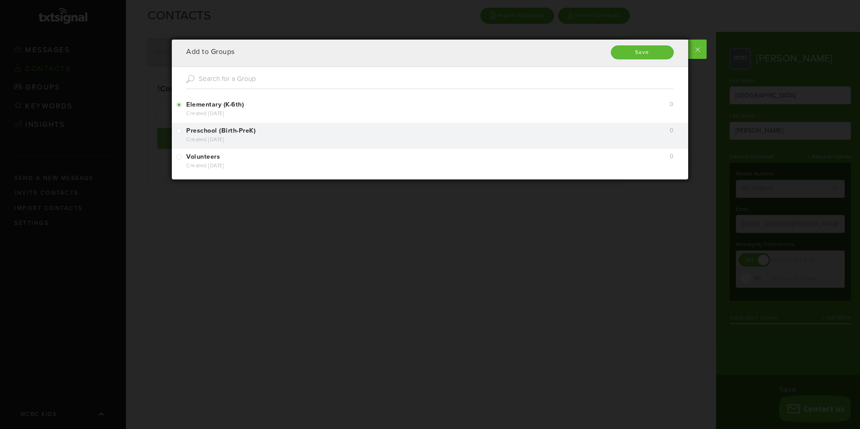
click at [312, 140] on div "Created [DATE]" at bounding box center [423, 139] width 474 height 7
click at [0, 0] on input "Preschool (Birth-PreK) Created [DATE]" at bounding box center [0, 0] width 0 height 0
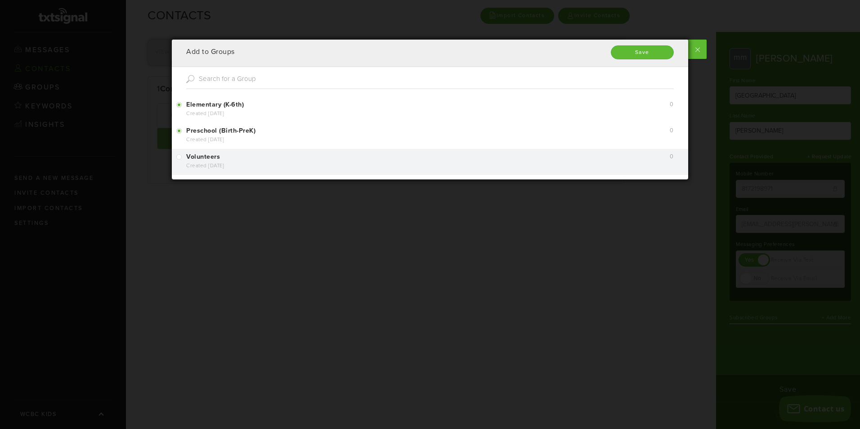
click at [325, 173] on li "Volunteers Created [DATE] 0" at bounding box center [430, 162] width 516 height 26
click at [221, 161] on div "Volunteers" at bounding box center [423, 157] width 474 height 9
click at [0, 0] on input "Volunteers Created [DATE]" at bounding box center [0, 0] width 0 height 0
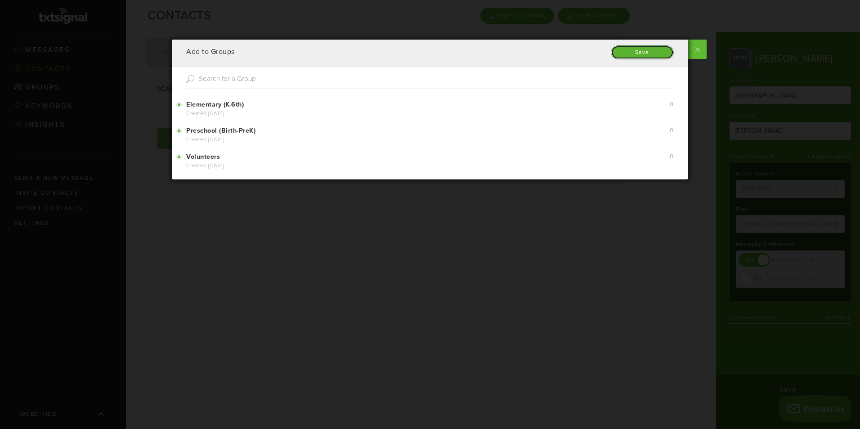
click at [640, 55] on input "Save" at bounding box center [642, 52] width 63 height 14
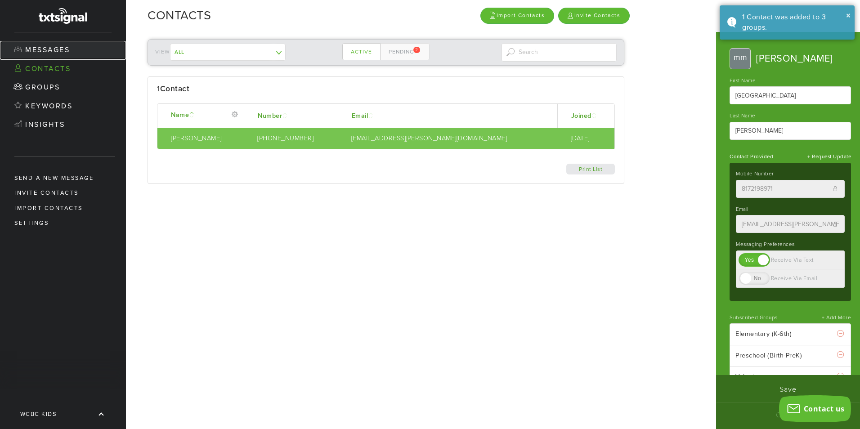
click at [51, 52] on link "Messages" at bounding box center [63, 50] width 126 height 19
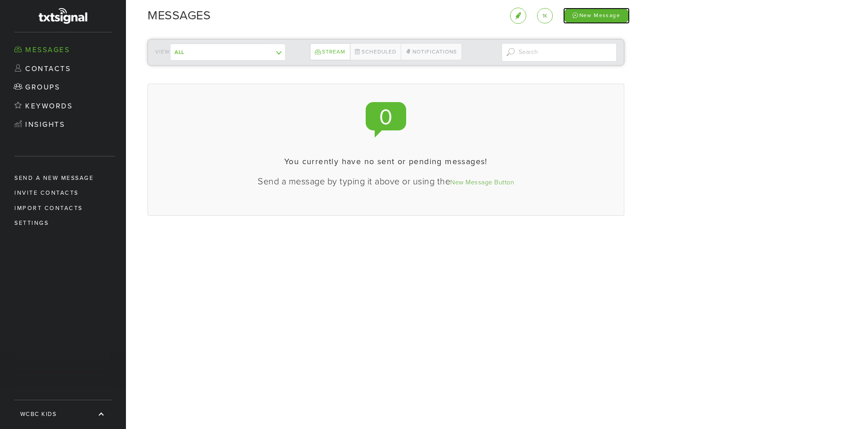
click at [593, 12] on div "New Message" at bounding box center [596, 16] width 67 height 16
click at [614, 19] on div "New Message" at bounding box center [596, 16] width 67 height 16
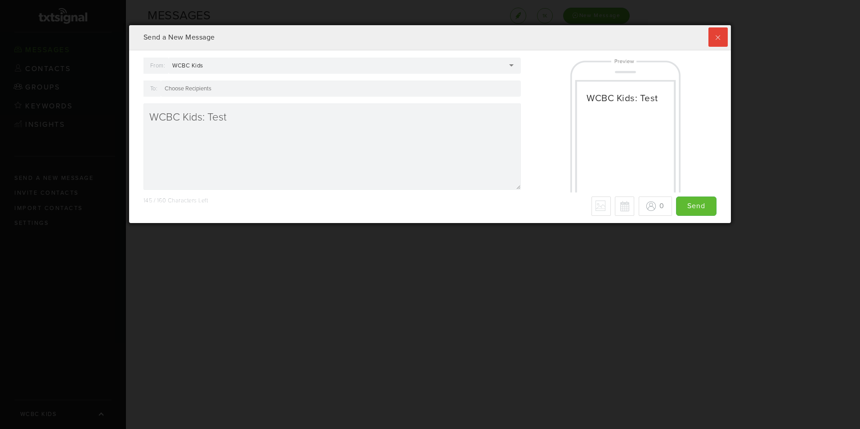
type textarea "WCBC Kids: Test"
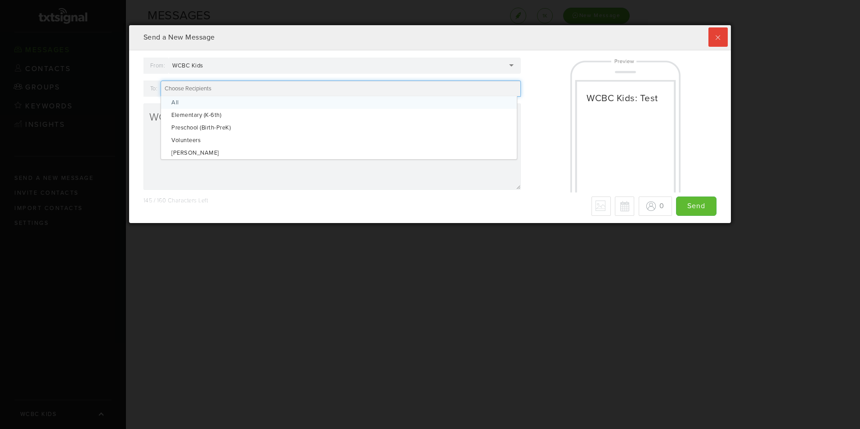
click at [277, 85] on div at bounding box center [341, 89] width 360 height 16
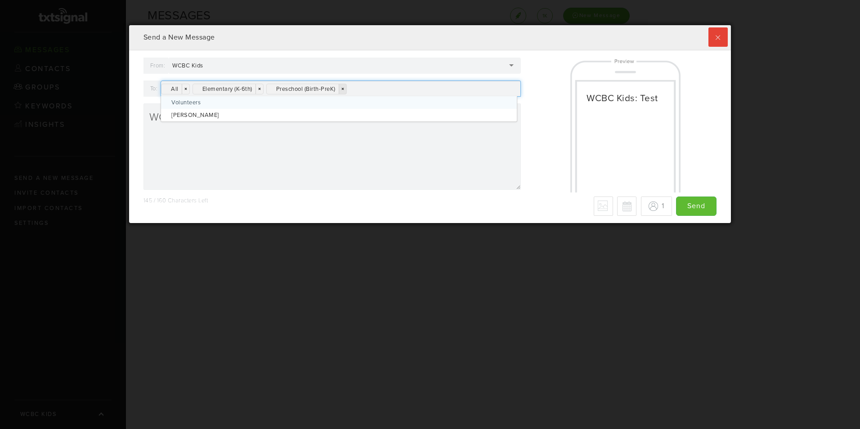
click at [346, 88] on link "×" at bounding box center [343, 89] width 8 height 10
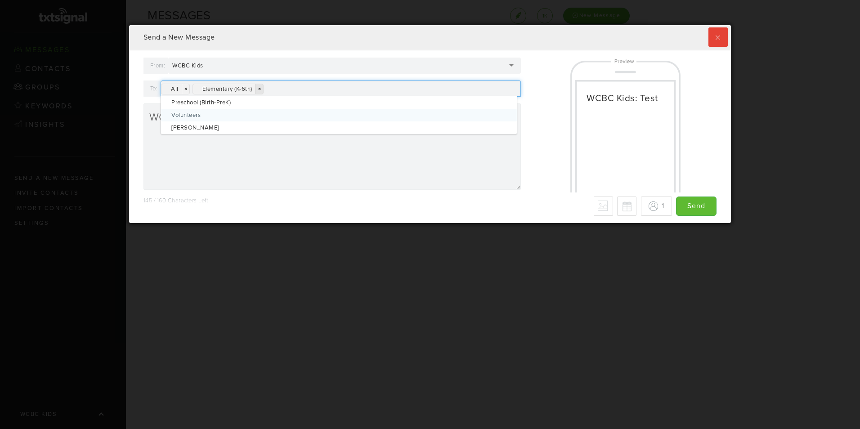
click at [263, 90] on link "×" at bounding box center [260, 89] width 8 height 10
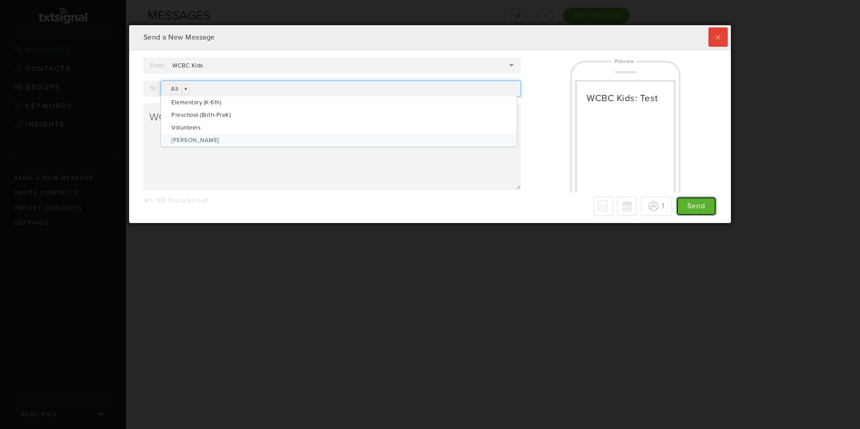
click at [693, 198] on input "Send" at bounding box center [696, 206] width 41 height 19
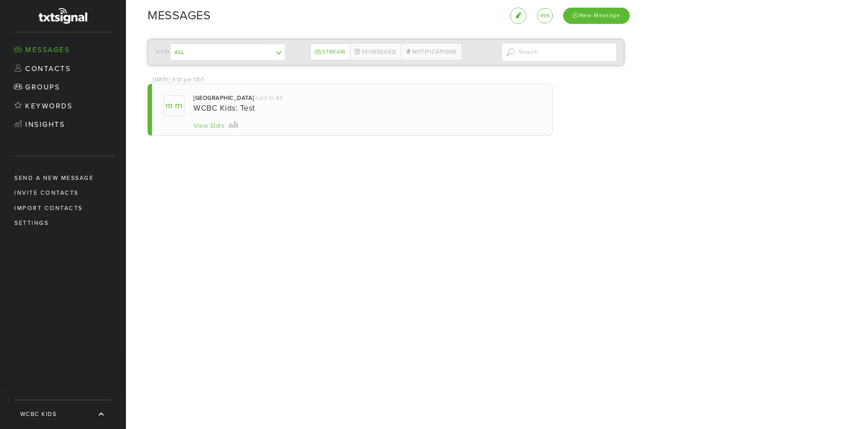
scroll to position [198, 598]
click at [380, 55] on link "Scheduled" at bounding box center [375, 51] width 51 height 17
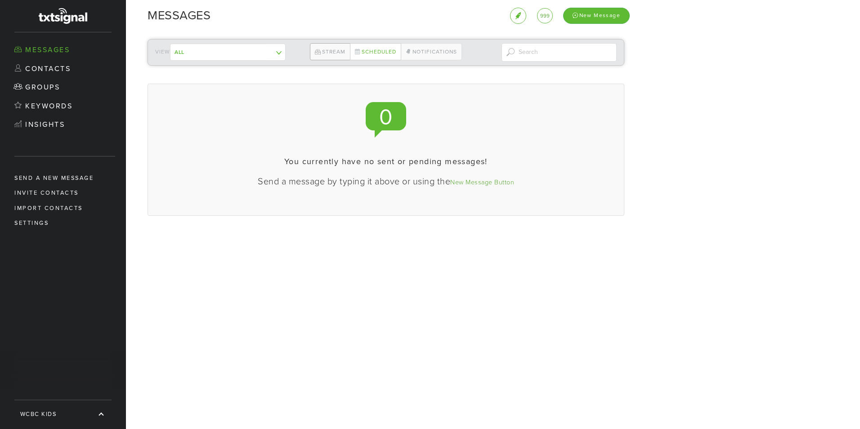
scroll to position [198, 598]
click at [423, 52] on link "Notifications" at bounding box center [431, 51] width 61 height 17
click at [329, 51] on link "Stream" at bounding box center [330, 51] width 40 height 17
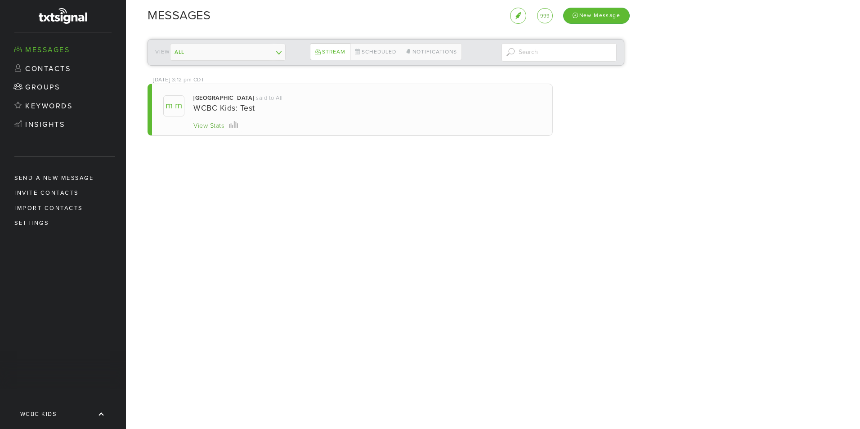
scroll to position [198, 598]
click at [210, 128] on div "View Stats" at bounding box center [209, 126] width 31 height 9
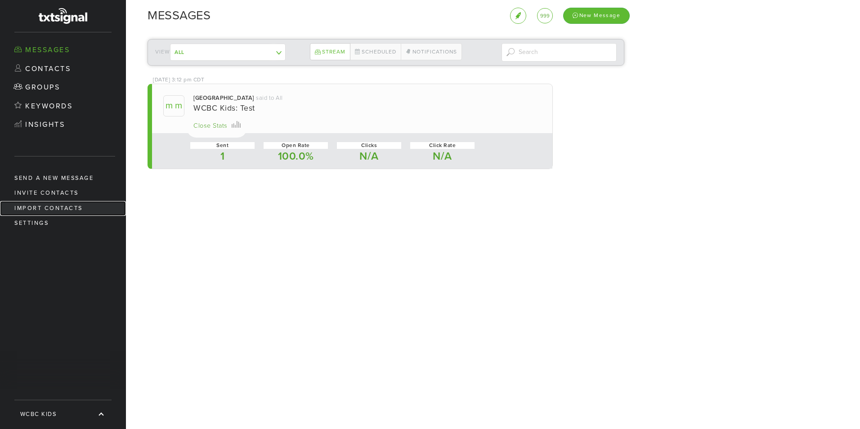
click at [48, 215] on link "Import Contacts" at bounding box center [63, 208] width 126 height 15
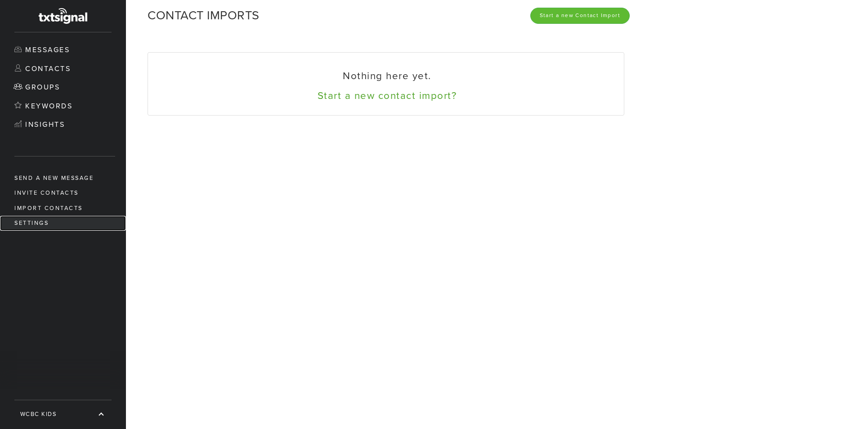
click at [43, 225] on link "Settings" at bounding box center [63, 223] width 126 height 15
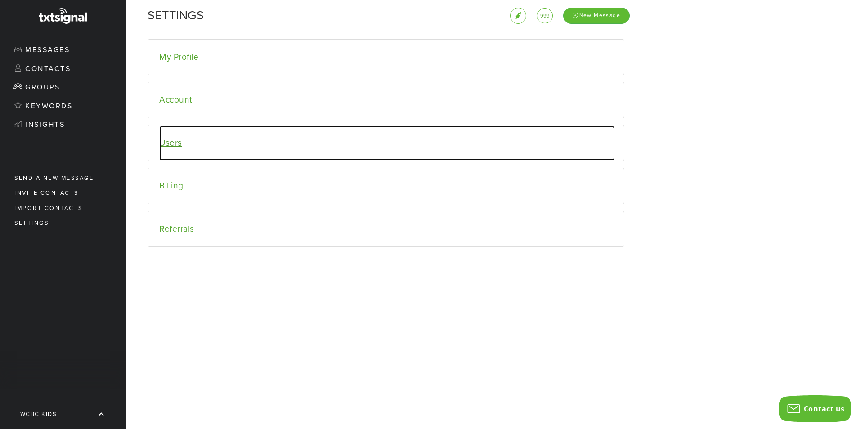
click at [231, 127] on link "Users" at bounding box center [387, 143] width 456 height 35
